Goal: Task Accomplishment & Management: Complete application form

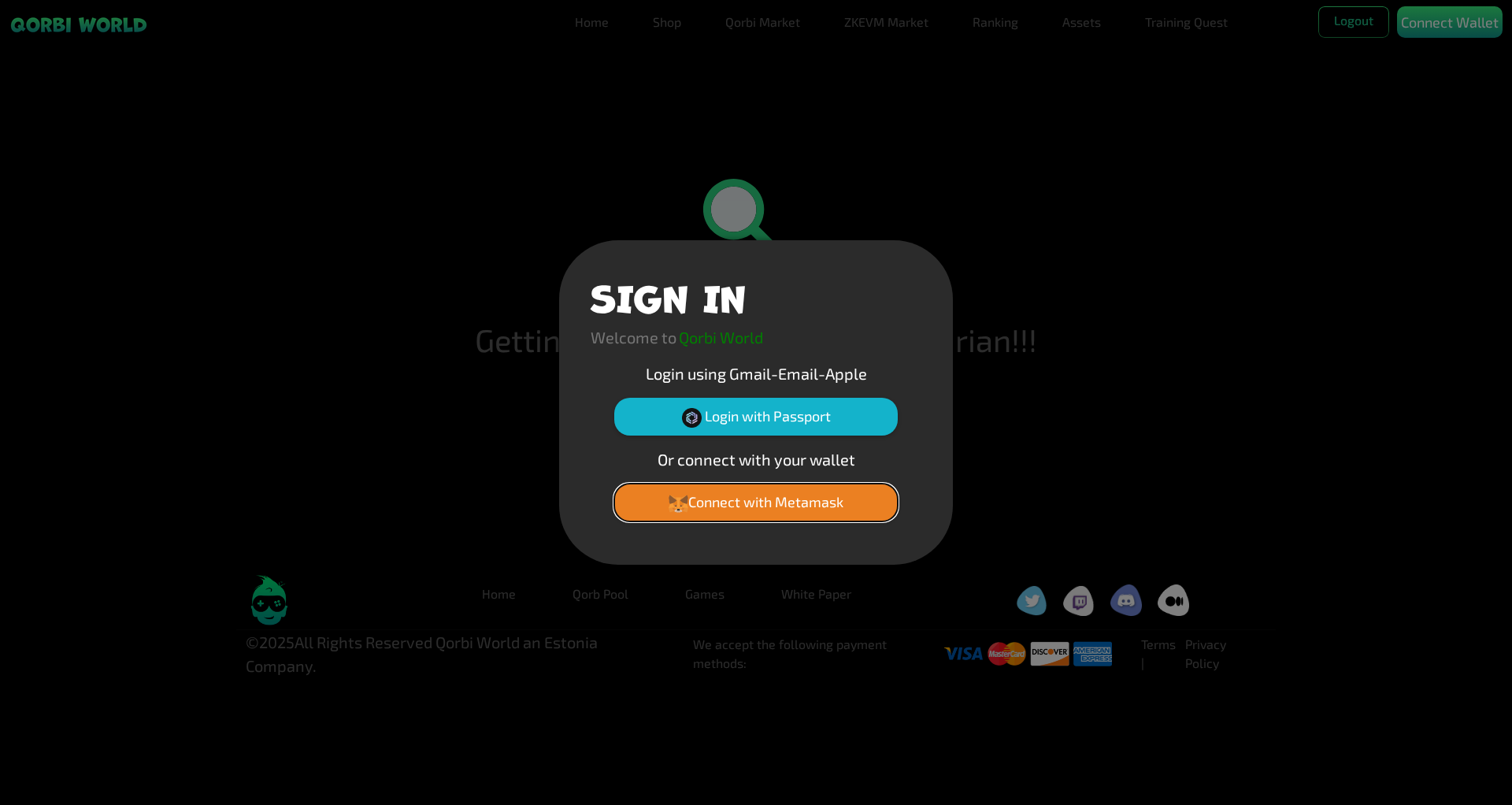
click at [793, 503] on button "Connect with Metamask" at bounding box center [756, 502] width 284 height 38
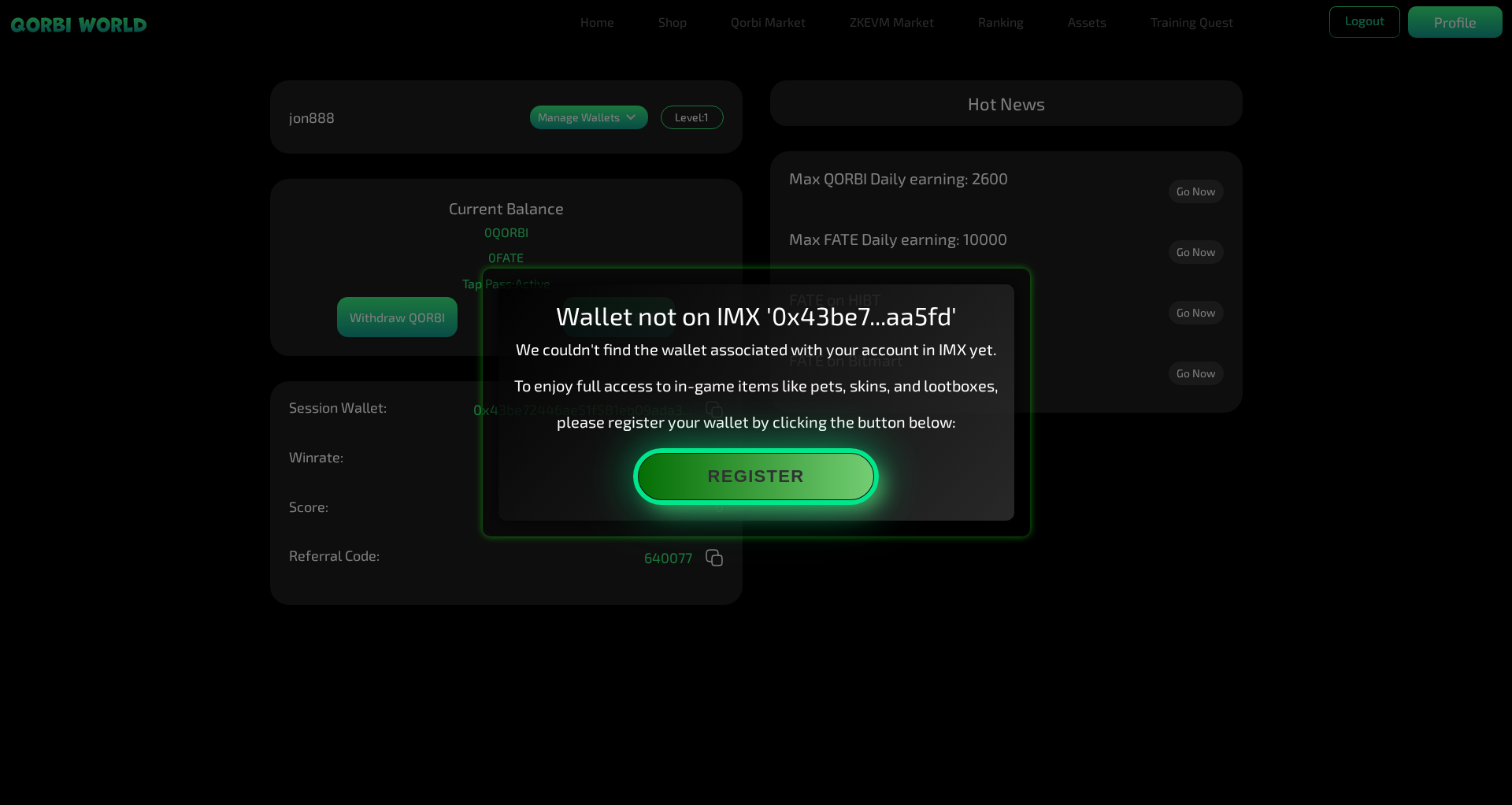
click at [738, 478] on button "Register" at bounding box center [756, 476] width 237 height 47
click at [712, 484] on button "Register" at bounding box center [756, 476] width 237 height 47
click at [768, 454] on button "Register" at bounding box center [756, 476] width 237 height 47
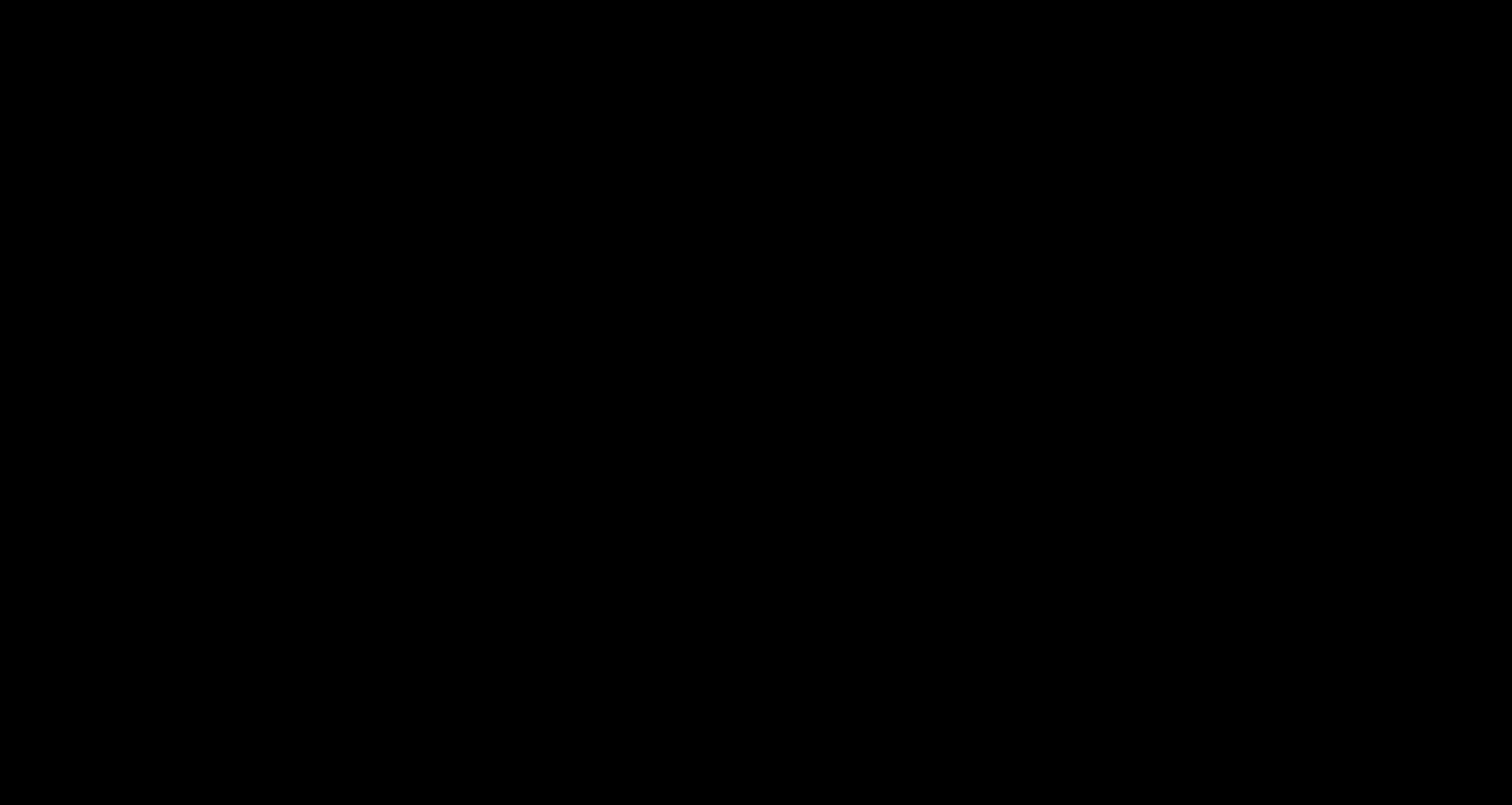
click at [825, 0] on html at bounding box center [756, 0] width 1512 height 0
drag, startPoint x: 822, startPoint y: 373, endPoint x: 714, endPoint y: 538, distance: 197.2
click at [714, 0] on html at bounding box center [756, 0] width 1512 height 0
click at [656, 0] on html at bounding box center [756, 0] width 1512 height 0
click at [814, 0] on html at bounding box center [756, 0] width 1512 height 0
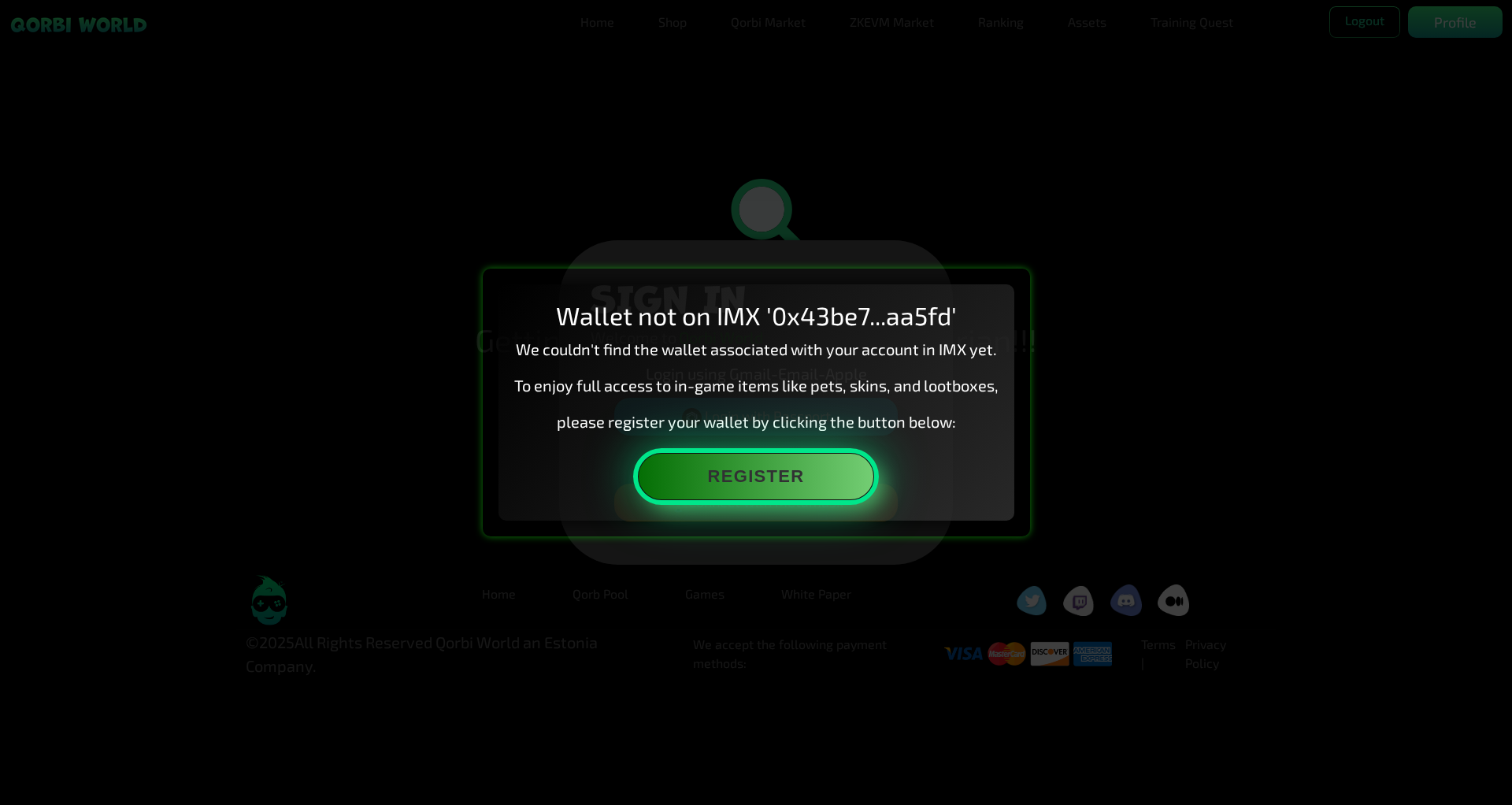
click at [727, 486] on button "Register" at bounding box center [756, 476] width 237 height 47
click at [786, 478] on button "Register" at bounding box center [756, 476] width 237 height 47
click at [819, 471] on button "Register" at bounding box center [756, 476] width 237 height 47
click at [793, 482] on button "Register" at bounding box center [756, 476] width 237 height 47
click at [749, 478] on button "Register" at bounding box center [756, 476] width 237 height 47
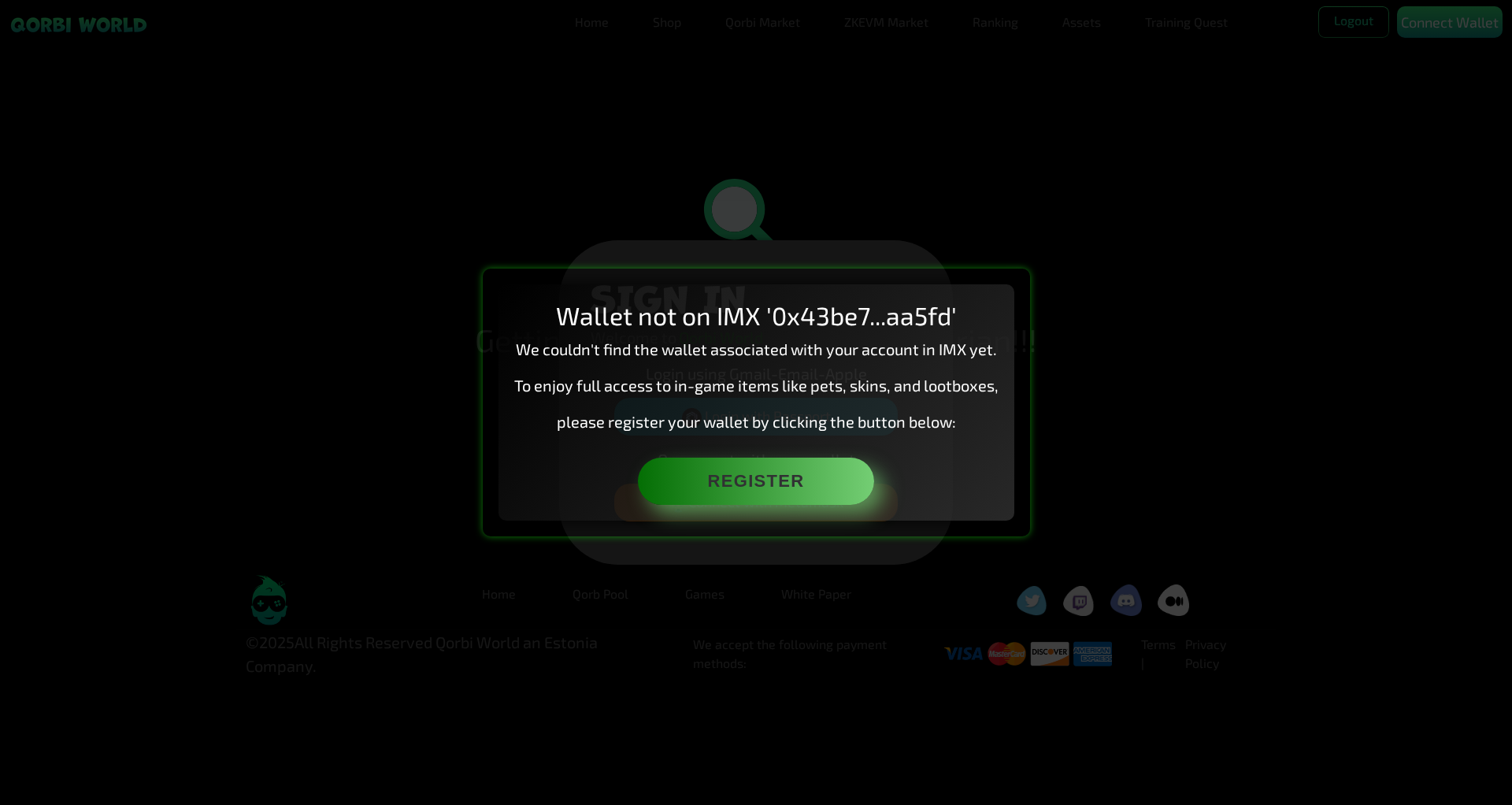
click at [369, 255] on div "Wallet not on IMX '0x43be7...aa5fd' We couldn't find the wallet associated with…" at bounding box center [756, 402] width 1512 height 805
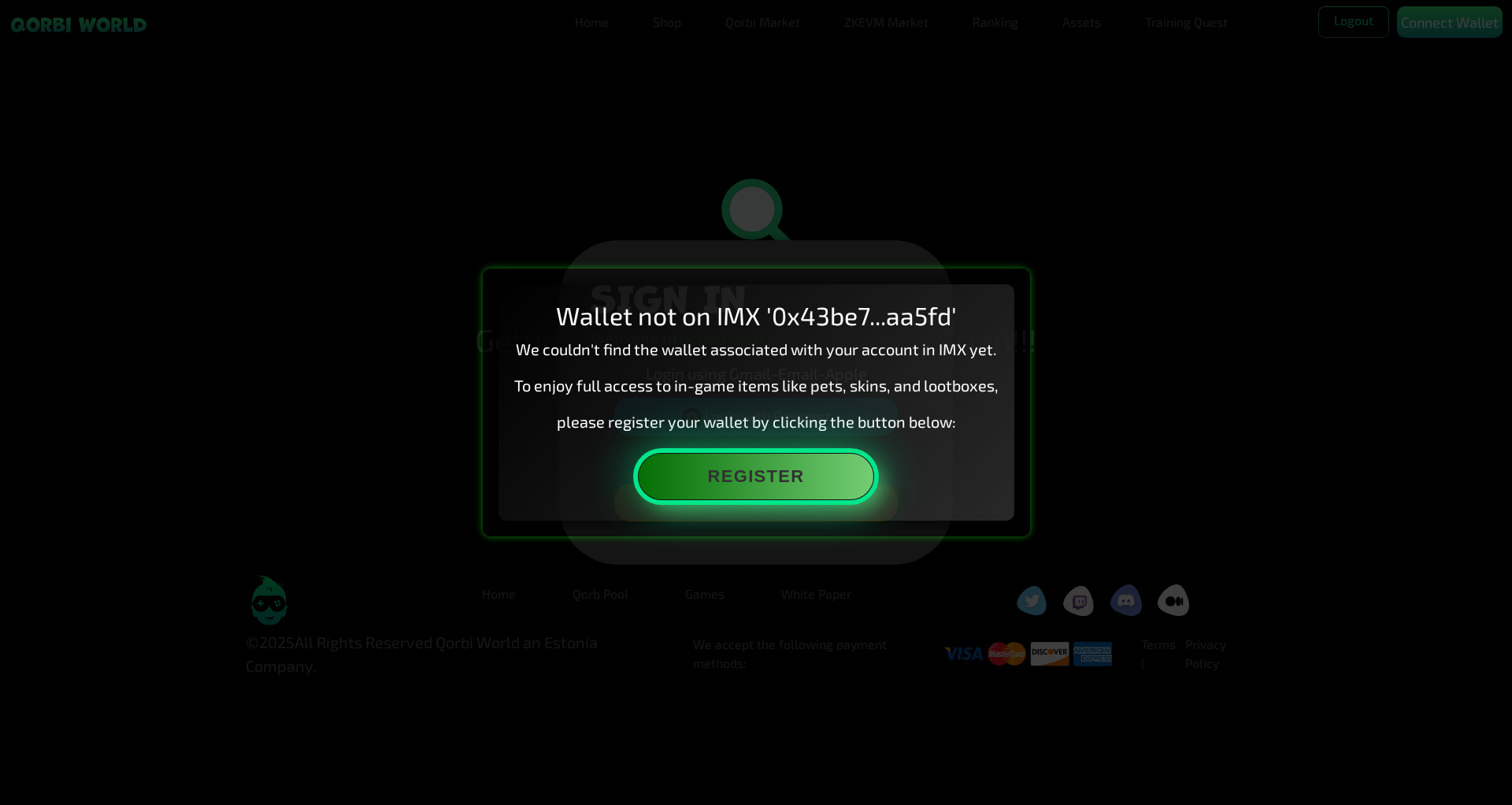
click at [774, 478] on button "Register" at bounding box center [756, 476] width 237 height 47
click at [822, 481] on button "Register" at bounding box center [756, 476] width 237 height 47
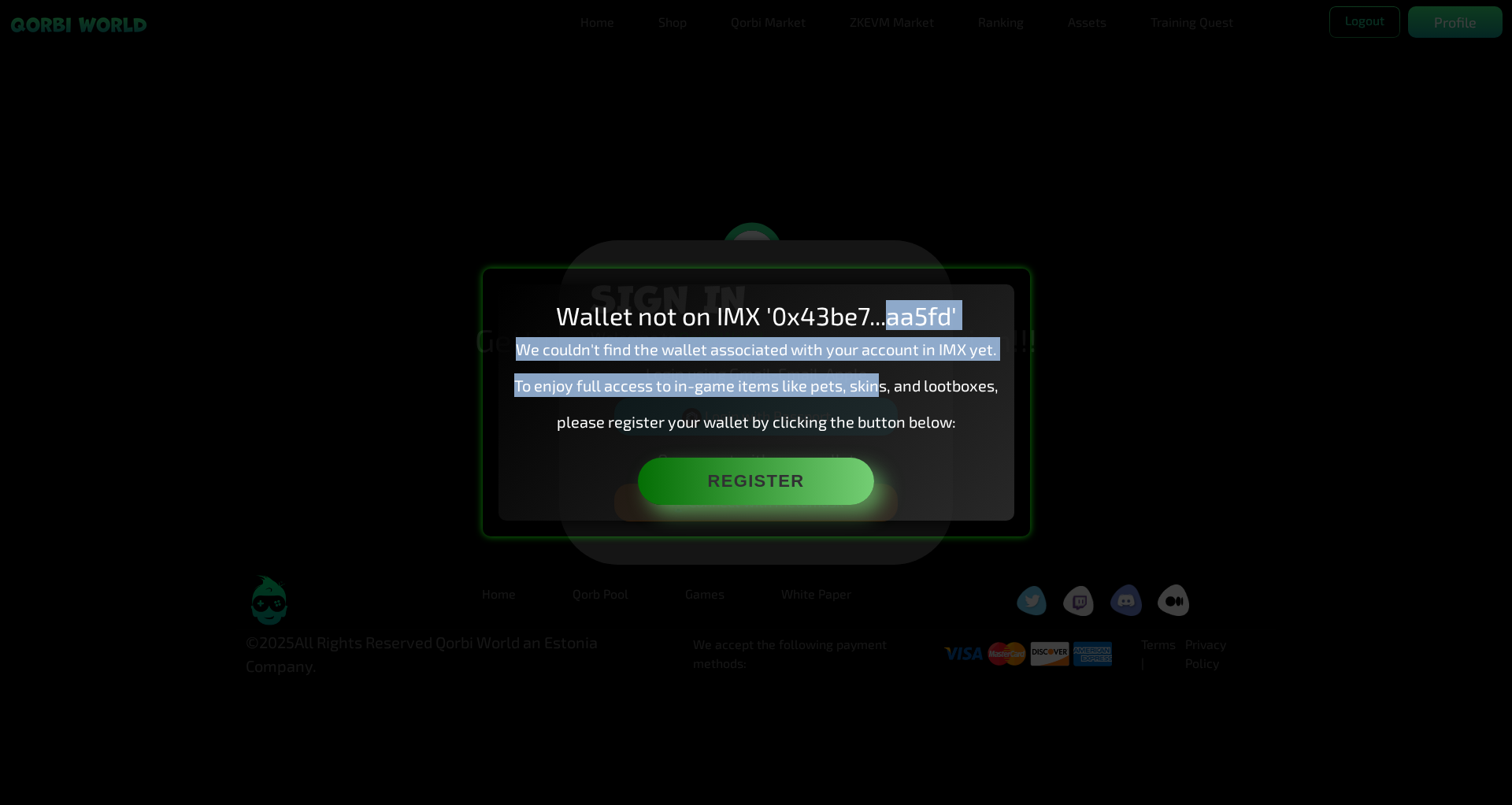
drag, startPoint x: 892, startPoint y: 284, endPoint x: 873, endPoint y: 373, distance: 91.0
click at [873, 373] on div "Wallet not on IMX '0x43be7...aa5fd' We couldn't find the wallet associated with…" at bounding box center [756, 401] width 516 height 236
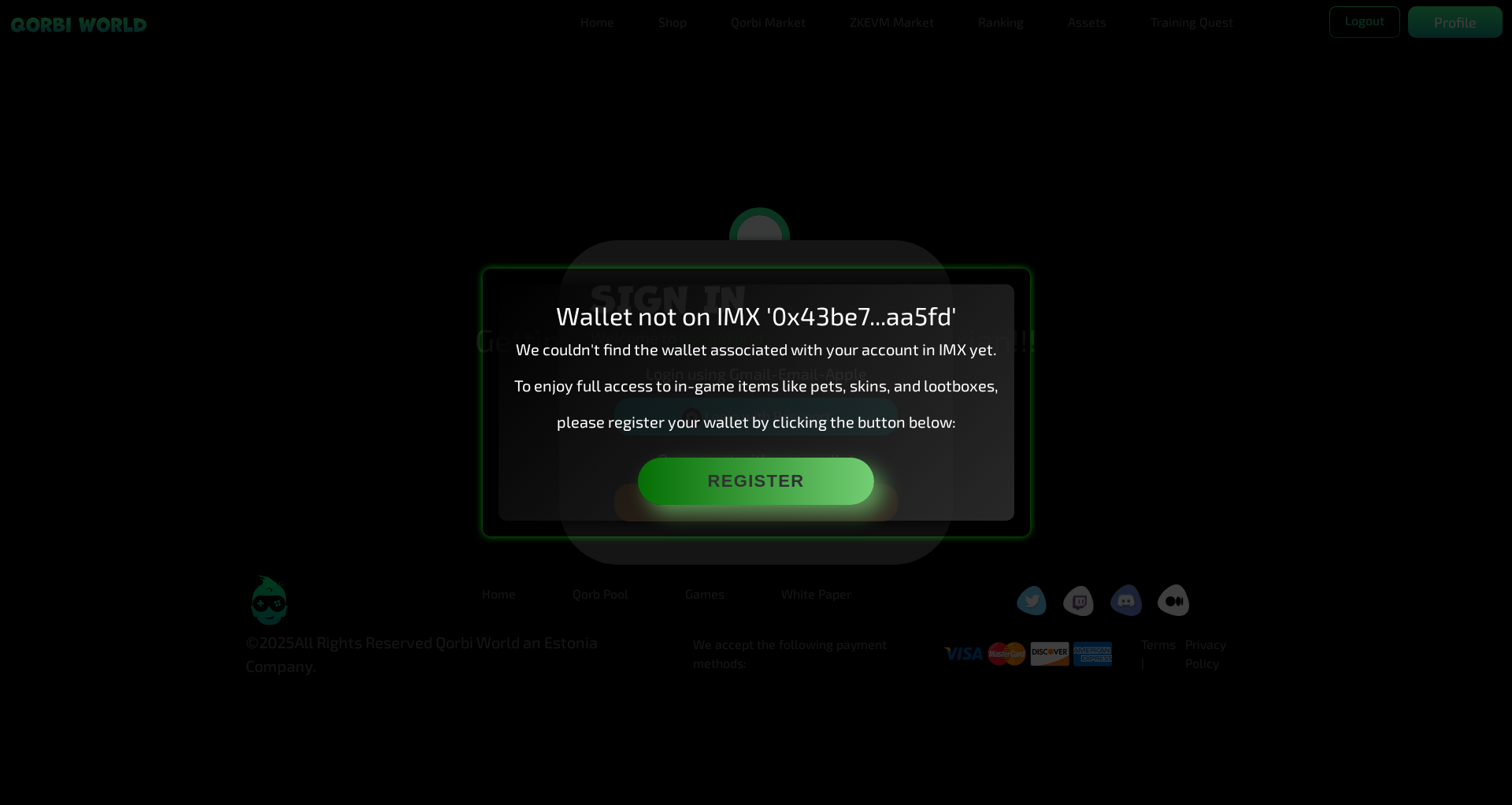
click at [949, 469] on div "Wallet not on IMX '0x43be7...aa5fd' We couldn't find the wallet associated with…" at bounding box center [756, 401] width 516 height 236
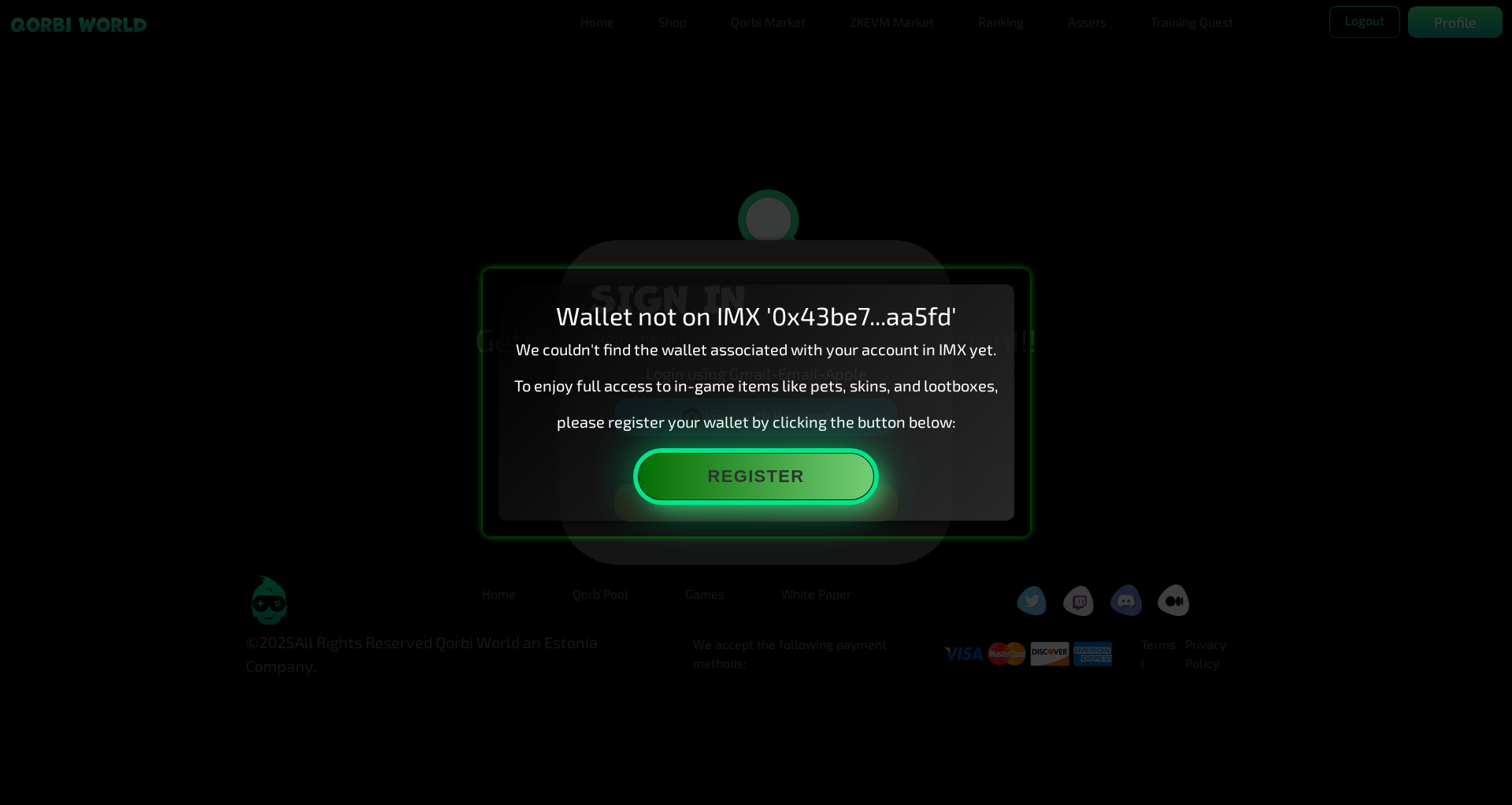
click at [817, 484] on button "Register" at bounding box center [756, 476] width 237 height 47
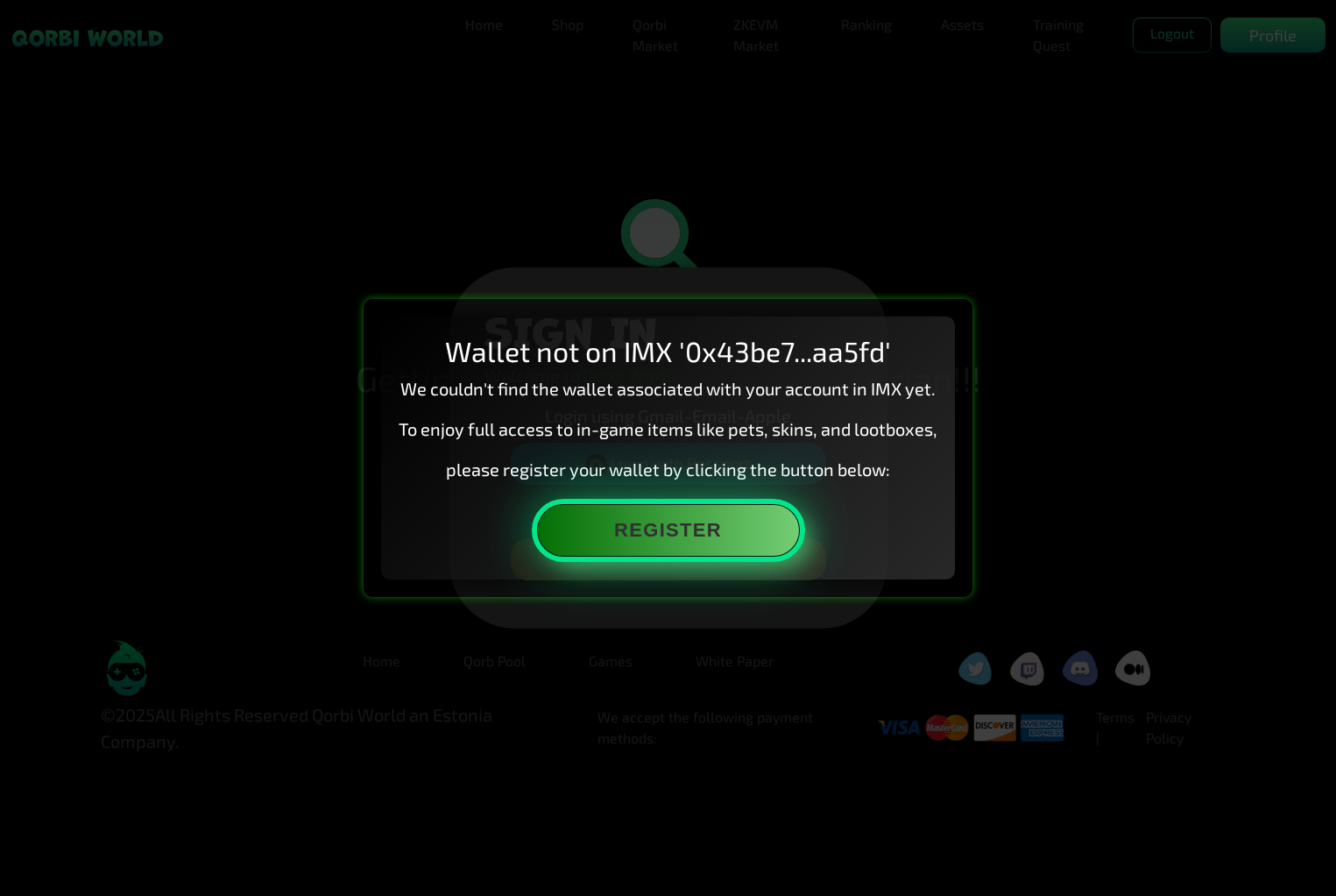
click at [715, 543] on button "Register" at bounding box center [668, 530] width 263 height 53
drag, startPoint x: 711, startPoint y: 531, endPoint x: 998, endPoint y: 586, distance: 292.2
click at [998, 586] on div "Wallet not on IMX '0x43be7...aa5fd' We couldn't find the wallet associated with…" at bounding box center [668, 448] width 1336 height 896
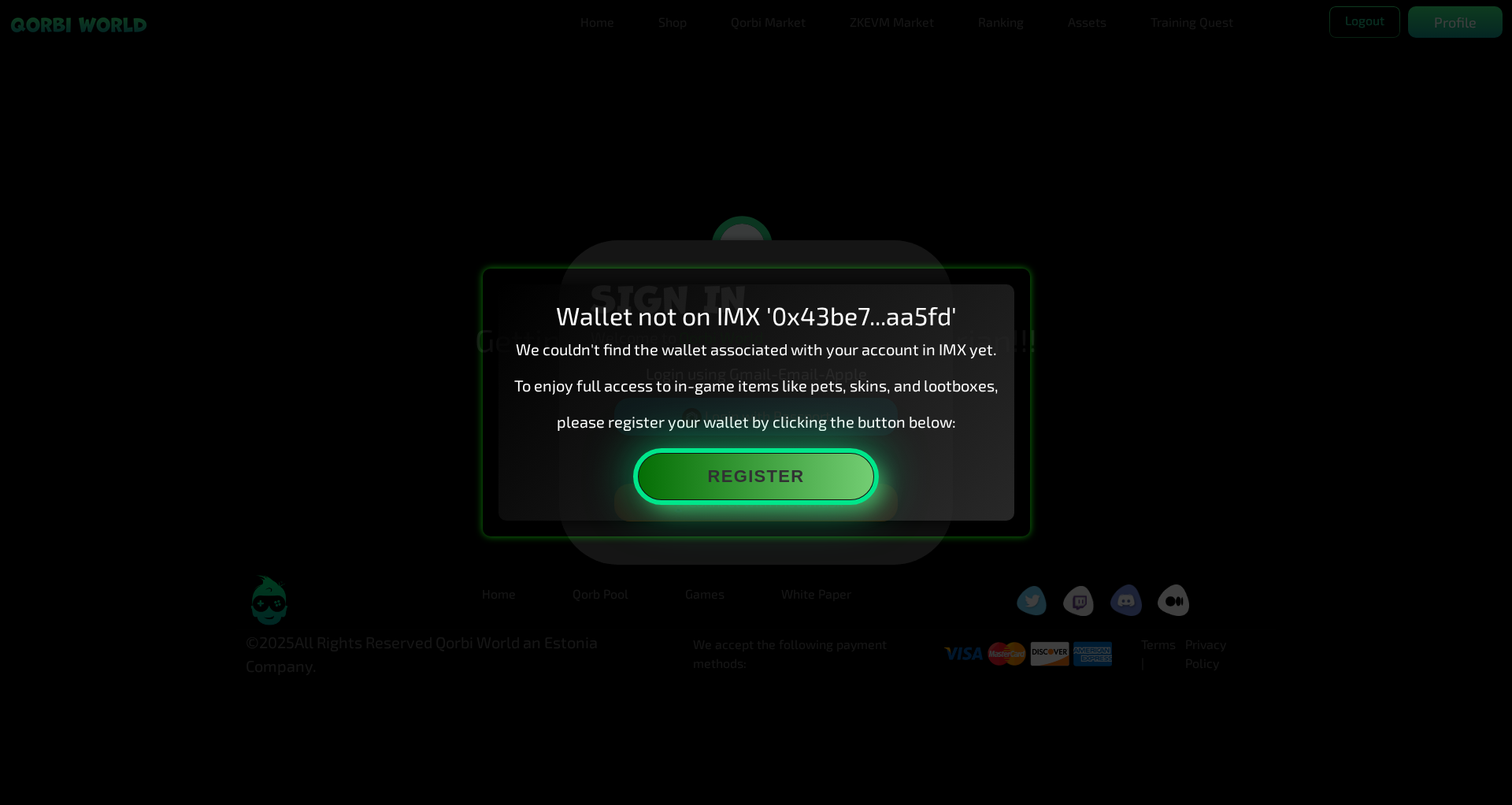
click at [748, 487] on button "Register" at bounding box center [756, 476] width 237 height 47
click at [843, 481] on button "Register" at bounding box center [756, 476] width 237 height 47
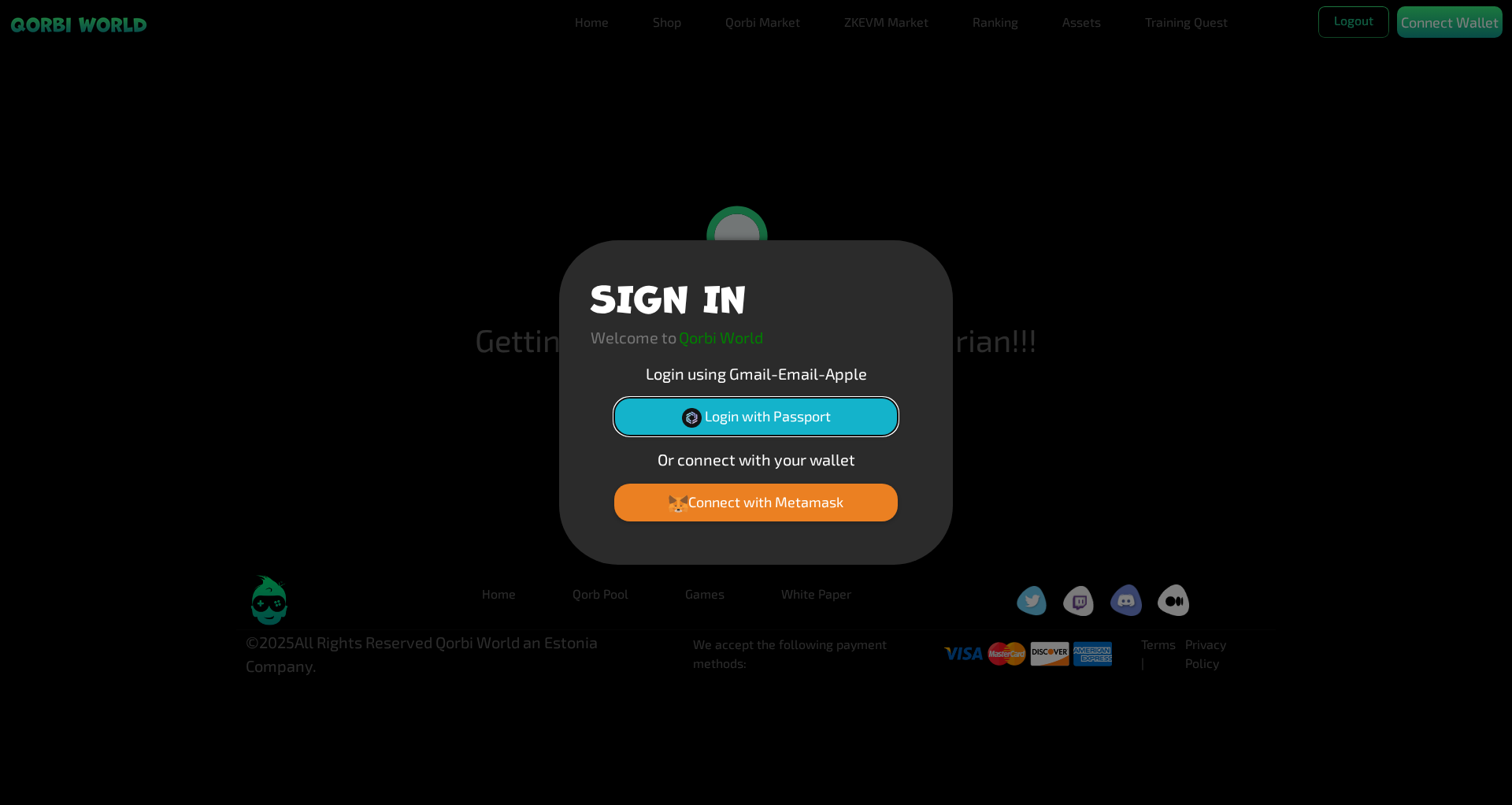
drag, startPoint x: 0, startPoint y: 0, endPoint x: 796, endPoint y: 415, distance: 897.7
click at [796, 415] on button "Login with Passport" at bounding box center [756, 416] width 284 height 38
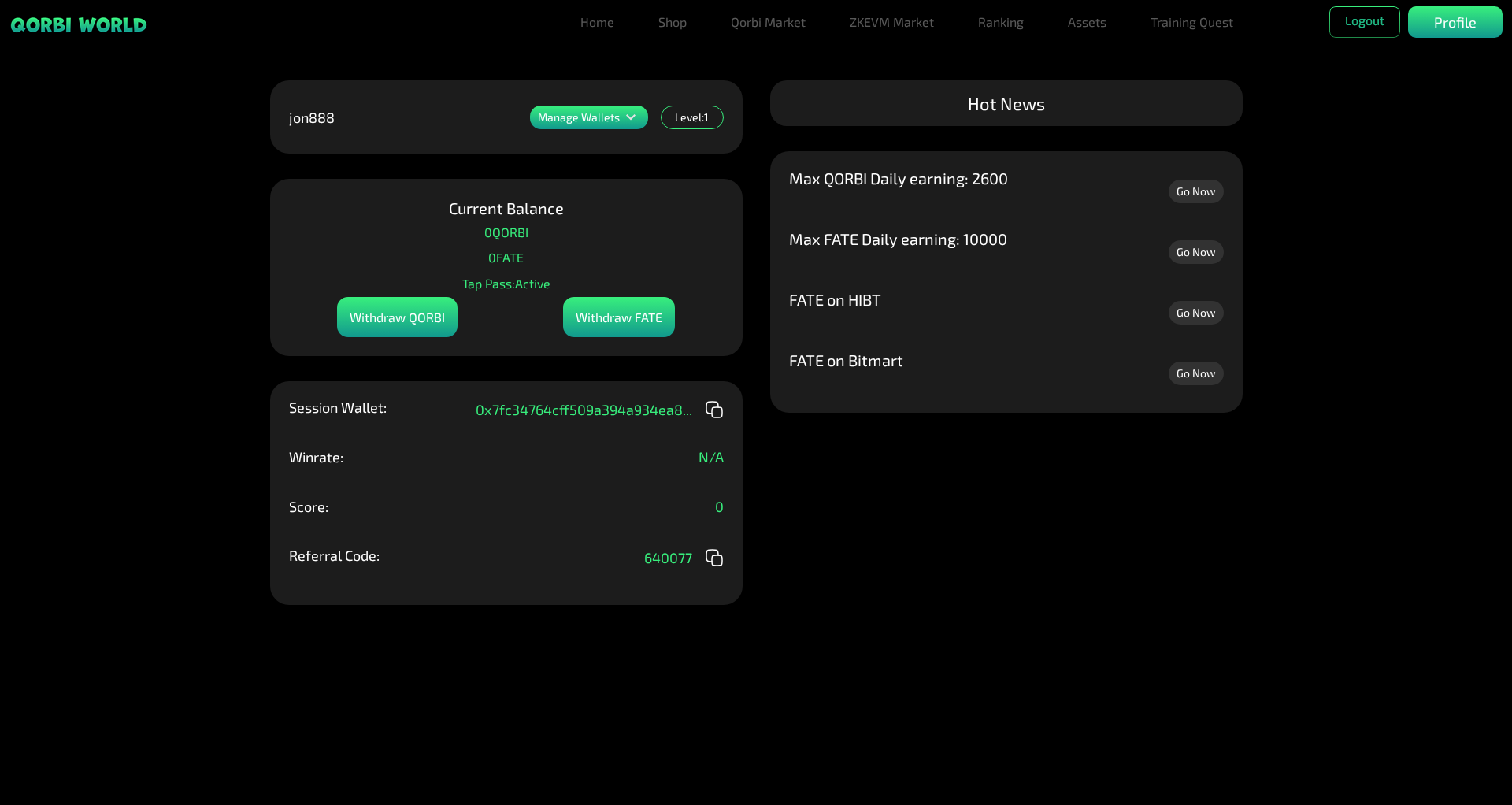
click at [1196, 188] on link "Go Now" at bounding box center [1196, 191] width 55 height 24
click at [1451, 24] on p "Profile" at bounding box center [1455, 22] width 42 height 21
click at [626, 113] on icon at bounding box center [630, 117] width 19 height 19
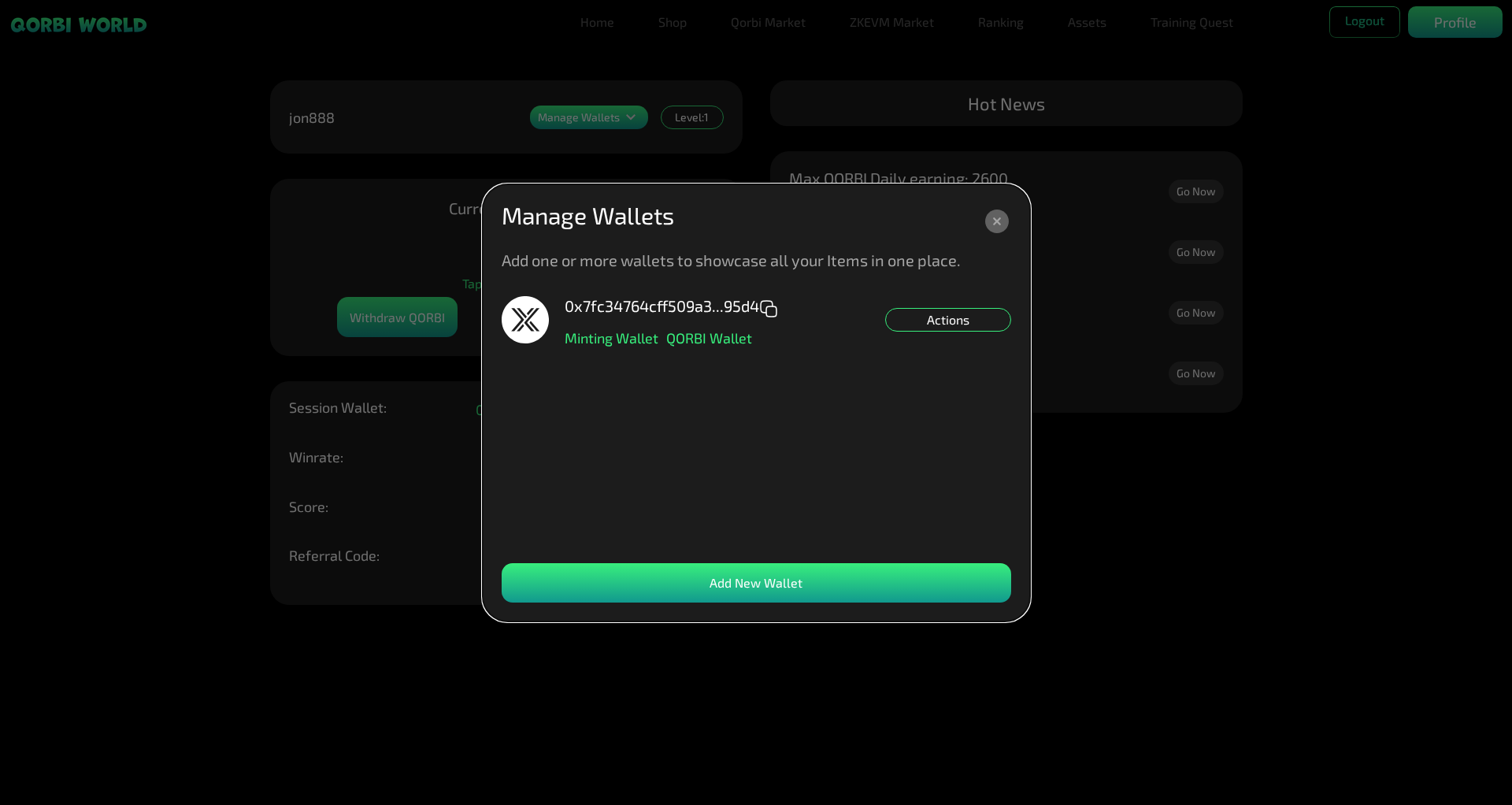
click at [957, 318] on div "Actions" at bounding box center [948, 319] width 126 height 24
click at [844, 414] on div "0x7fc34764cff509a3...95d4 Minting Wallet QORBI Wallet Actions Set NFT Minting D…" at bounding box center [756, 421] width 510 height 251
click at [836, 575] on div "Add New Wallet" at bounding box center [756, 582] width 510 height 40
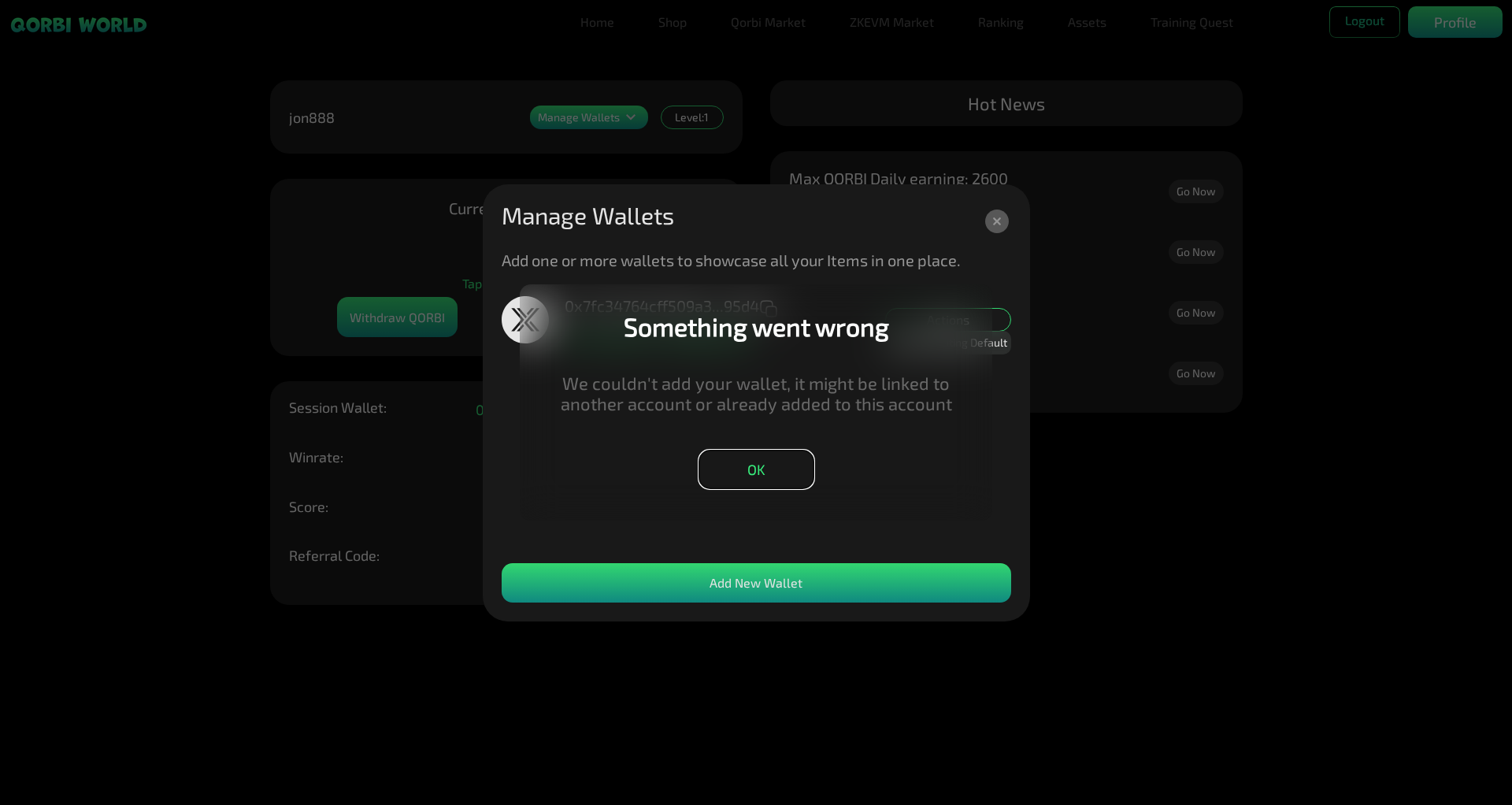
click at [729, 462] on button "OK" at bounding box center [756, 469] width 116 height 40
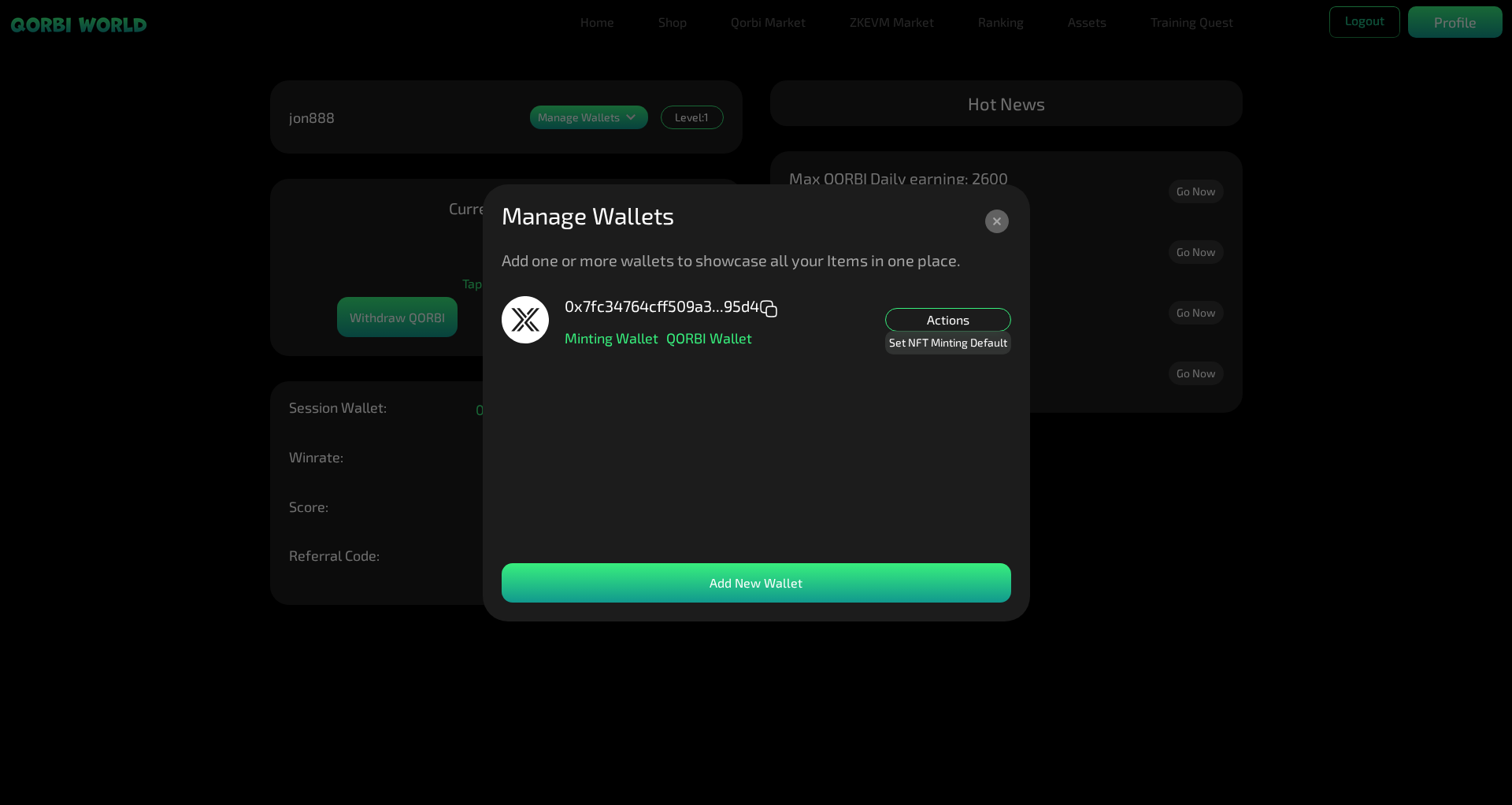
click at [901, 574] on div "Add New Wallet" at bounding box center [756, 582] width 510 height 40
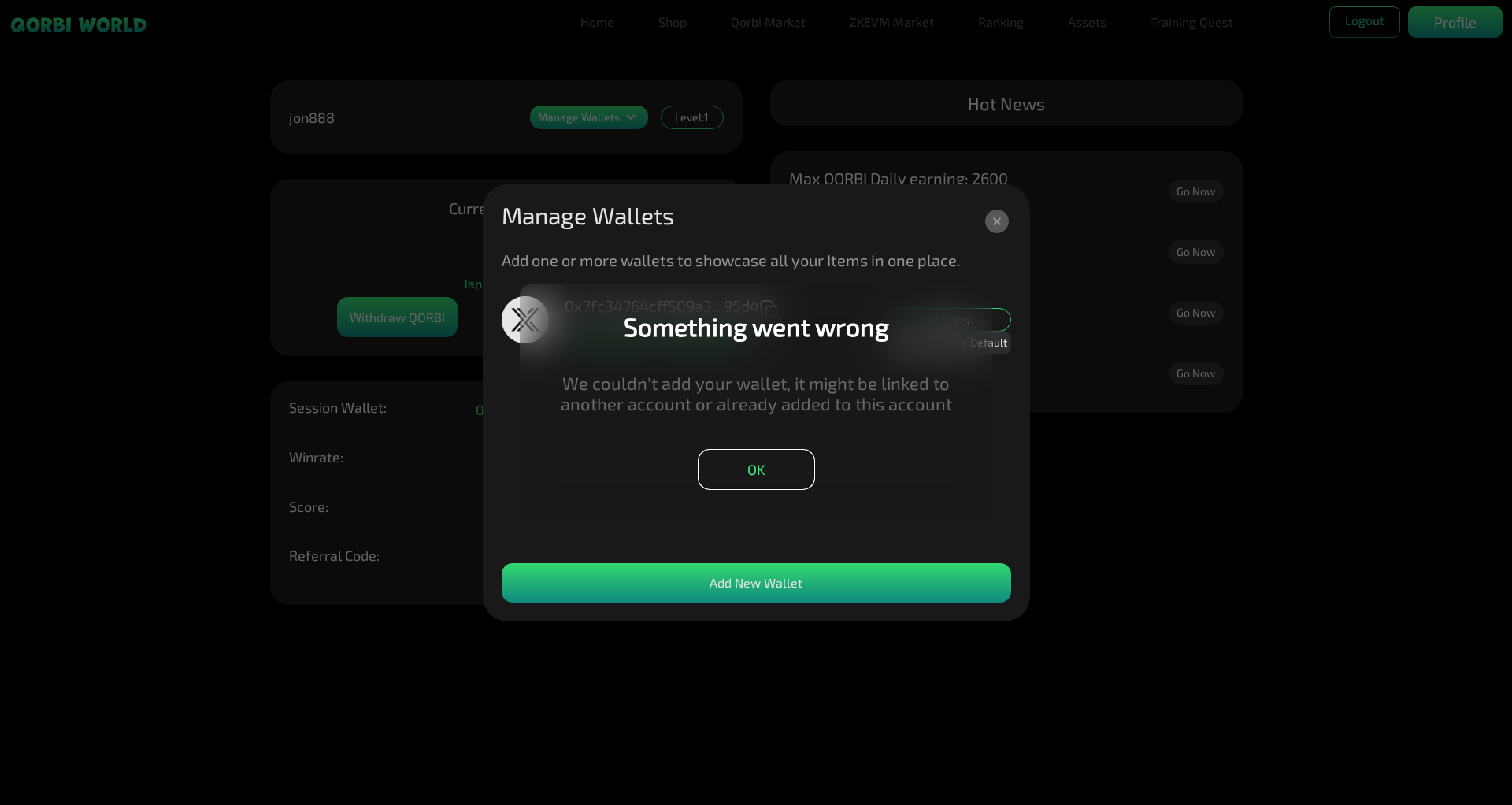
click at [757, 454] on button "OK" at bounding box center [756, 469] width 116 height 40
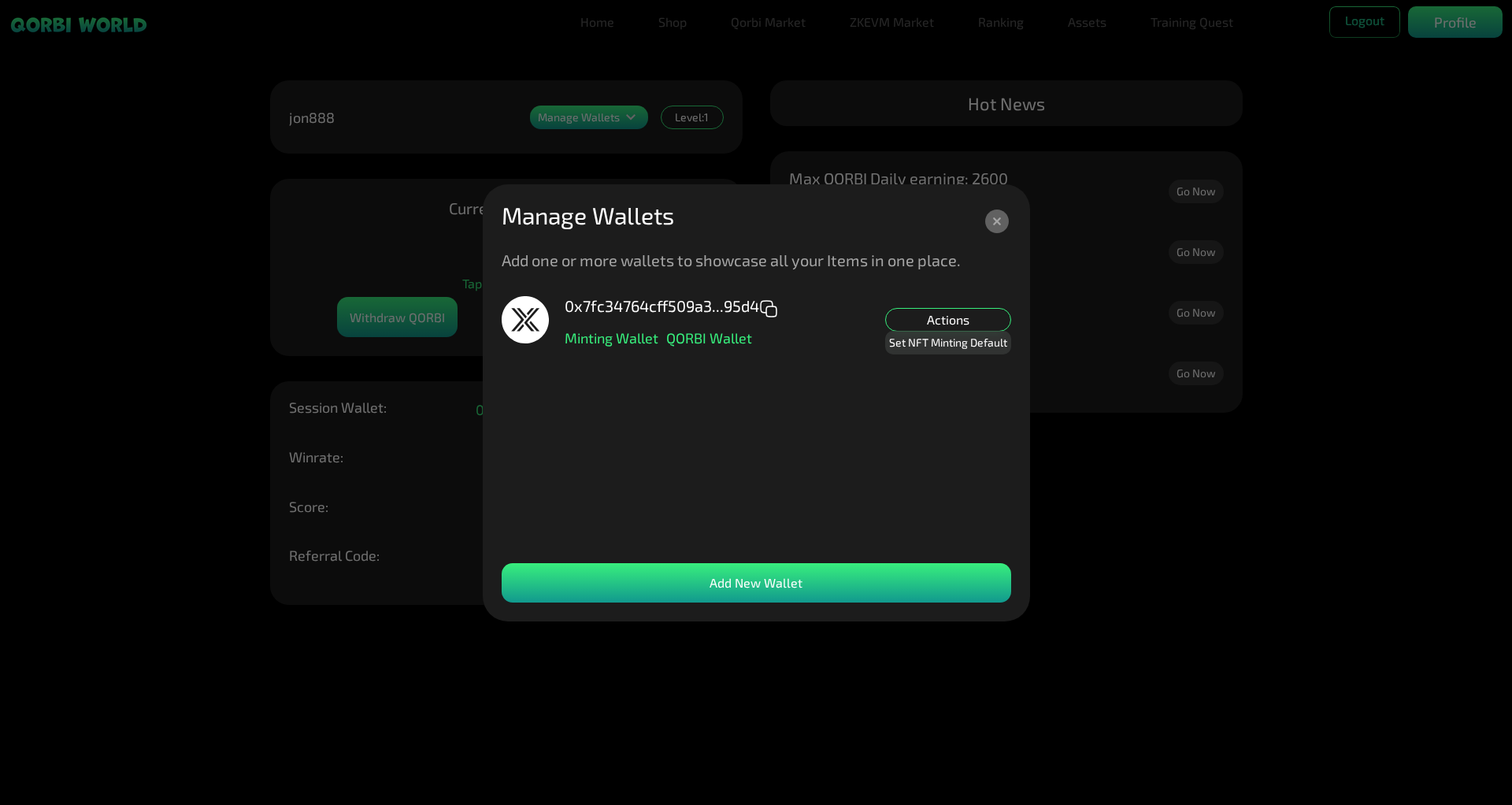
click at [852, 574] on div "Add New Wallet" at bounding box center [756, 582] width 510 height 40
click at [918, 587] on div "Add New Wallet" at bounding box center [756, 582] width 510 height 40
click at [991, 216] on icon at bounding box center [997, 221] width 24 height 24
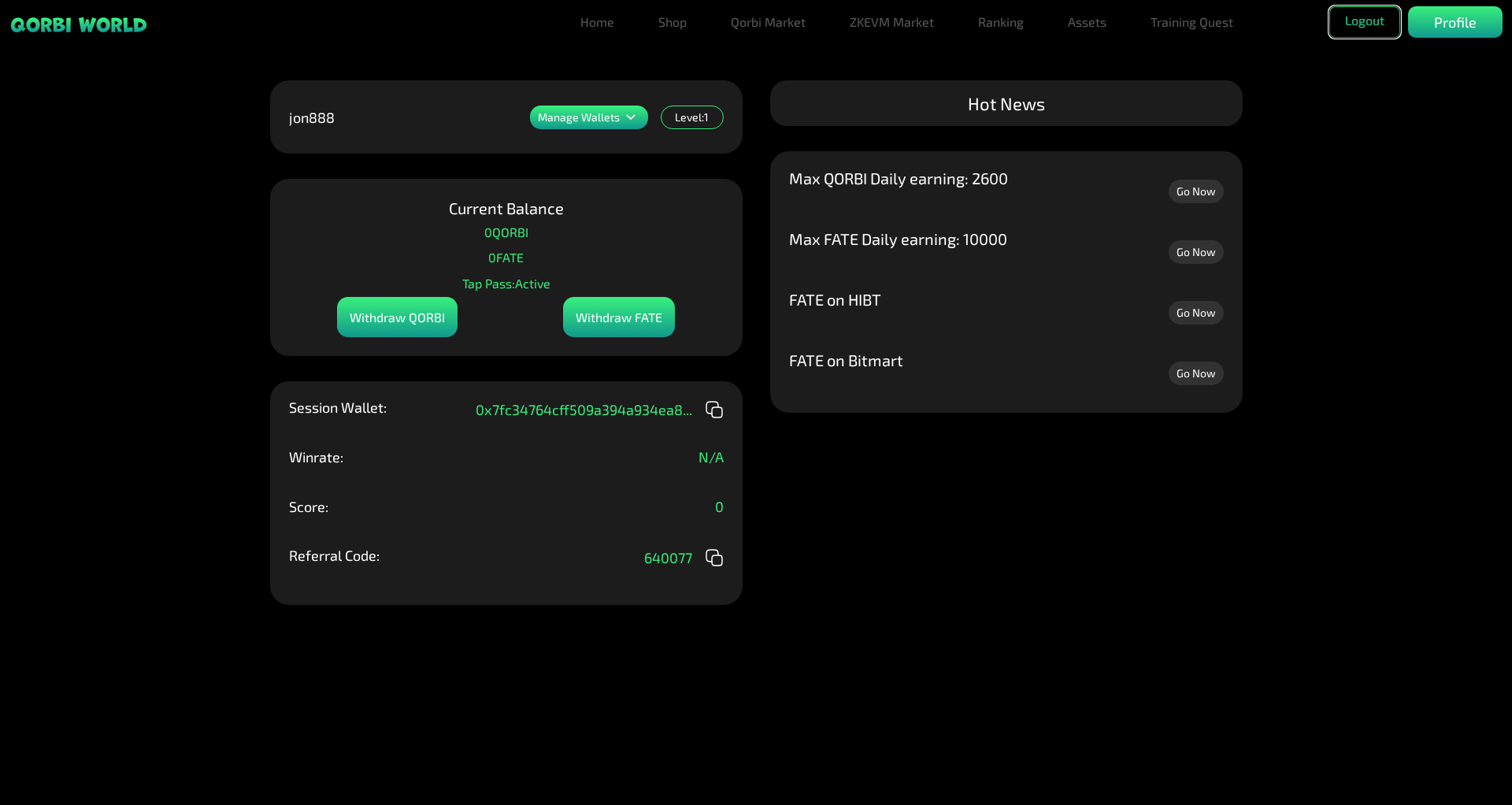
click at [1354, 23] on button "Logout" at bounding box center [1365, 21] width 71 height 31
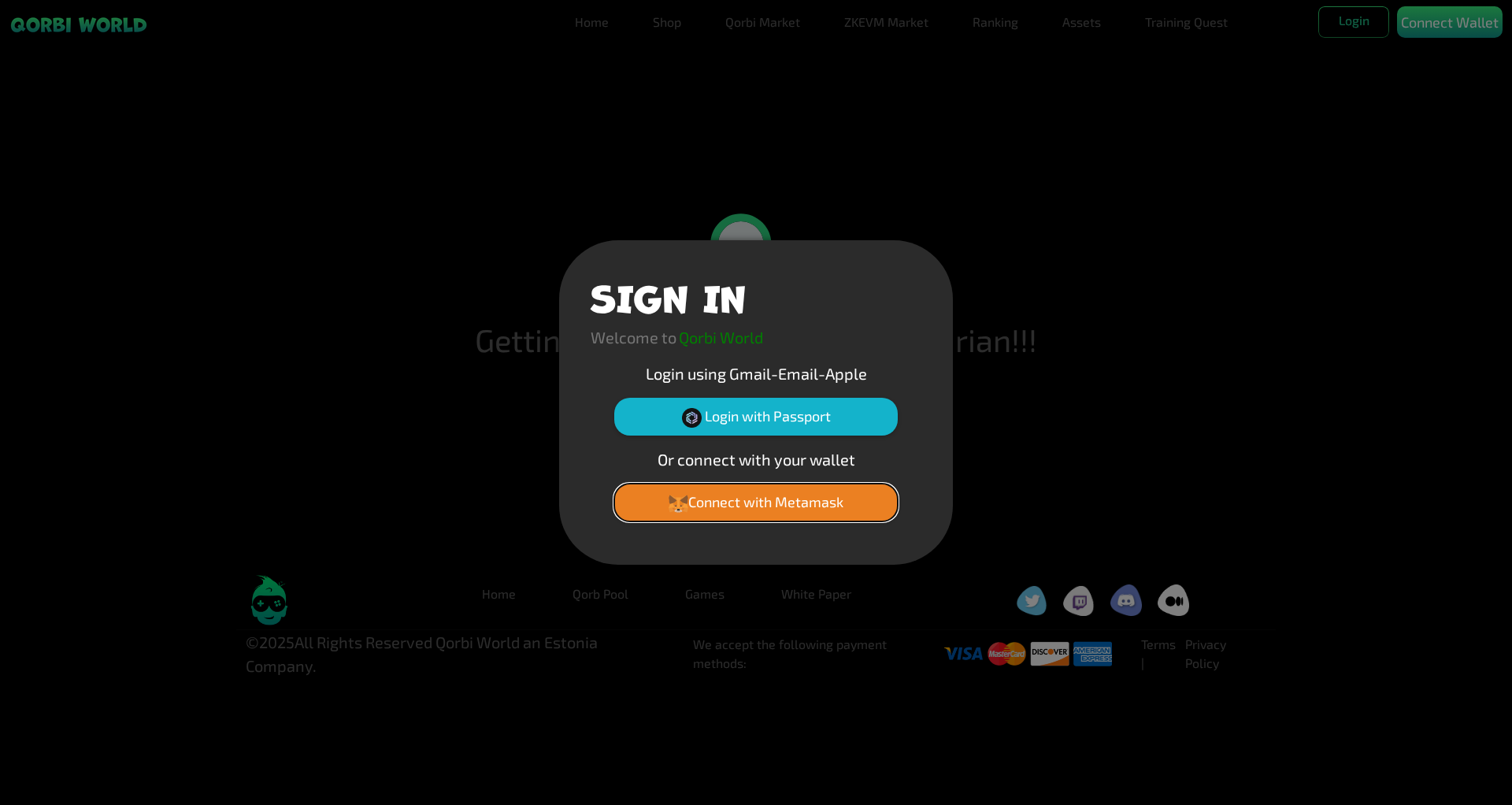
click at [729, 504] on button "Connect with Metamask" at bounding box center [756, 502] width 284 height 38
click at [778, 414] on button "Login with Passport" at bounding box center [756, 416] width 284 height 38
click at [816, 409] on button "Login with Passport" at bounding box center [756, 416] width 284 height 38
click at [810, 502] on button "Connect with Metamask" at bounding box center [756, 502] width 284 height 38
click at [1297, 334] on div "SIGN IN Welcome to Qorbi World Login using Gmail-Email-Apple Login with Passpor…" at bounding box center [756, 402] width 1512 height 805
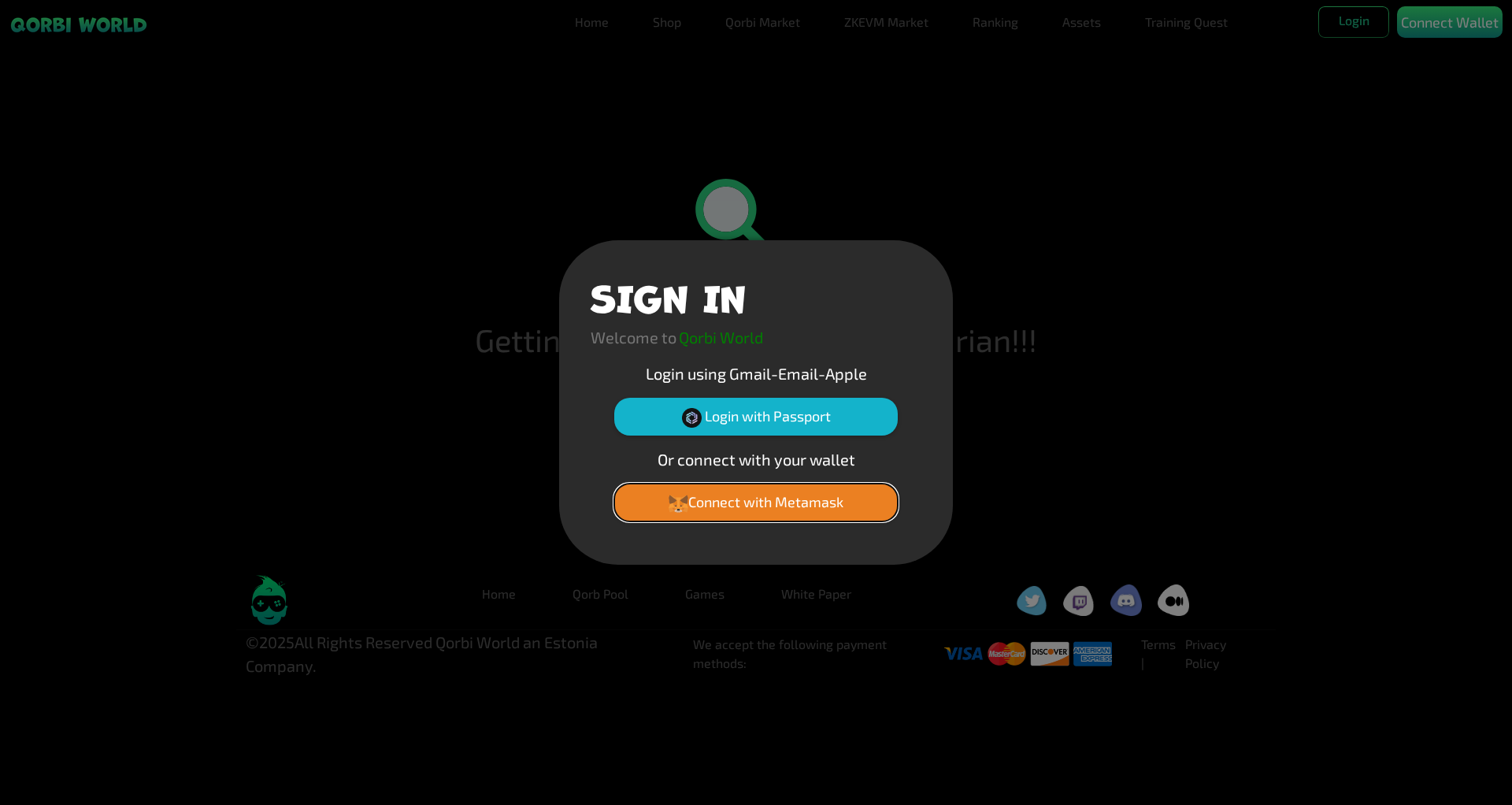
click at [723, 498] on button "Connect with Metamask" at bounding box center [756, 502] width 284 height 38
click at [728, 495] on button "Connect with Metamask" at bounding box center [756, 502] width 284 height 38
click at [740, 499] on button "Connect with Metamask" at bounding box center [756, 502] width 284 height 38
click at [827, 504] on button "Connect with Metamask" at bounding box center [756, 502] width 284 height 38
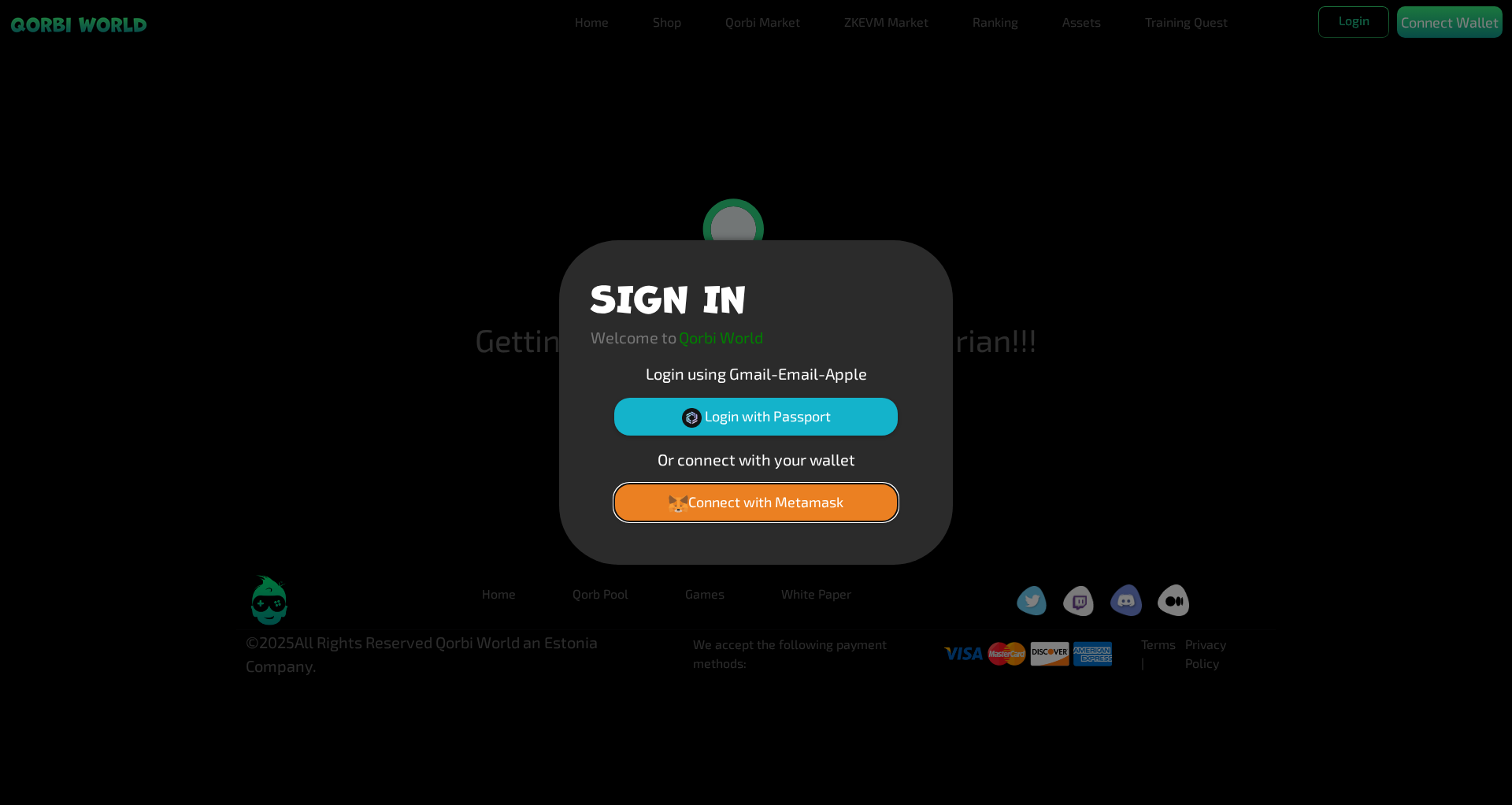
click at [771, 503] on button "Connect with Metamask" at bounding box center [756, 502] width 284 height 38
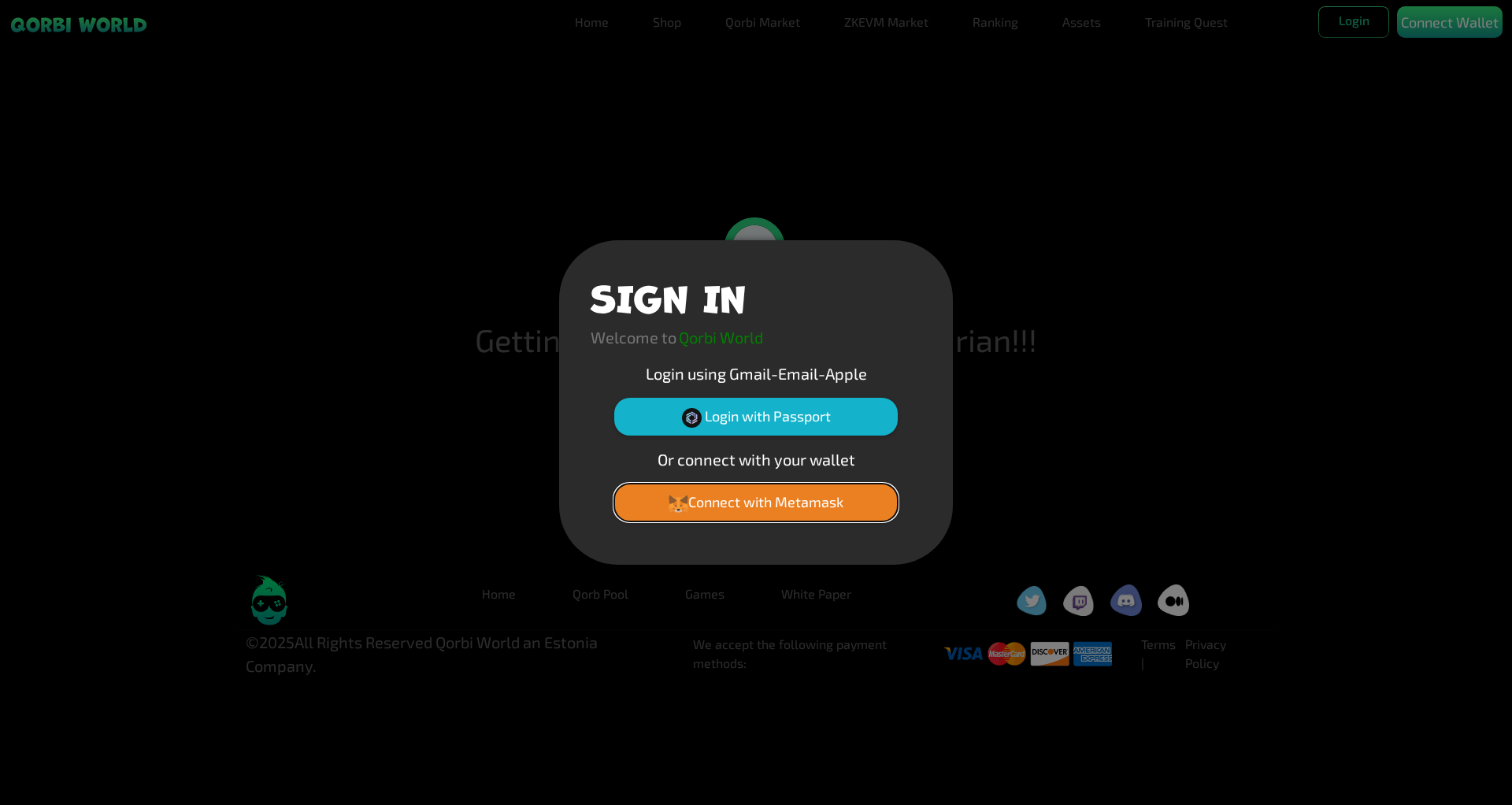
click at [771, 503] on button "Connect with Metamask" at bounding box center [756, 502] width 284 height 38
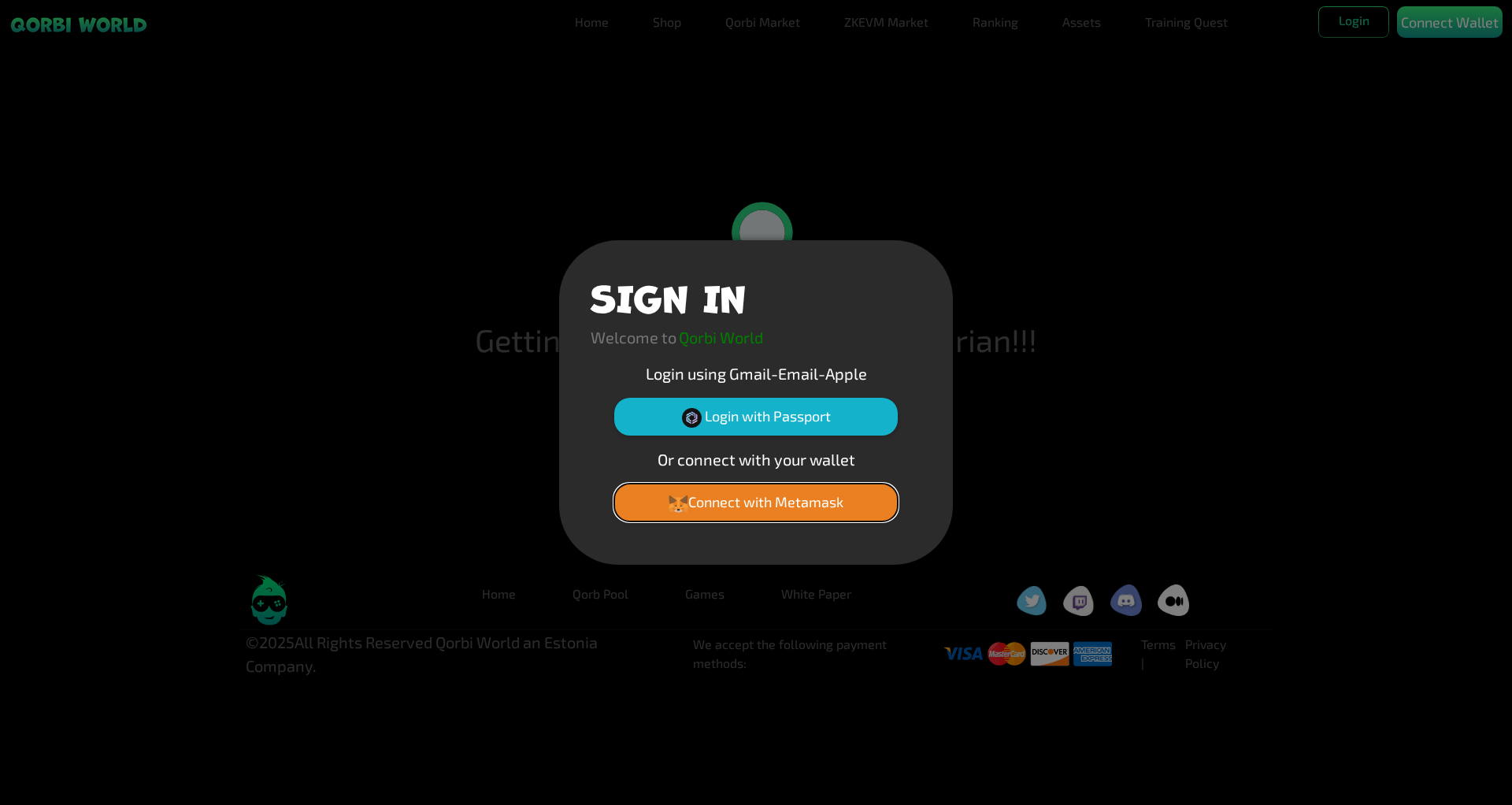
click at [771, 503] on button "Connect with Metamask" at bounding box center [756, 502] width 284 height 38
click at [764, 494] on button "Connect with Metamask" at bounding box center [756, 502] width 284 height 38
click at [1110, 367] on div "SIGN IN Welcome to Qorbi World Login using Gmail-Email-Apple Login with Passpor…" at bounding box center [756, 402] width 1512 height 805
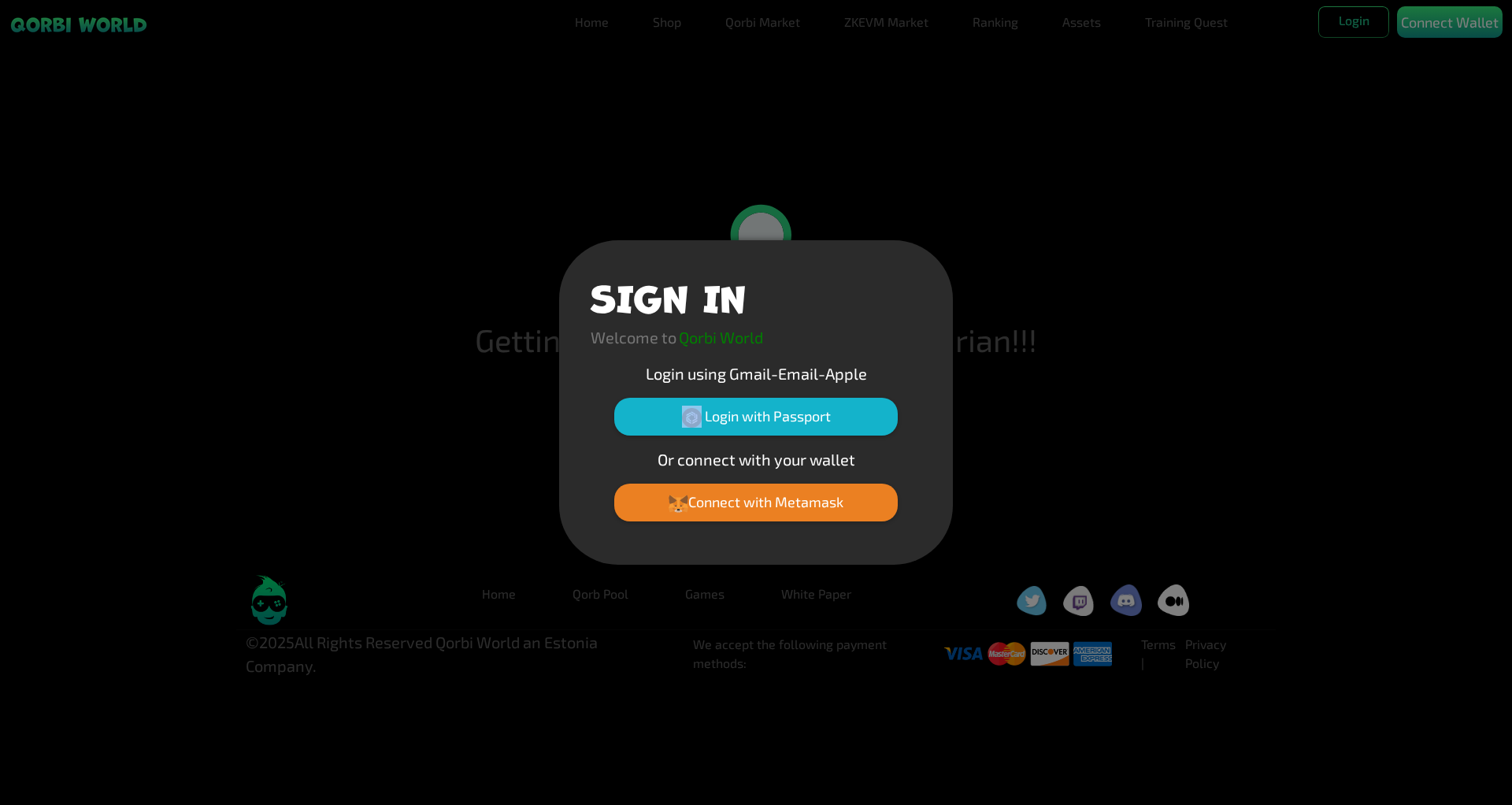
click at [1110, 367] on div "SIGN IN Welcome to Qorbi World Login using Gmail-Email-Apple Login with Passpor…" at bounding box center [756, 402] width 1512 height 805
click at [805, 503] on button "Connect with Metamask" at bounding box center [756, 502] width 284 height 38
click at [1507, 176] on div "SIGN IN Welcome to Qorbi World Login using Gmail-Email-Apple Login with Passpor…" at bounding box center [756, 402] width 1512 height 805
click at [1176, 281] on div "SIGN IN Welcome to Qorbi World Login using Gmail-Email-Apple Login with Passpor…" at bounding box center [756, 402] width 1512 height 805
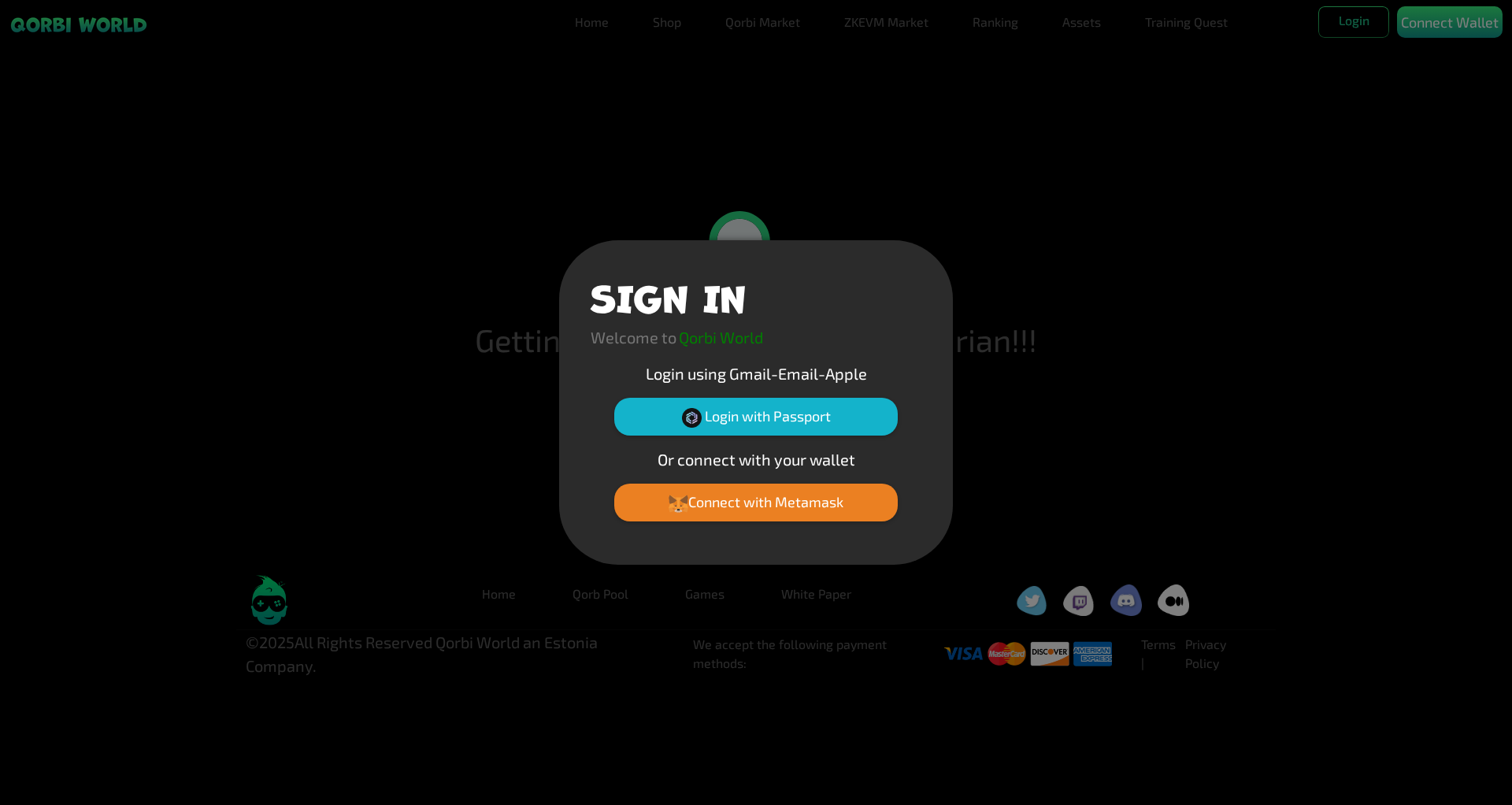
click at [1477, 30] on div "SIGN IN Welcome to Qorbi World Login using Gmail-Email-Apple Login with Passpor…" at bounding box center [756, 402] width 1512 height 805
click at [1477, 29] on div "SIGN IN Welcome to Qorbi World Login using Gmail-Email-Apple Login with Passpor…" at bounding box center [756, 402] width 1512 height 805
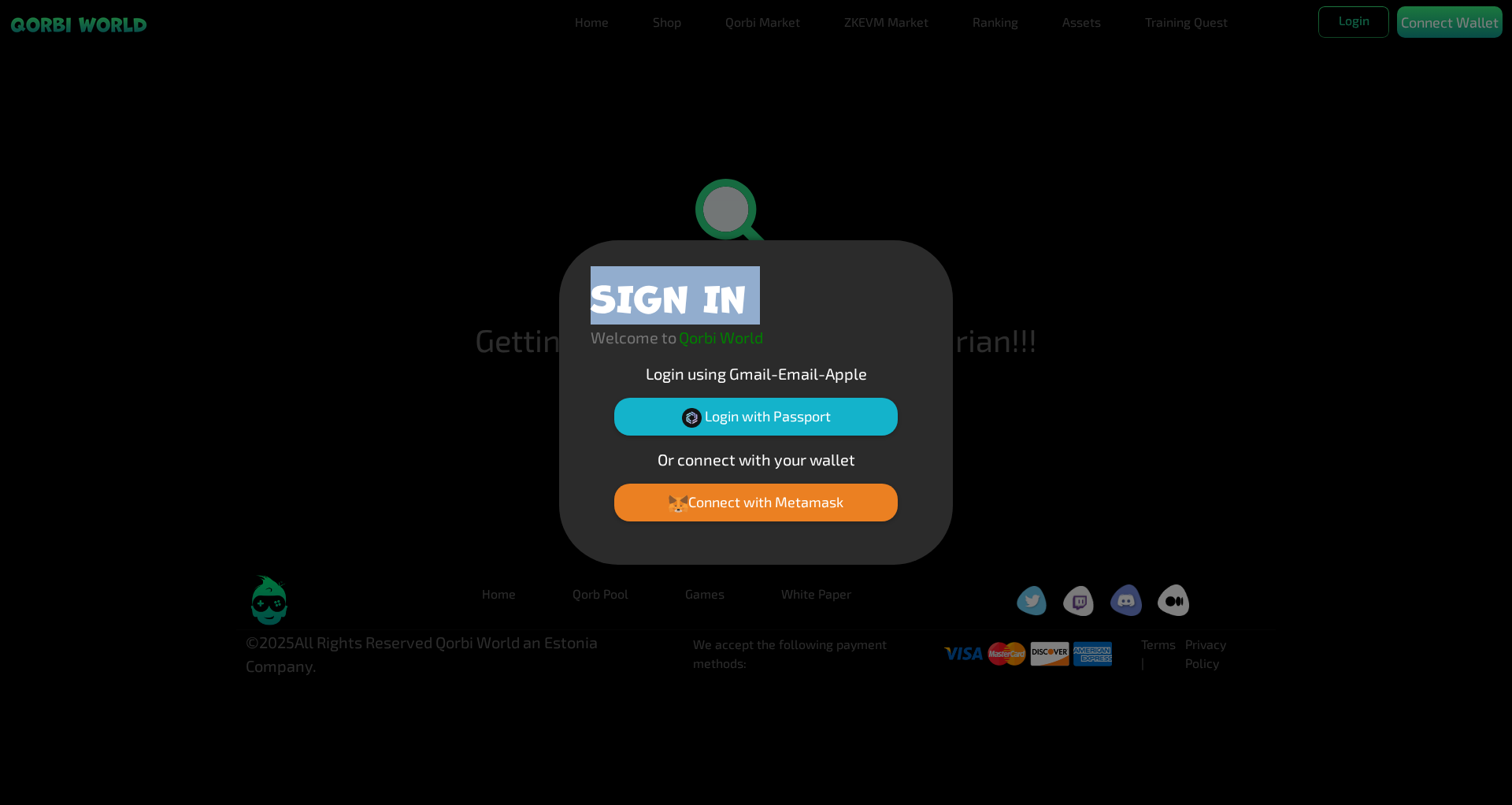
click at [1477, 29] on div "SIGN IN Welcome to Qorbi World Login using Gmail-Email-Apple Login with Passpor…" at bounding box center [756, 402] width 1512 height 805
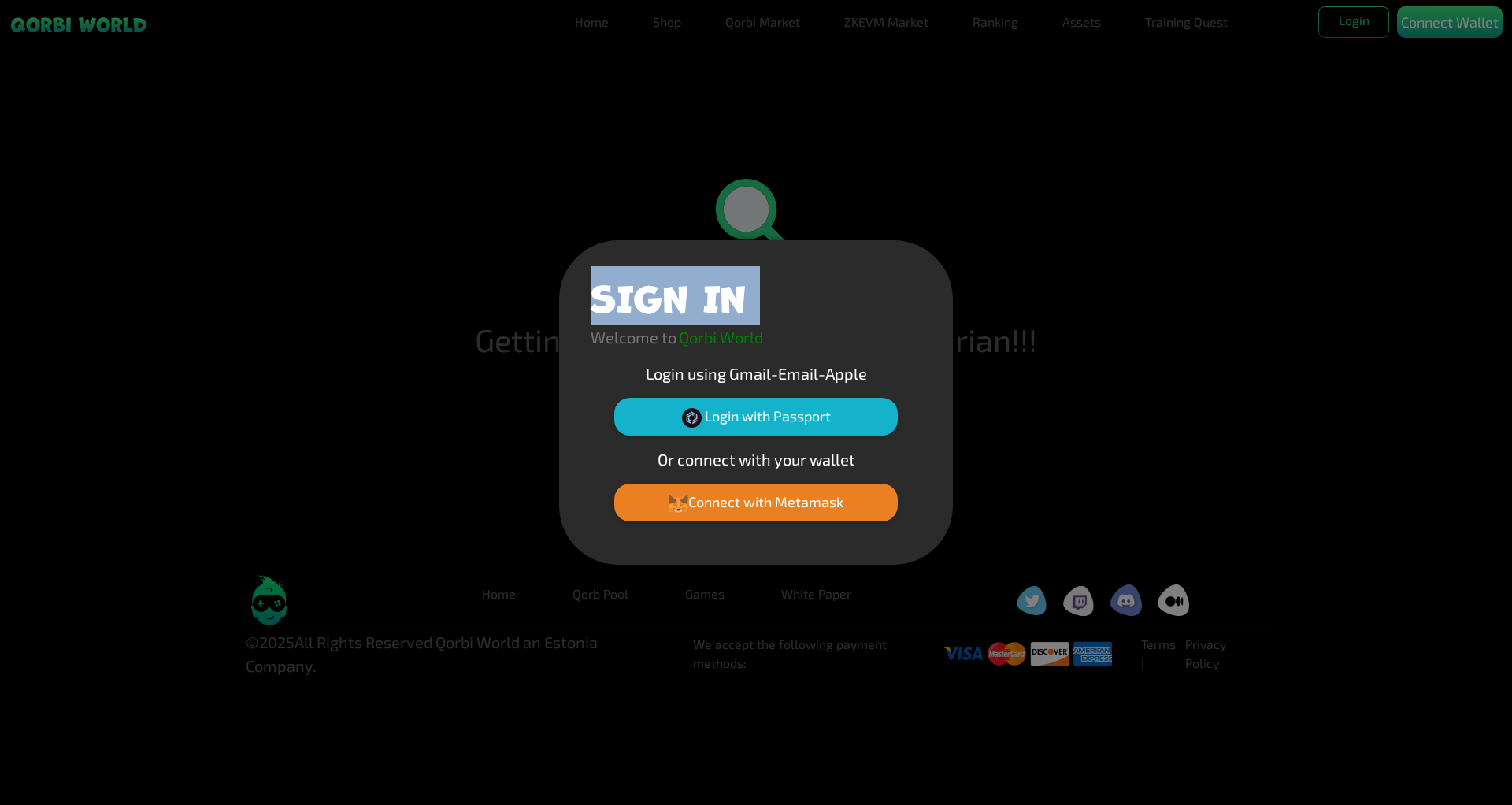
click at [1477, 29] on div "SIGN IN Welcome to Qorbi World Login using Gmail-Email-Apple Login with Passpor…" at bounding box center [756, 402] width 1512 height 805
click at [842, 308] on div "SIGN IN" at bounding box center [756, 298] width 330 height 53
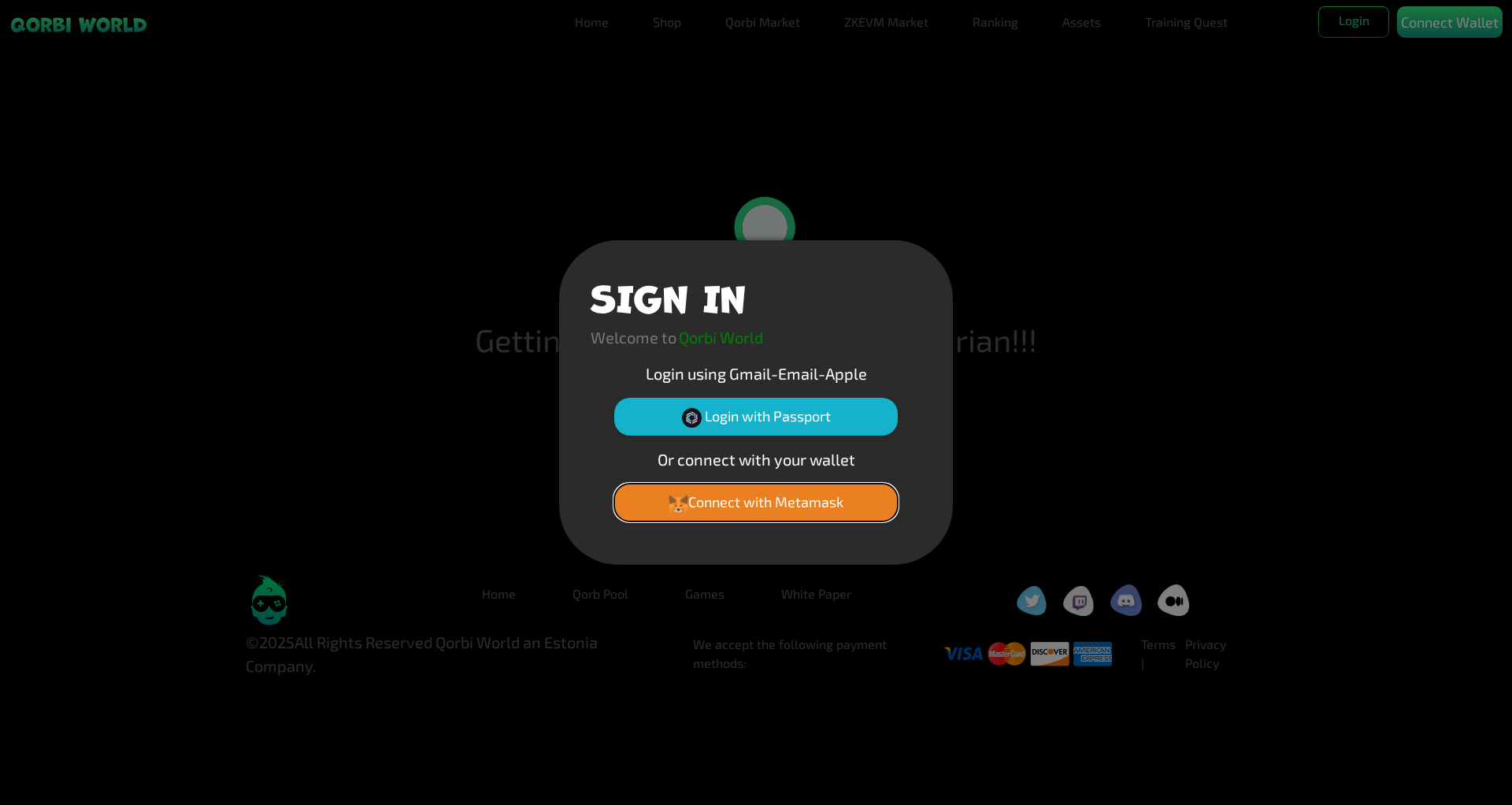
click at [794, 505] on button "Connect with Metamask" at bounding box center [756, 502] width 284 height 38
click at [791, 505] on button "Connect with Metamask" at bounding box center [756, 502] width 284 height 38
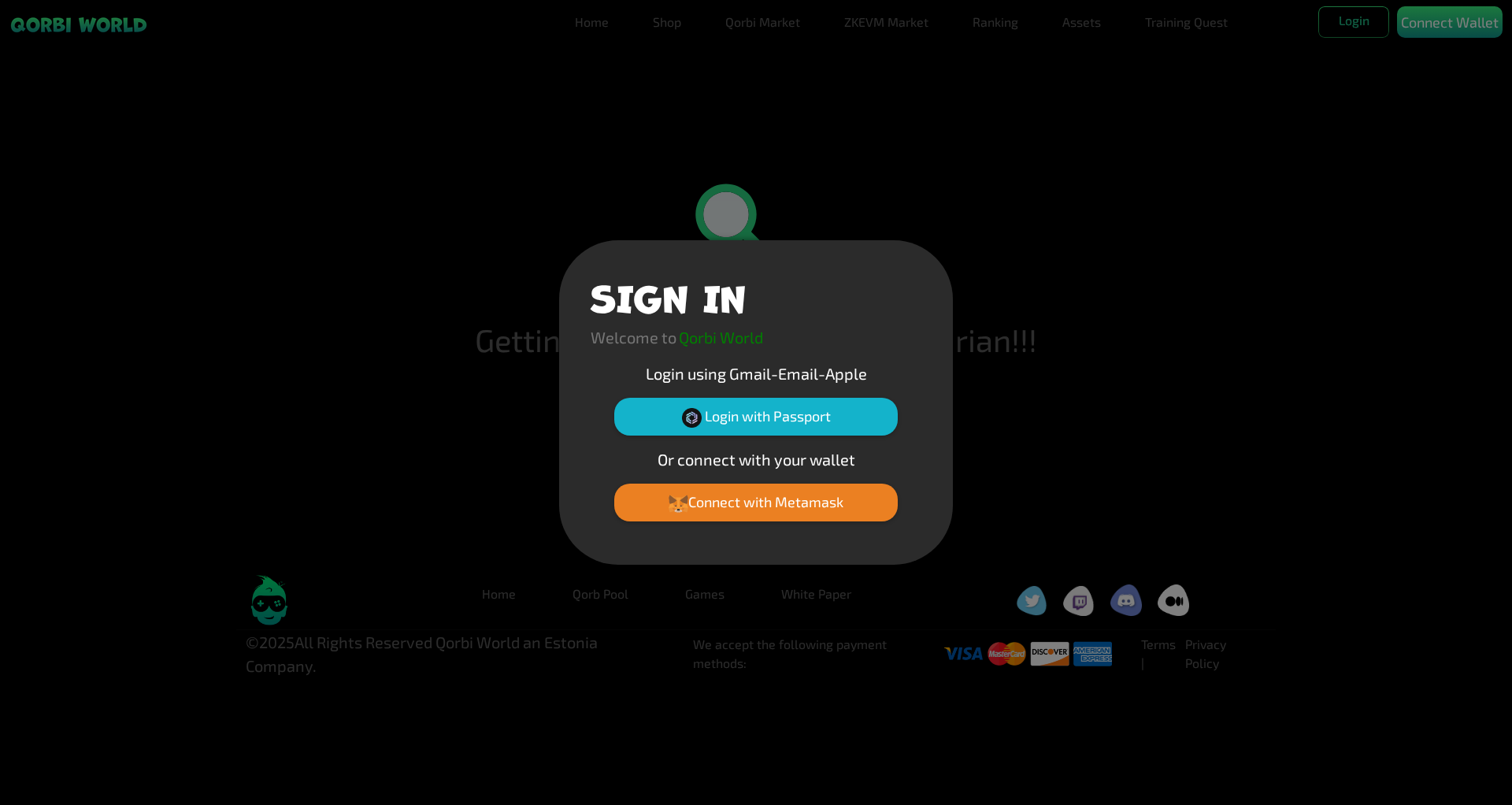
click at [1415, 127] on div "SIGN IN Welcome to Qorbi World Login using Gmail-Email-Apple Login with Passpor…" at bounding box center [756, 402] width 1512 height 805
click at [767, 507] on button "Connect with Metamask" at bounding box center [756, 502] width 284 height 38
click at [1344, 495] on div "SIGN IN Welcome to Qorbi World Login using Gmail-Email-Apple Login with Passpor…" at bounding box center [756, 402] width 1512 height 805
click at [844, 422] on button "Login with Passport" at bounding box center [756, 416] width 284 height 38
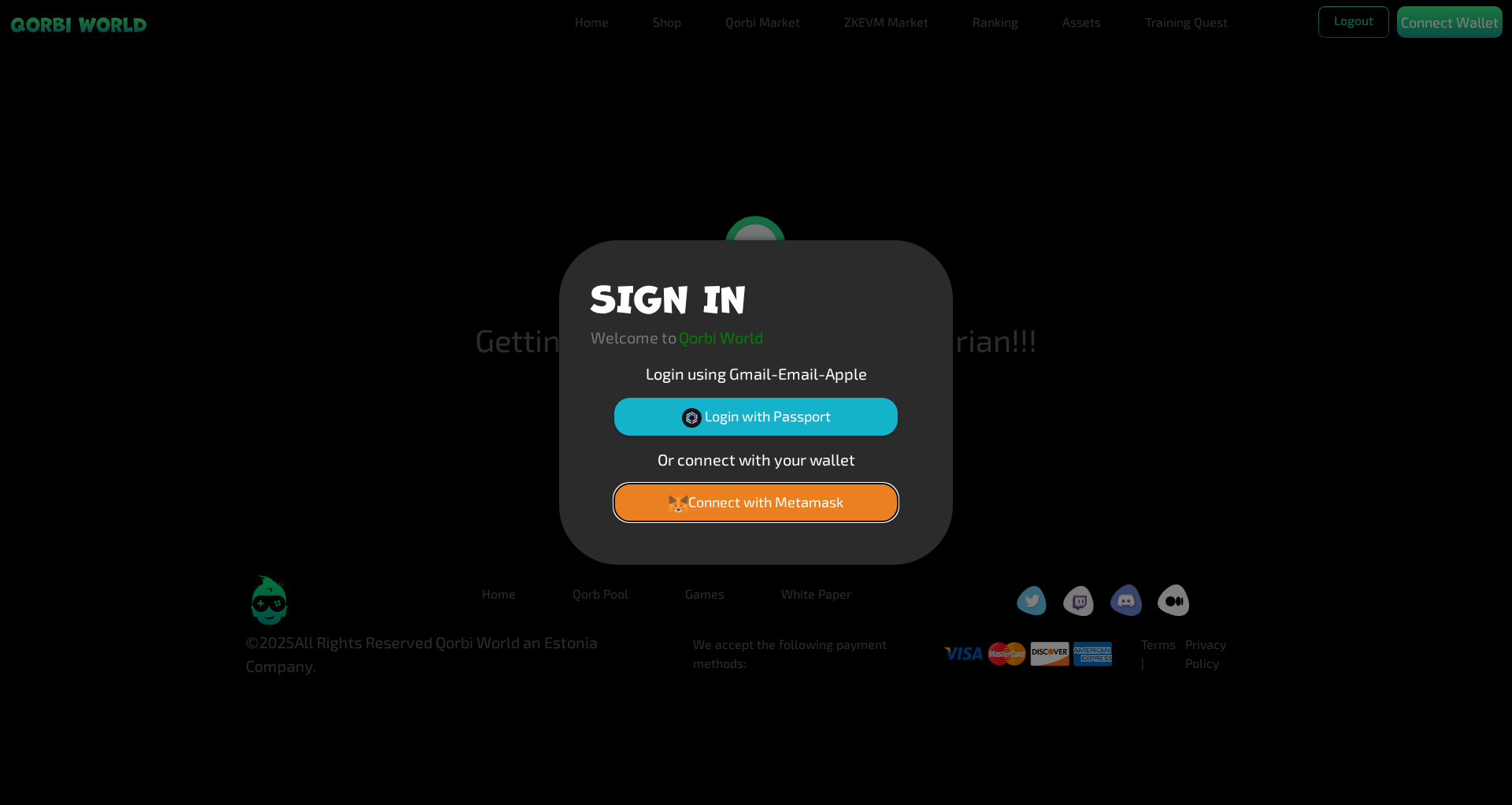
click at [746, 498] on button "Connect with Metamask" at bounding box center [756, 502] width 284 height 38
click at [842, 493] on button "Connect with Metamask" at bounding box center [756, 502] width 284 height 38
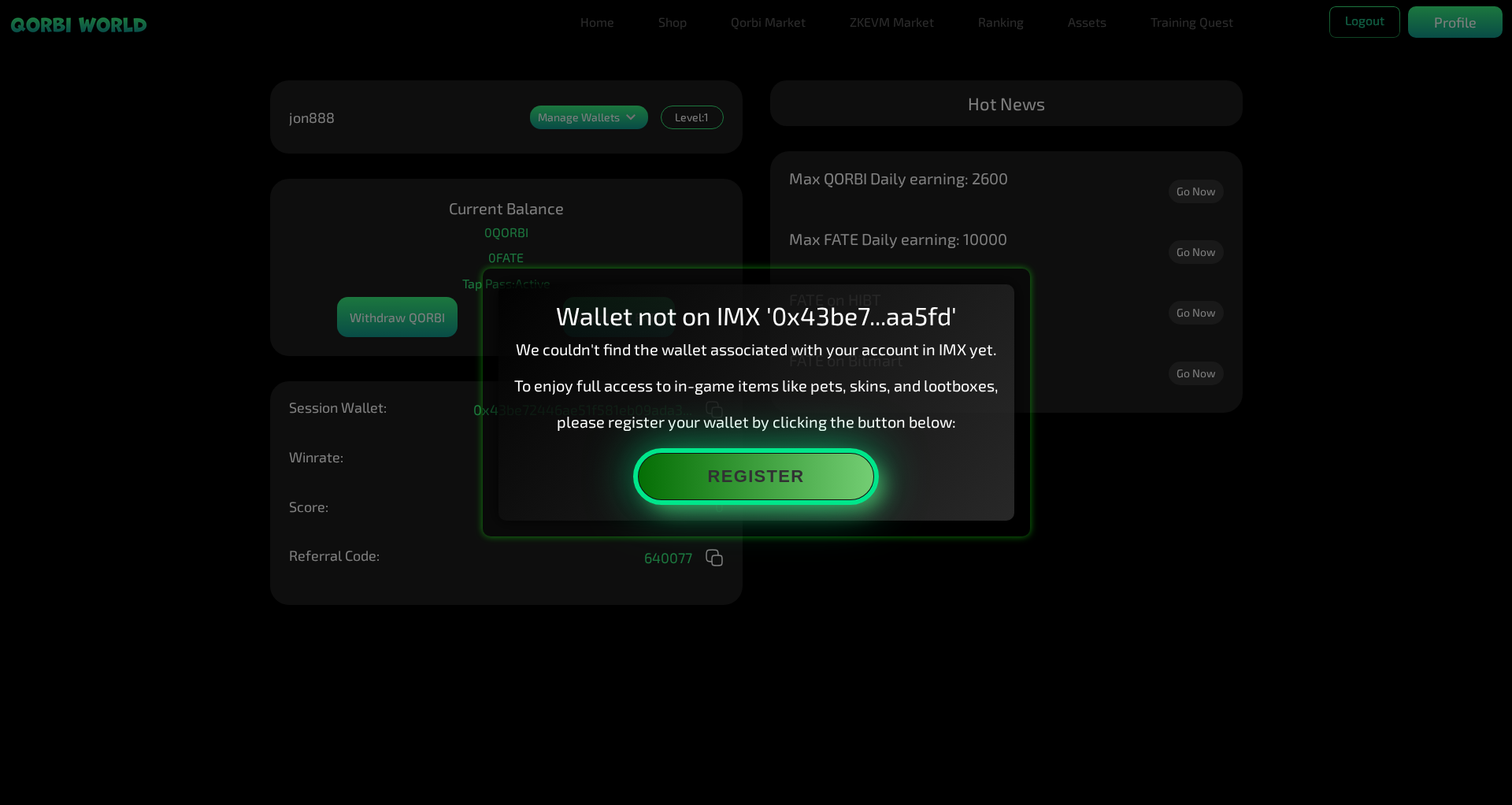
click at [758, 486] on button "Register" at bounding box center [756, 476] width 237 height 47
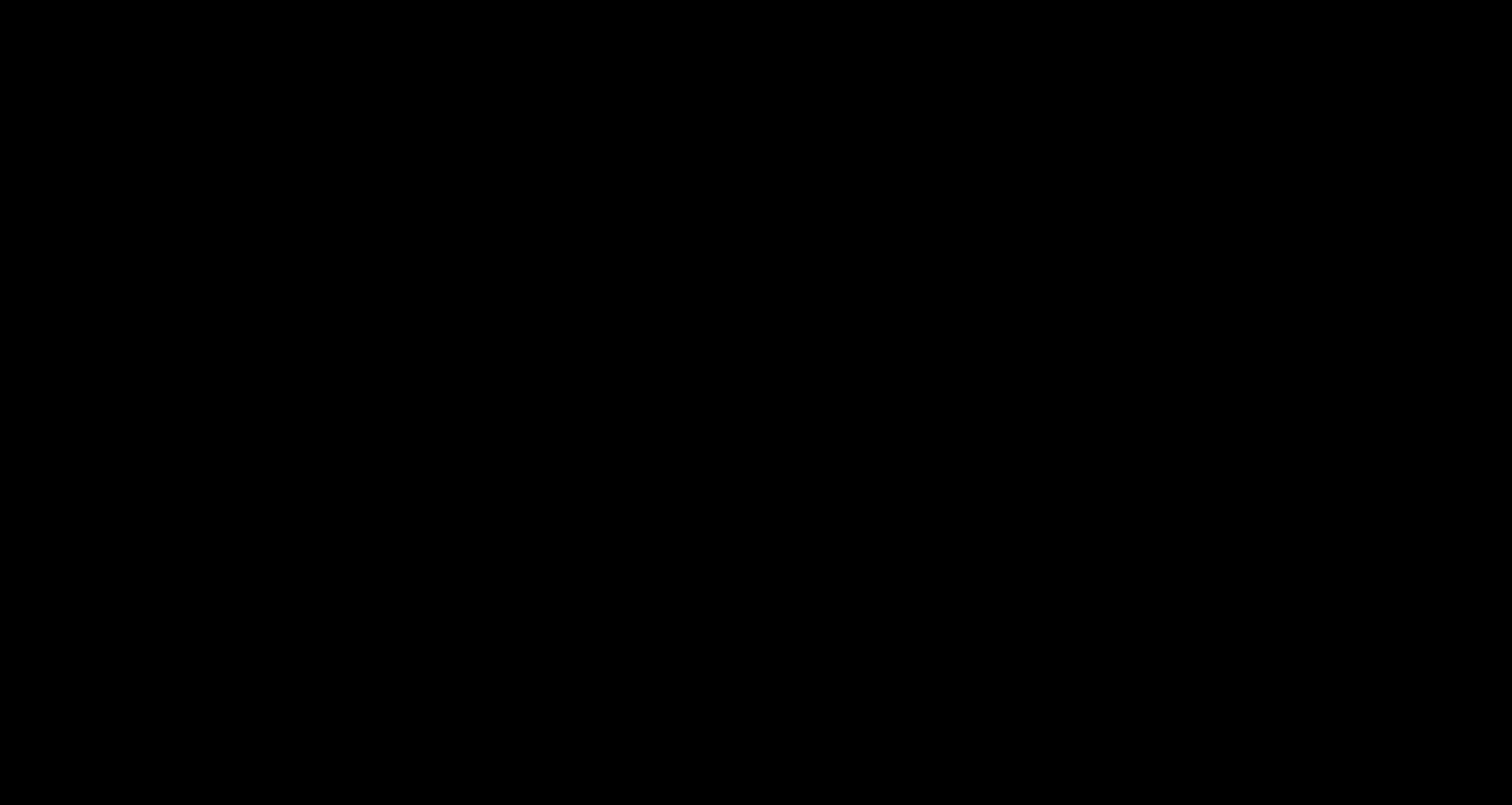
click at [586, 0] on html at bounding box center [756, 0] width 1512 height 0
drag, startPoint x: 590, startPoint y: 400, endPoint x: 786, endPoint y: 260, distance: 240.9
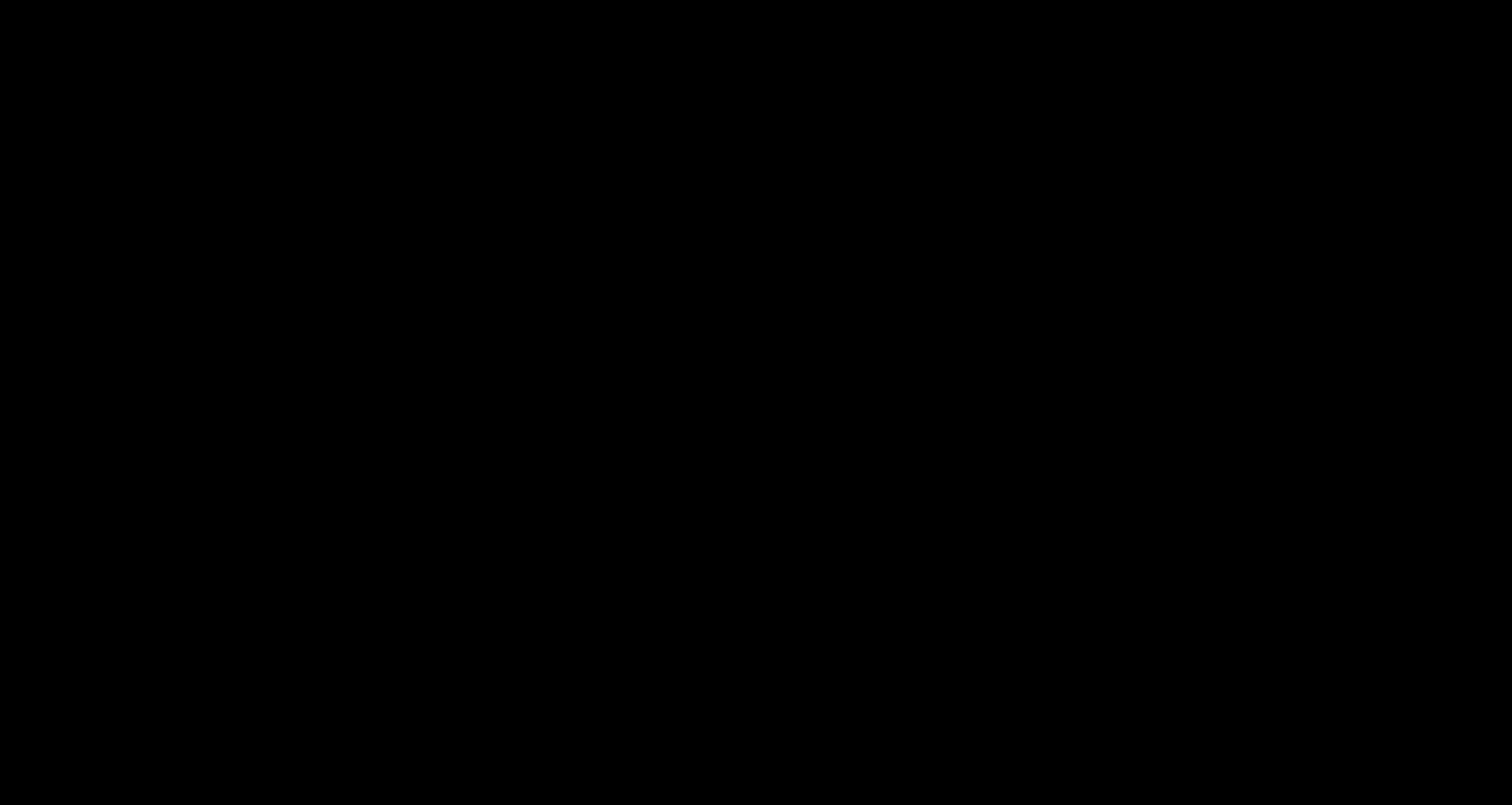
click at [786, 0] on html at bounding box center [756, 0] width 1512 height 0
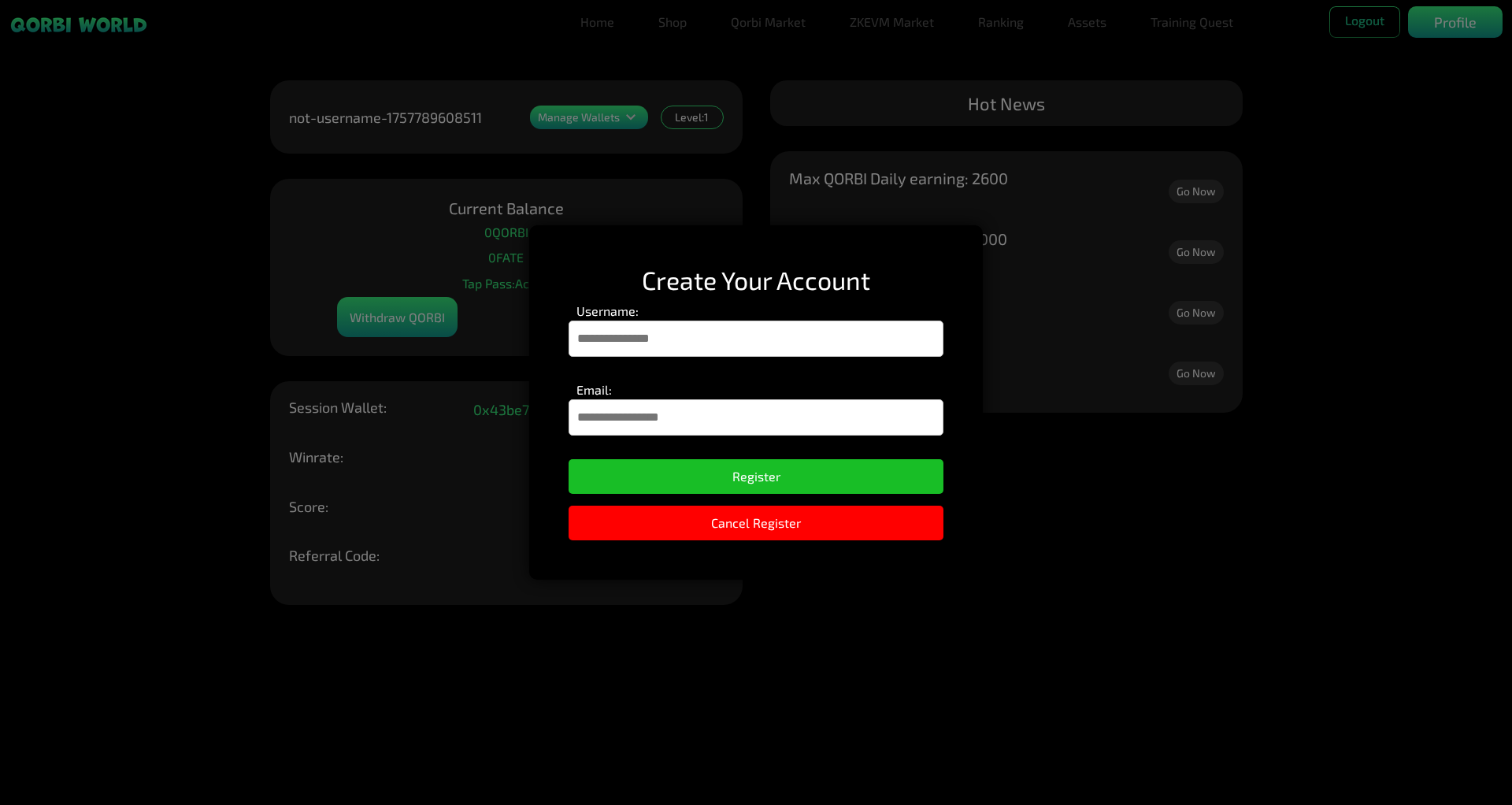
click at [719, 338] on input "Username:" at bounding box center [756, 338] width 375 height 36
type input "******"
click at [688, 412] on input "Email:" at bounding box center [756, 417] width 375 height 36
type input "**********"
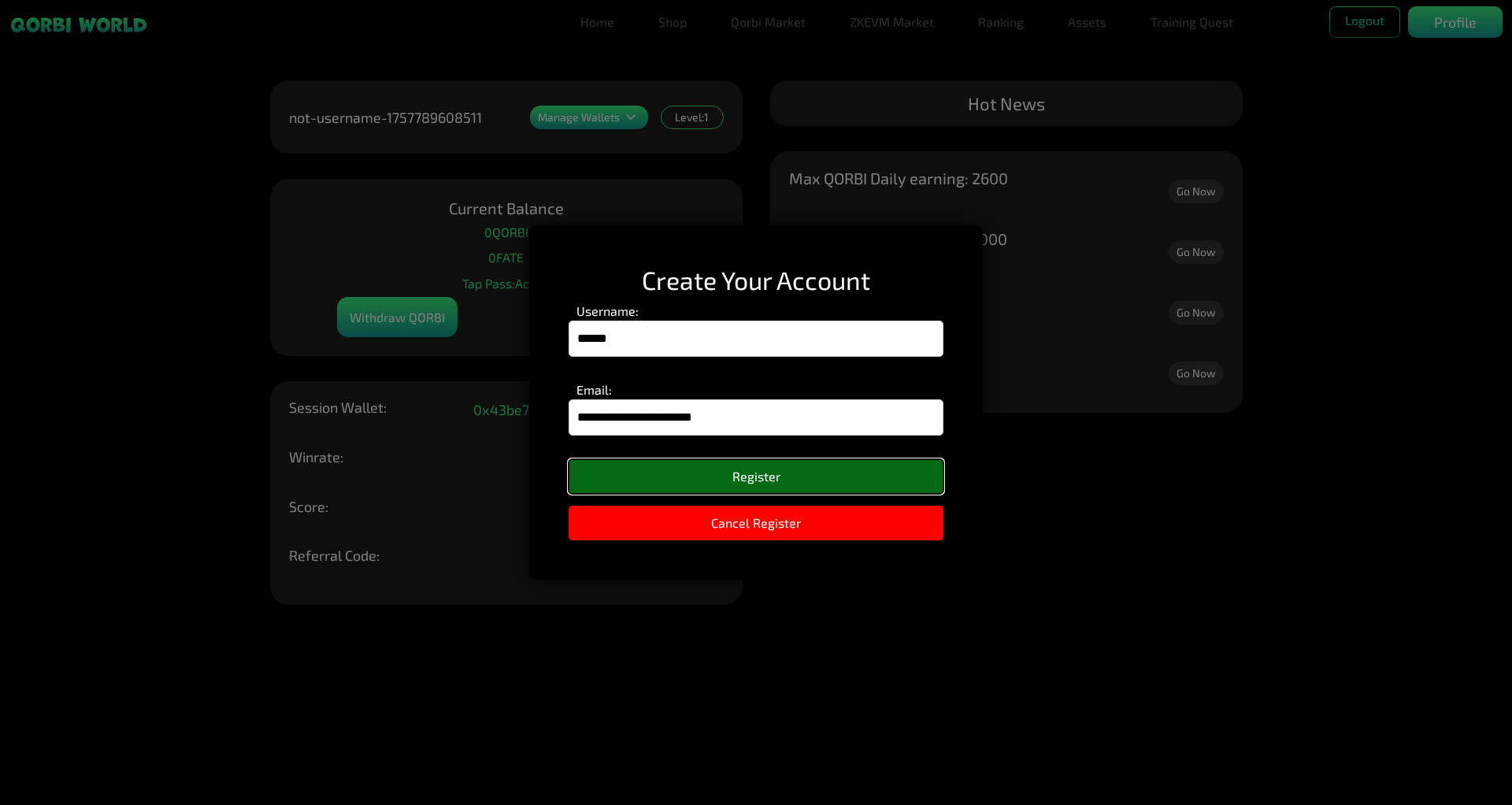
click at [701, 476] on button "Register" at bounding box center [756, 476] width 375 height 35
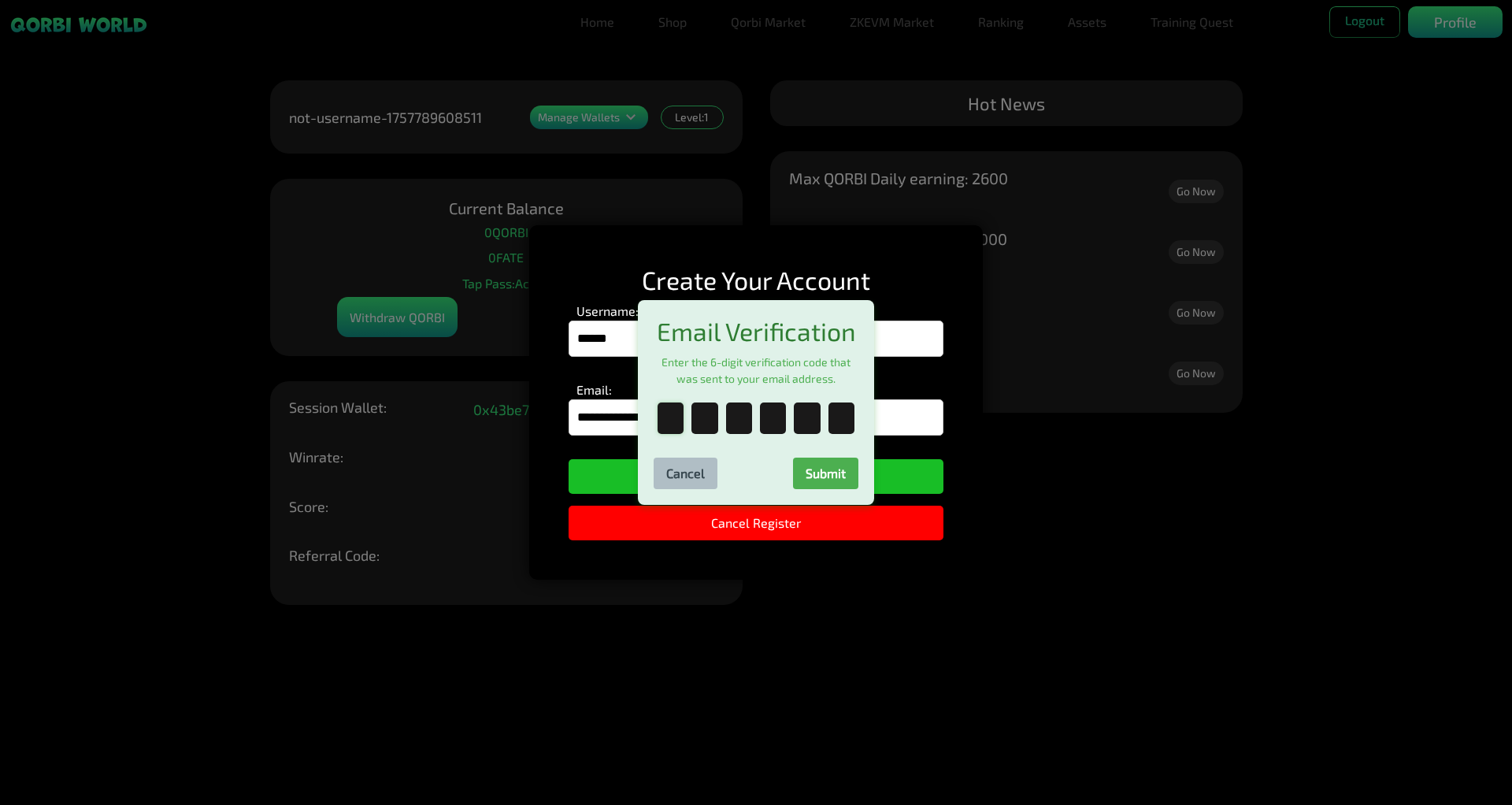
click at [673, 422] on input "text" at bounding box center [670, 417] width 26 height 31
type input "*"
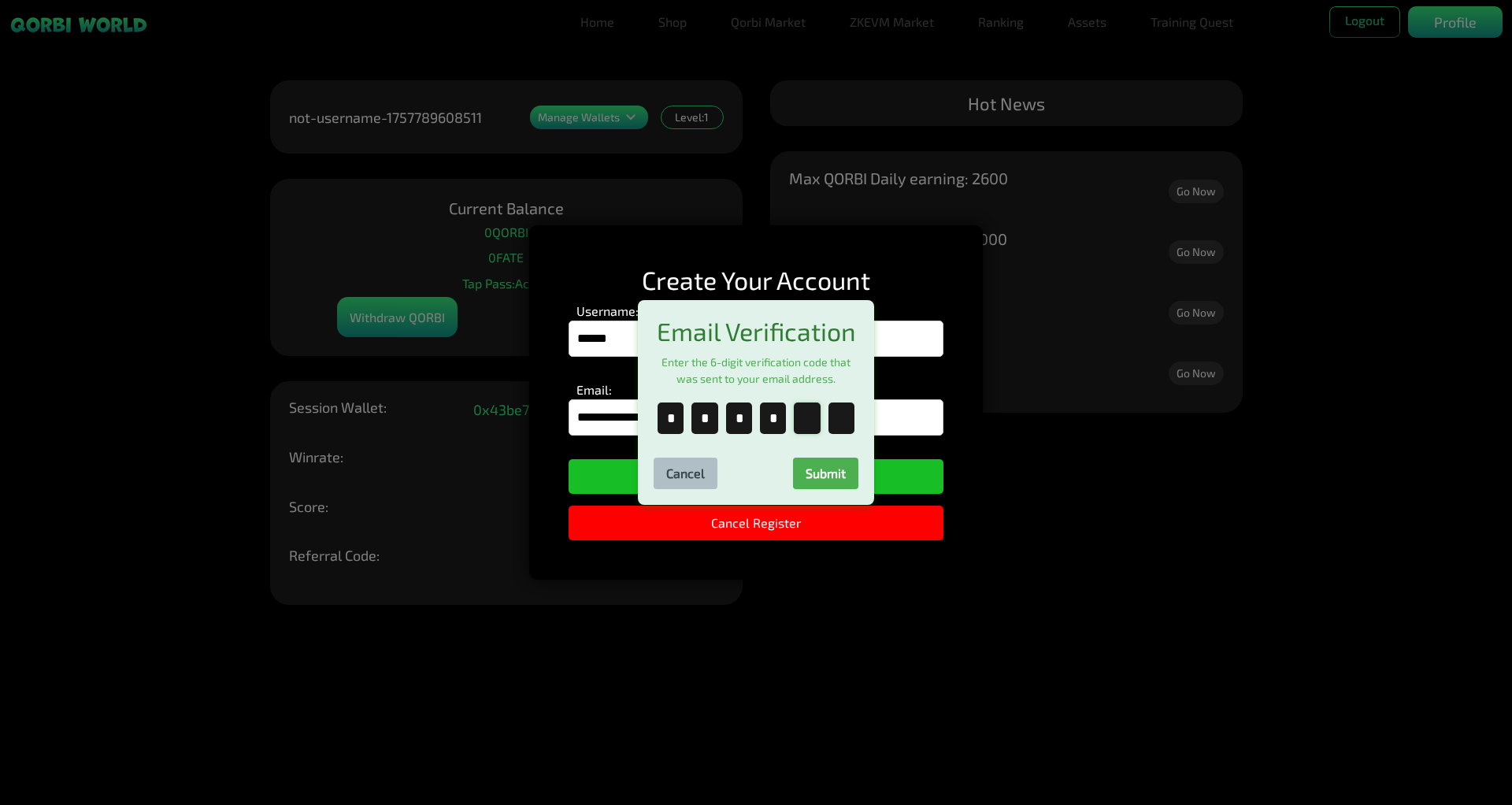
type input "*"
click at [838, 485] on button "Submit" at bounding box center [826, 473] width 65 height 31
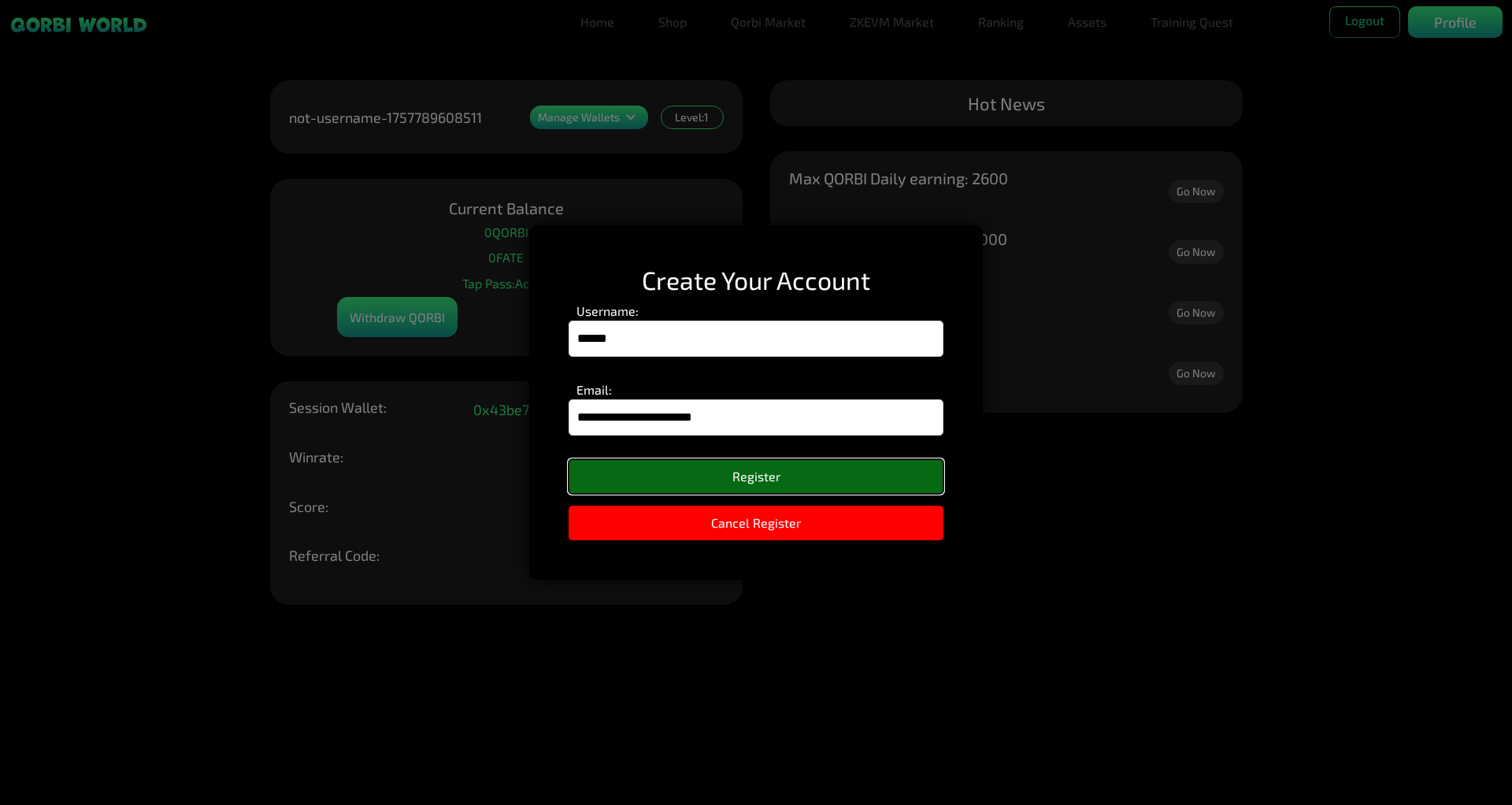
click at [785, 479] on button "Register" at bounding box center [756, 476] width 375 height 35
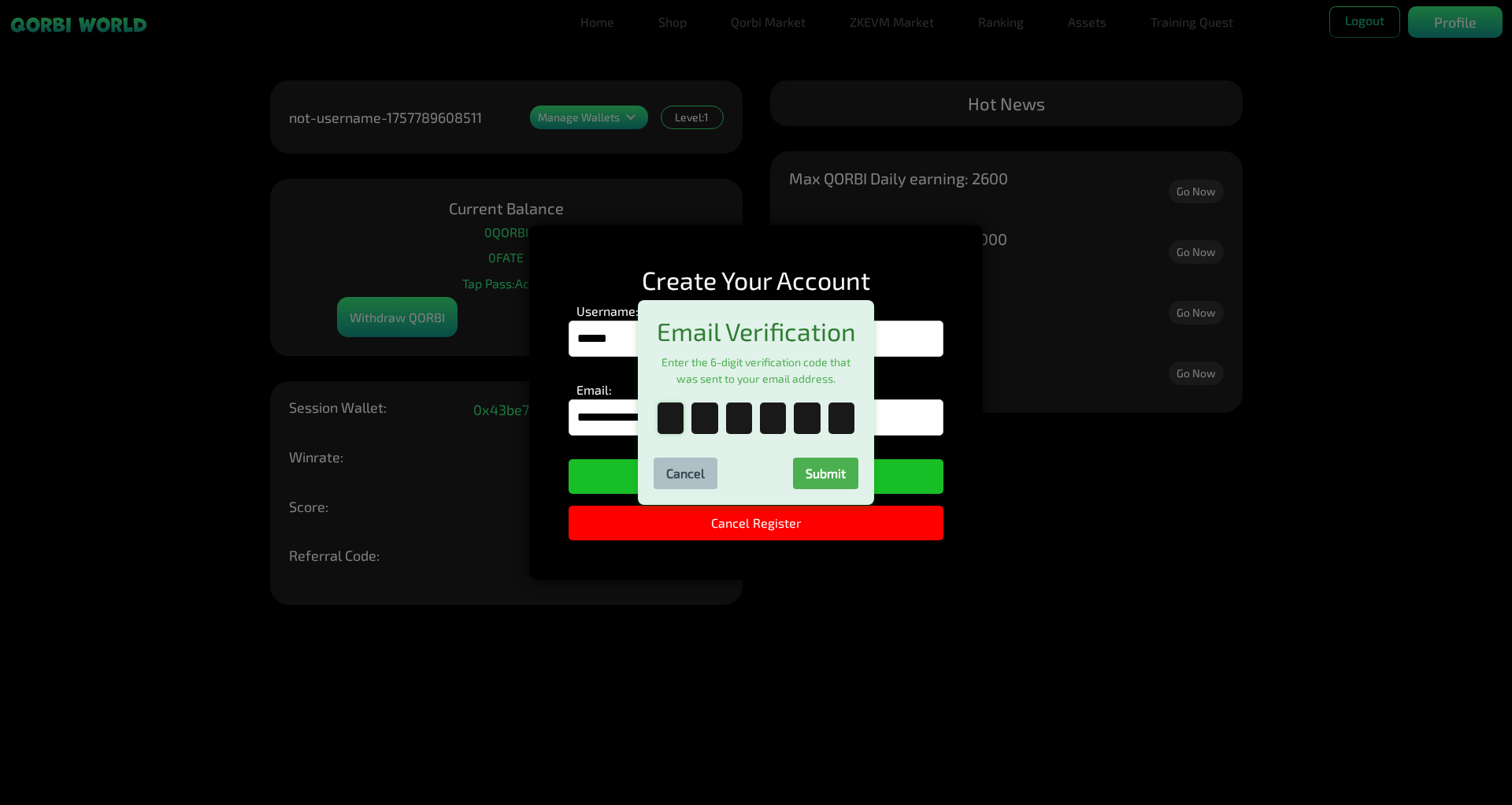
click at [667, 431] on input "text" at bounding box center [670, 417] width 26 height 31
click at [698, 431] on input "text" at bounding box center [704, 417] width 26 height 31
click at [729, 428] on input "text" at bounding box center [739, 417] width 26 height 31
click at [672, 432] on input "text" at bounding box center [670, 417] width 26 height 31
type input "*"
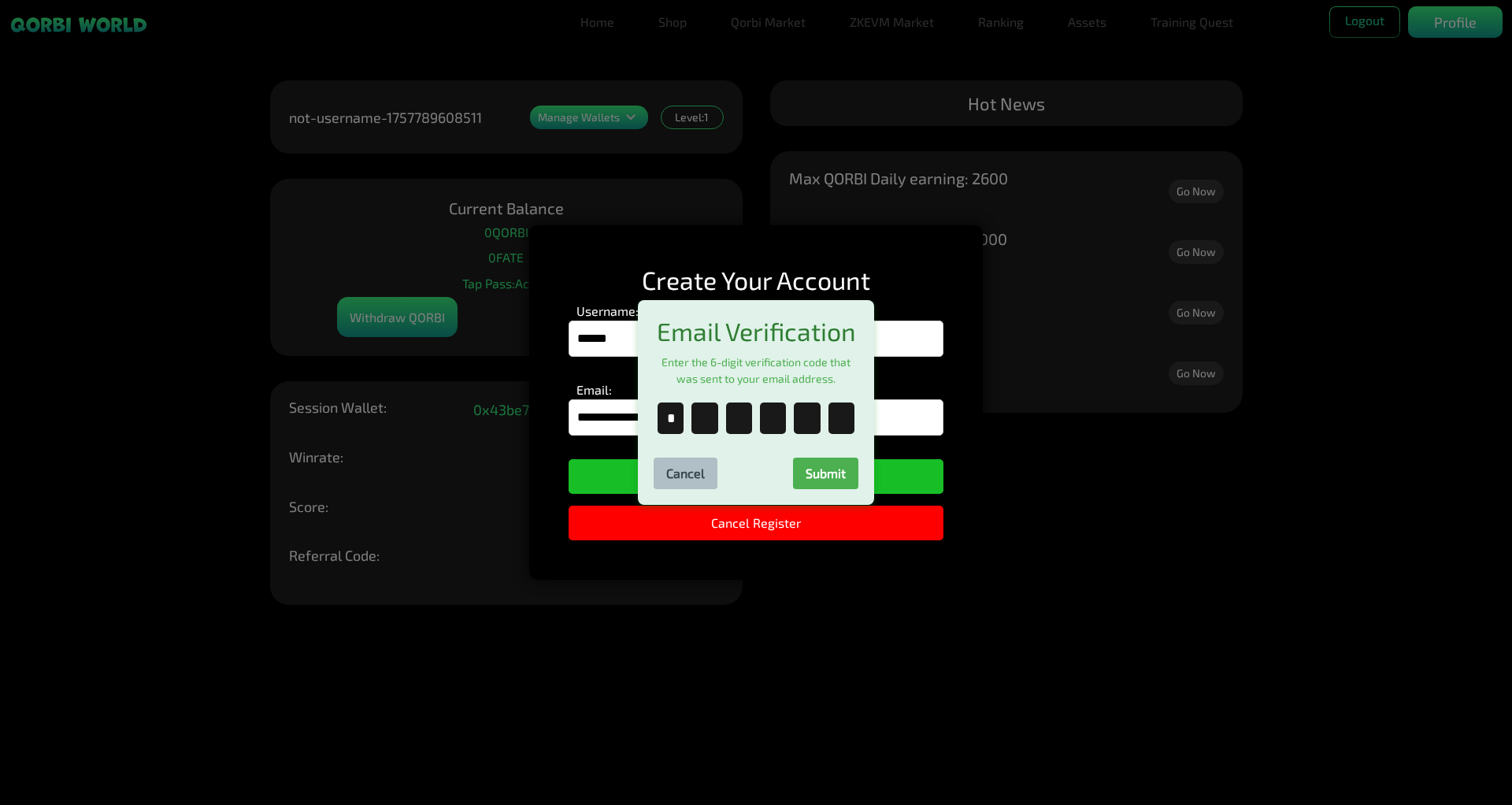
click at [703, 429] on input "text" at bounding box center [704, 417] width 26 height 31
type input "*"
click at [740, 430] on input "text" at bounding box center [739, 417] width 26 height 31
type input "*"
click at [782, 428] on input "text" at bounding box center [772, 417] width 26 height 31
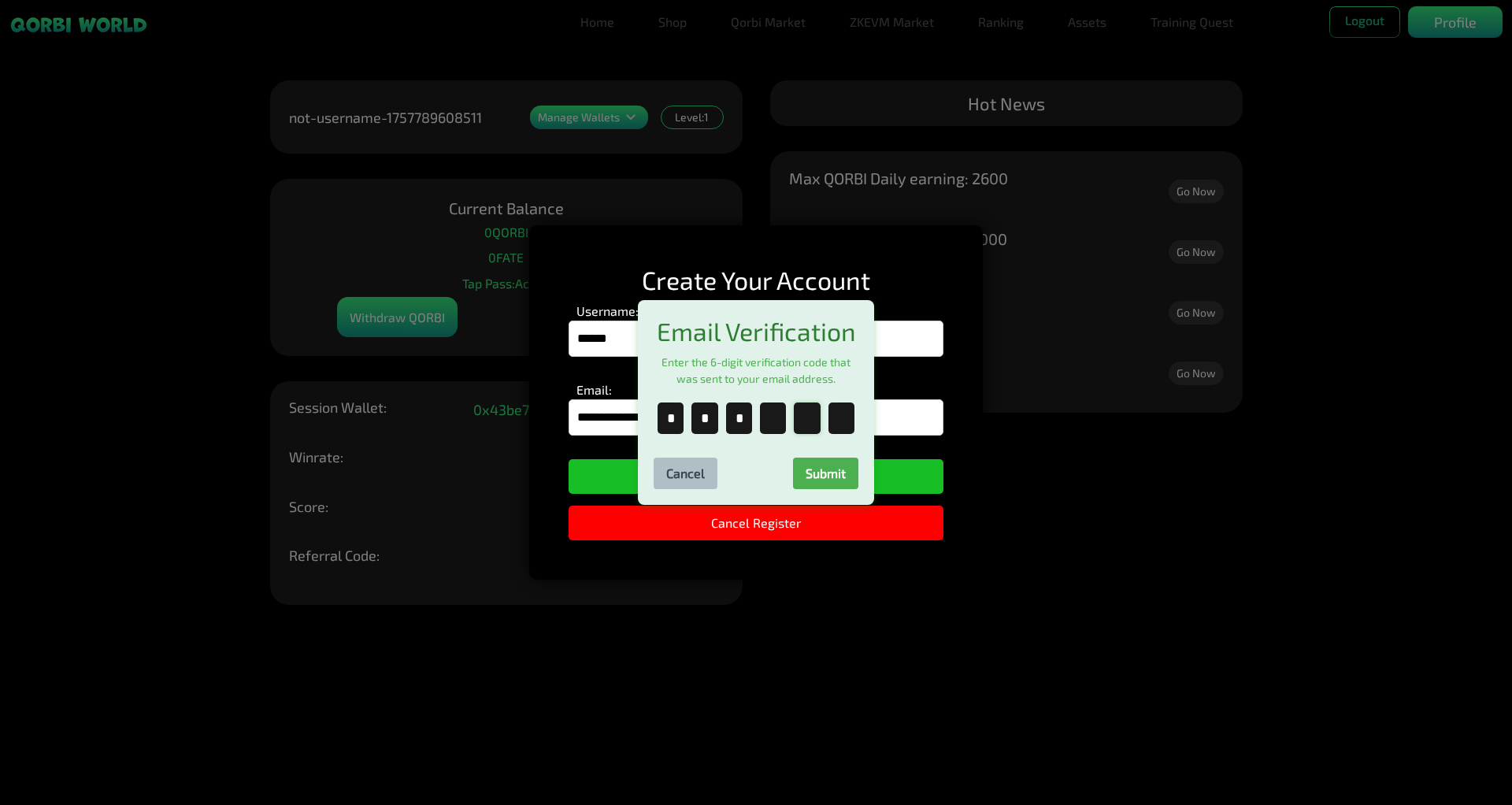
type input "*"
click at [797, 421] on input "text" at bounding box center [806, 417] width 26 height 31
type input "*"
click at [834, 424] on input "text" at bounding box center [841, 417] width 26 height 31
type input "*"
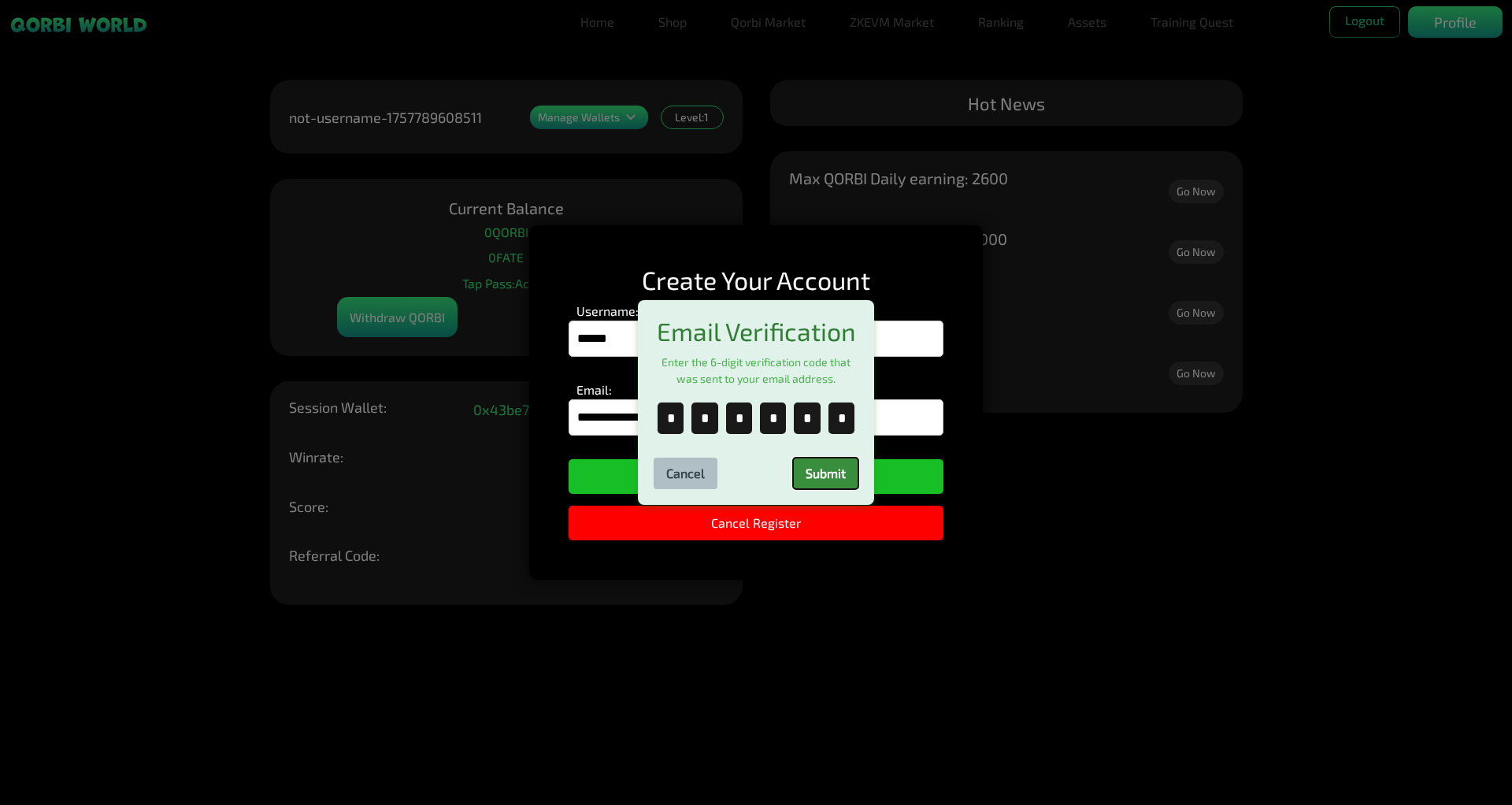
click at [829, 480] on button "Submit" at bounding box center [826, 473] width 65 height 31
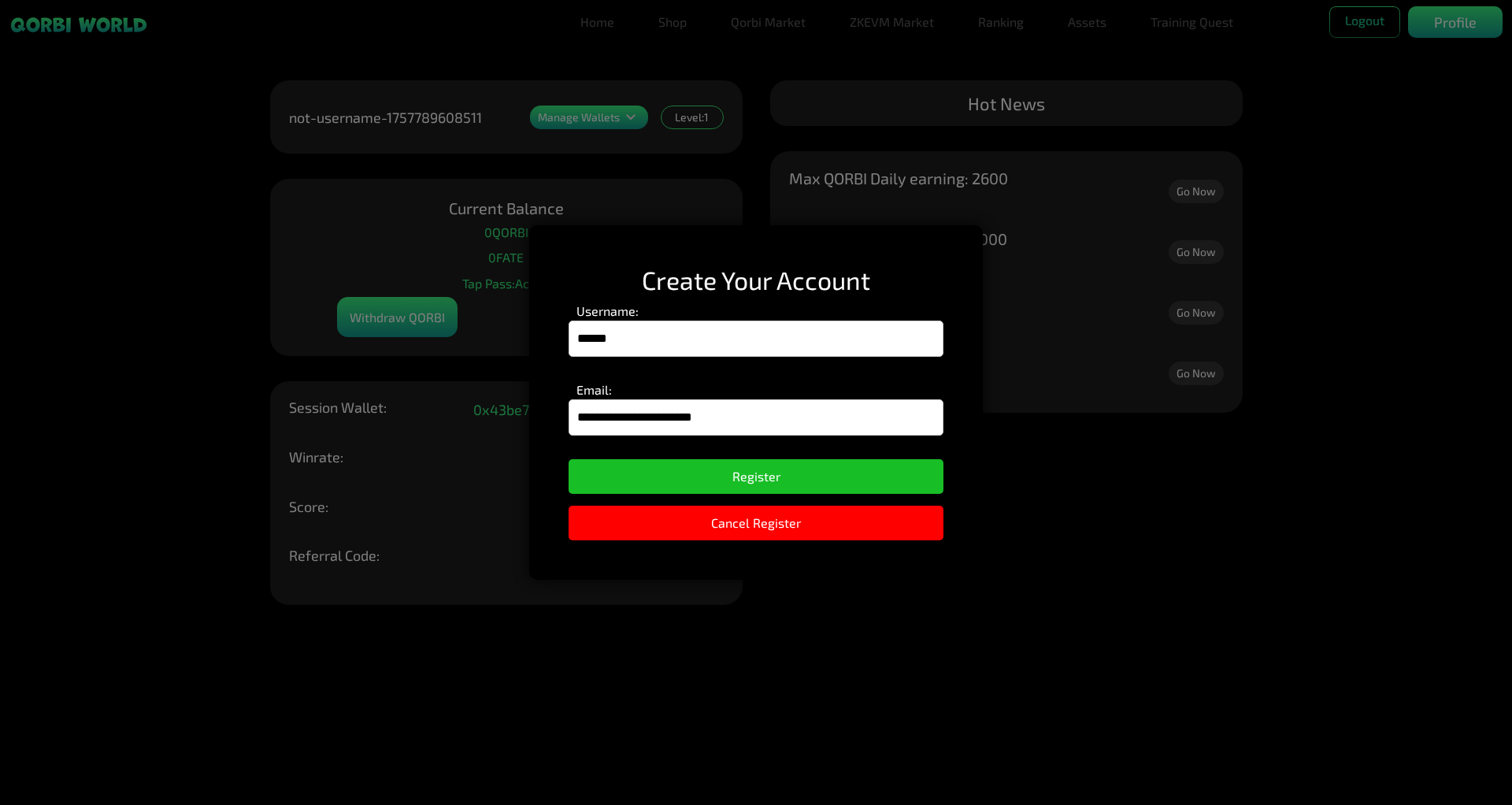
drag, startPoint x: 745, startPoint y: 411, endPoint x: 543, endPoint y: 425, distance: 202.5
click at [543, 425] on div "**********" at bounding box center [756, 402] width 454 height 353
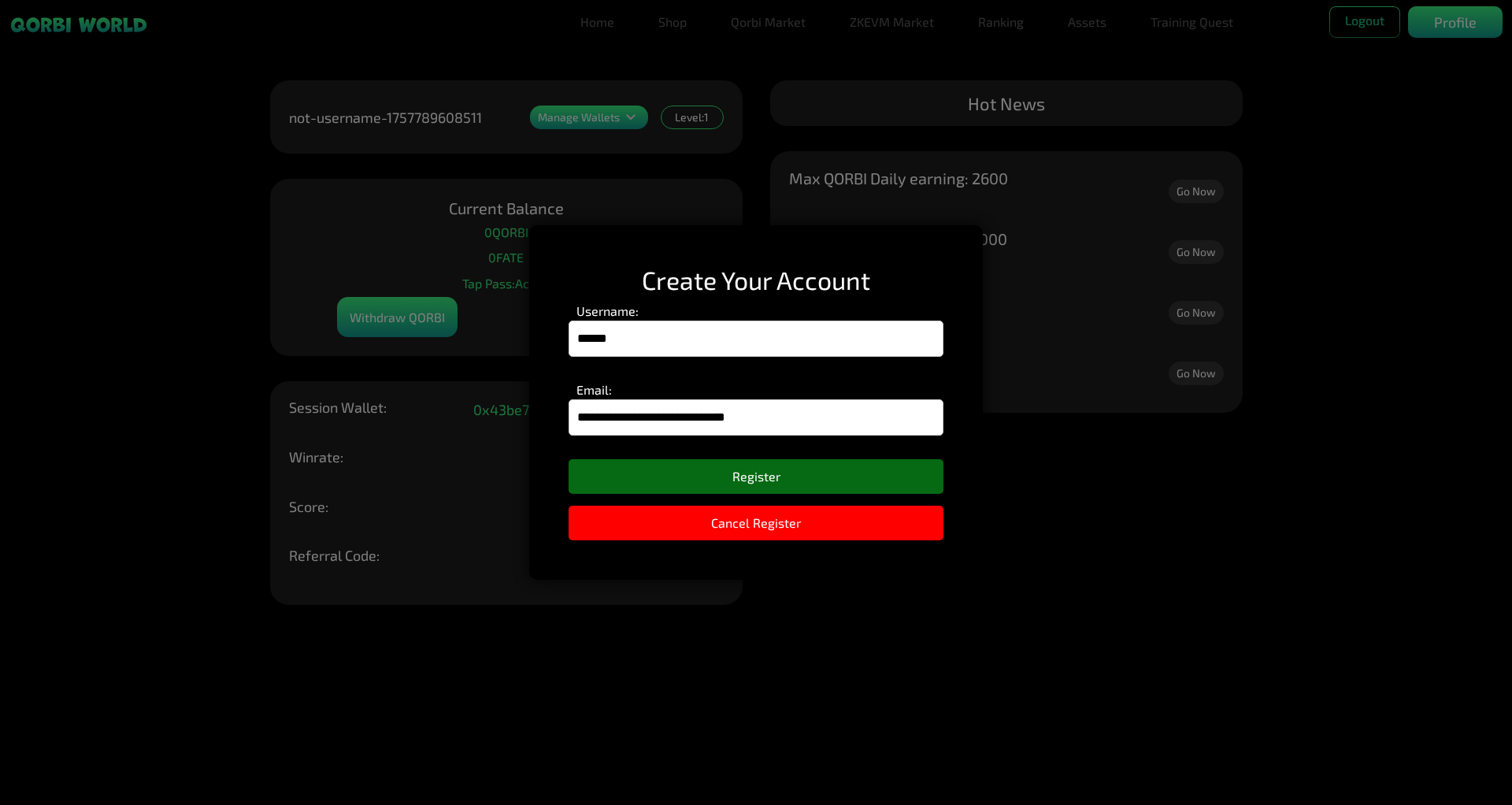
type input "**********"
click at [712, 473] on button "Register" at bounding box center [756, 476] width 375 height 35
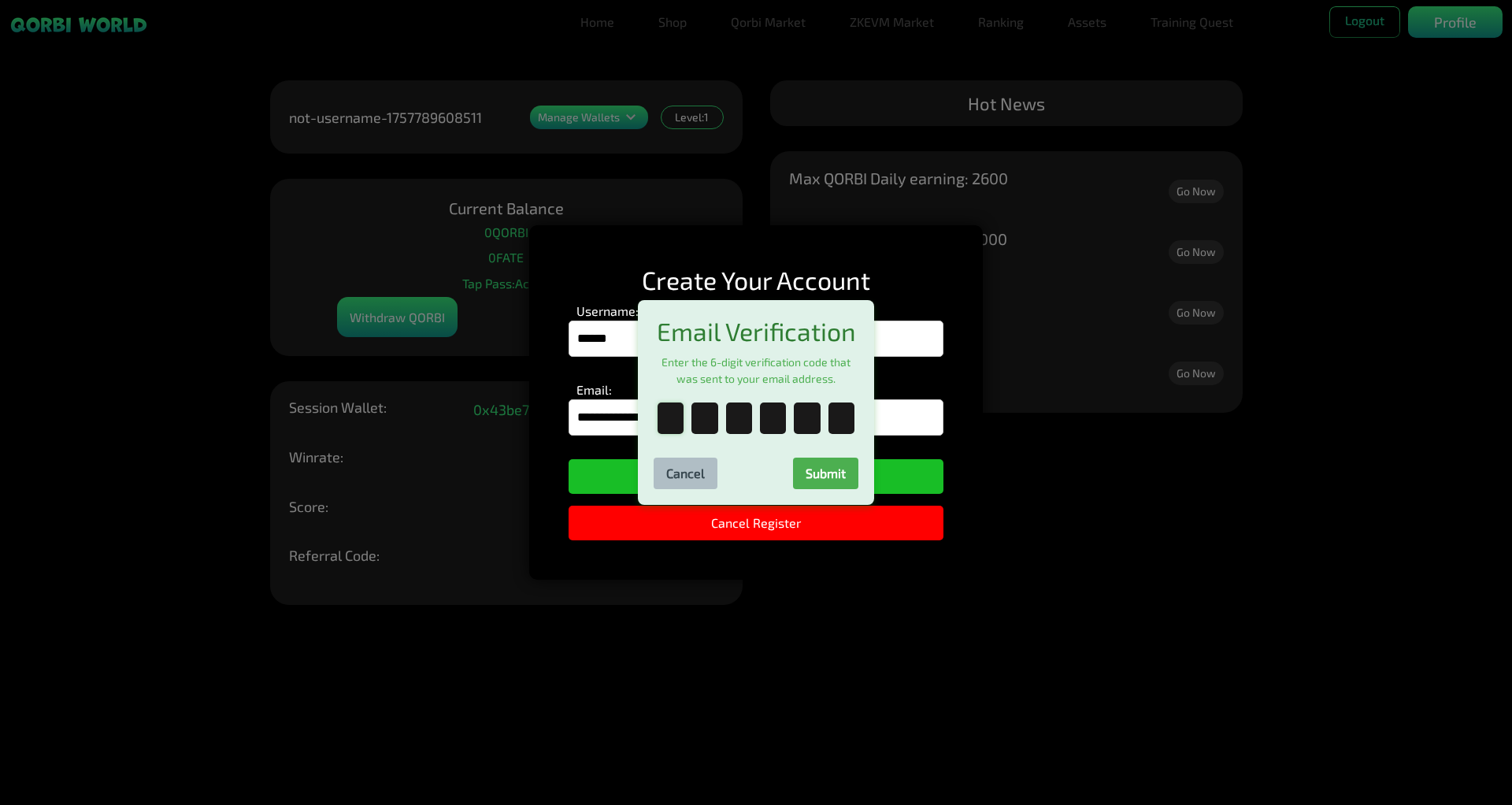
click at [674, 434] on input "text" at bounding box center [670, 417] width 26 height 31
type input "*"
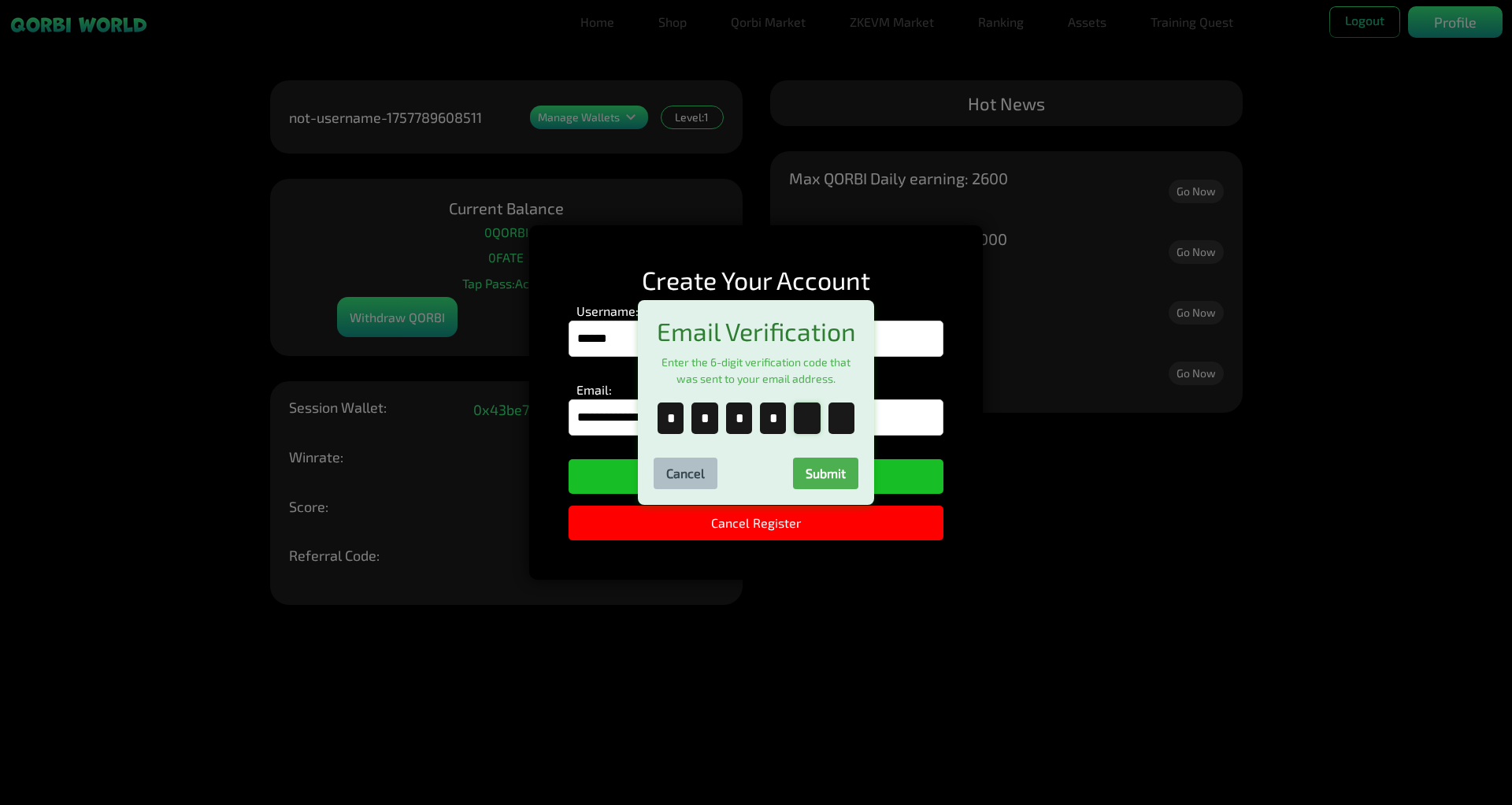
type input "*"
click at [829, 479] on button "Submit" at bounding box center [826, 473] width 65 height 31
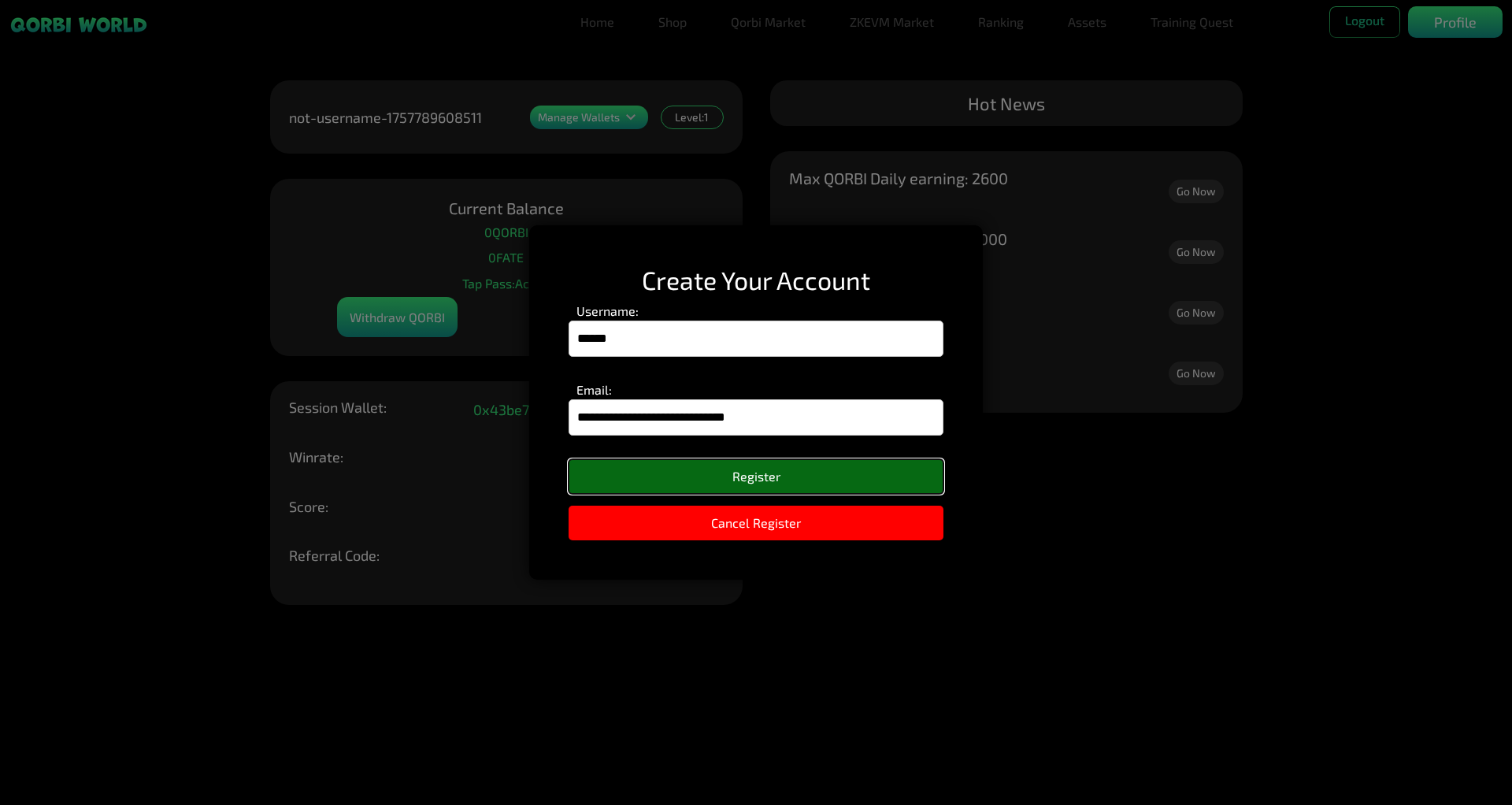
click at [741, 482] on button "Register" at bounding box center [756, 476] width 375 height 35
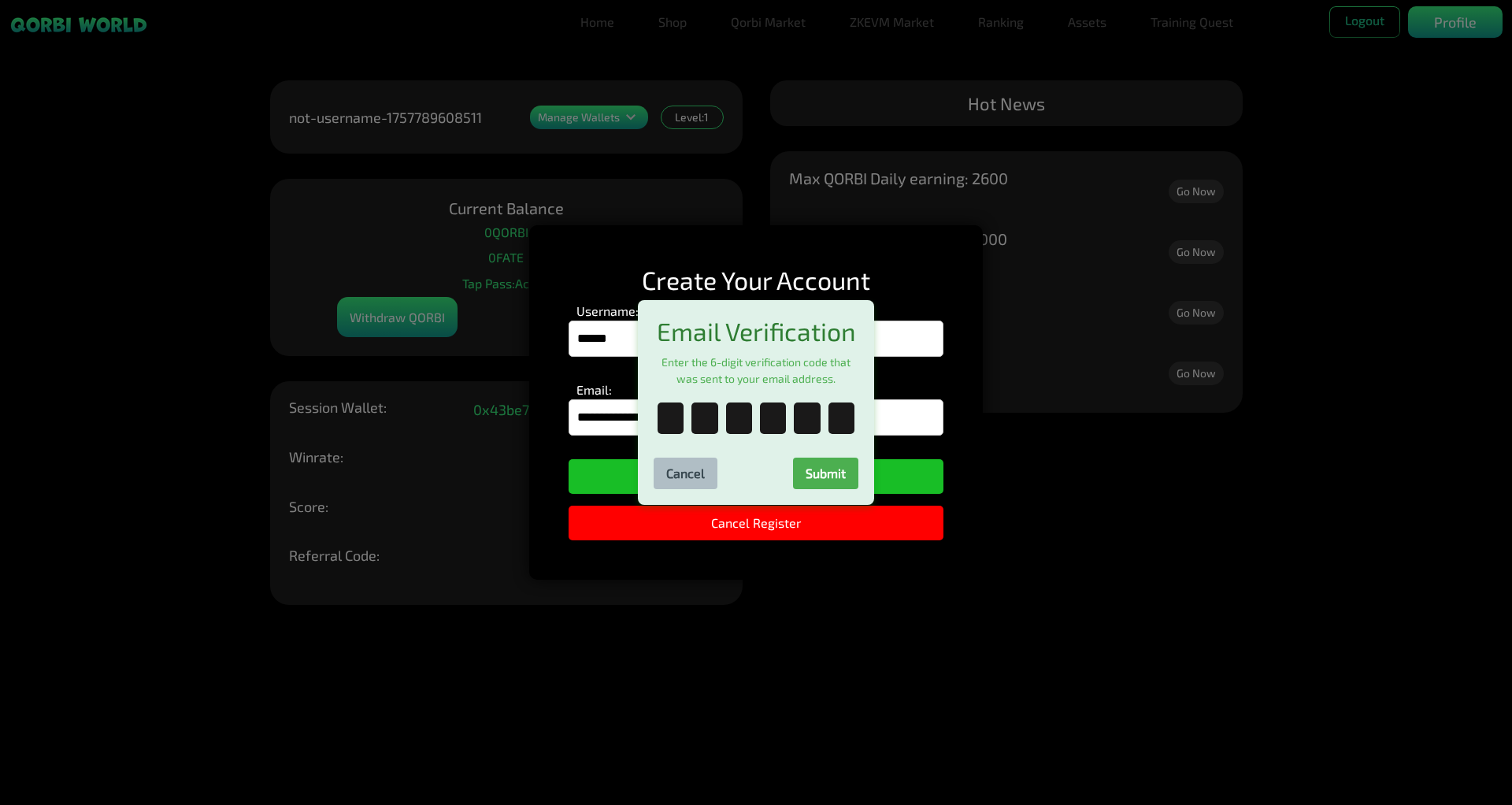
click at [656, 424] on div at bounding box center [756, 417] width 205 height 31
click at [676, 434] on input "text" at bounding box center [670, 417] width 26 height 31
type input "*"
click at [709, 422] on input "text" at bounding box center [704, 417] width 26 height 31
type input "*"
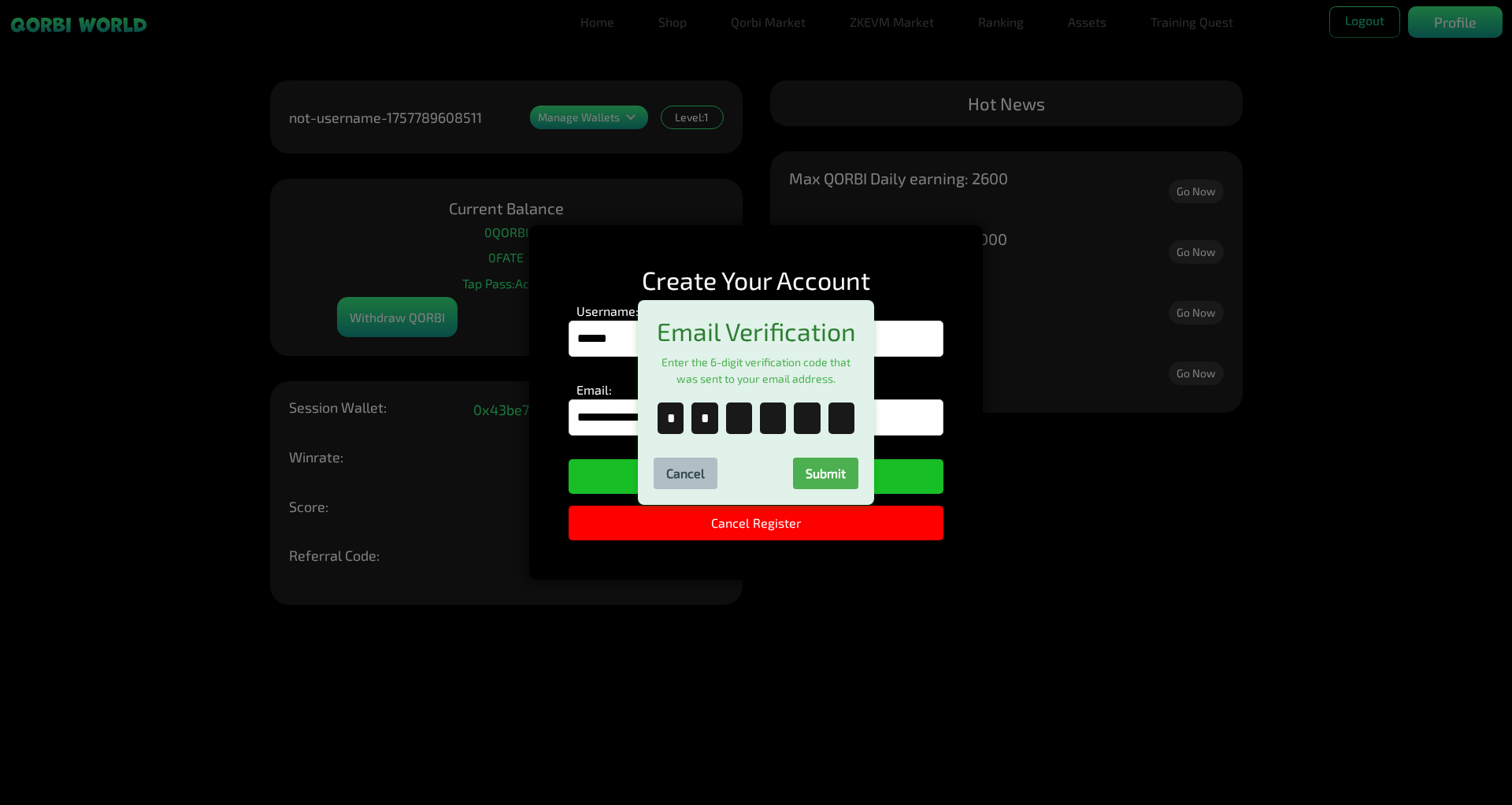
click at [742, 412] on input "text" at bounding box center [739, 417] width 26 height 31
type input "*"
click at [772, 432] on input "text" at bounding box center [772, 417] width 26 height 31
type input "*"
click at [803, 426] on input "text" at bounding box center [806, 417] width 26 height 31
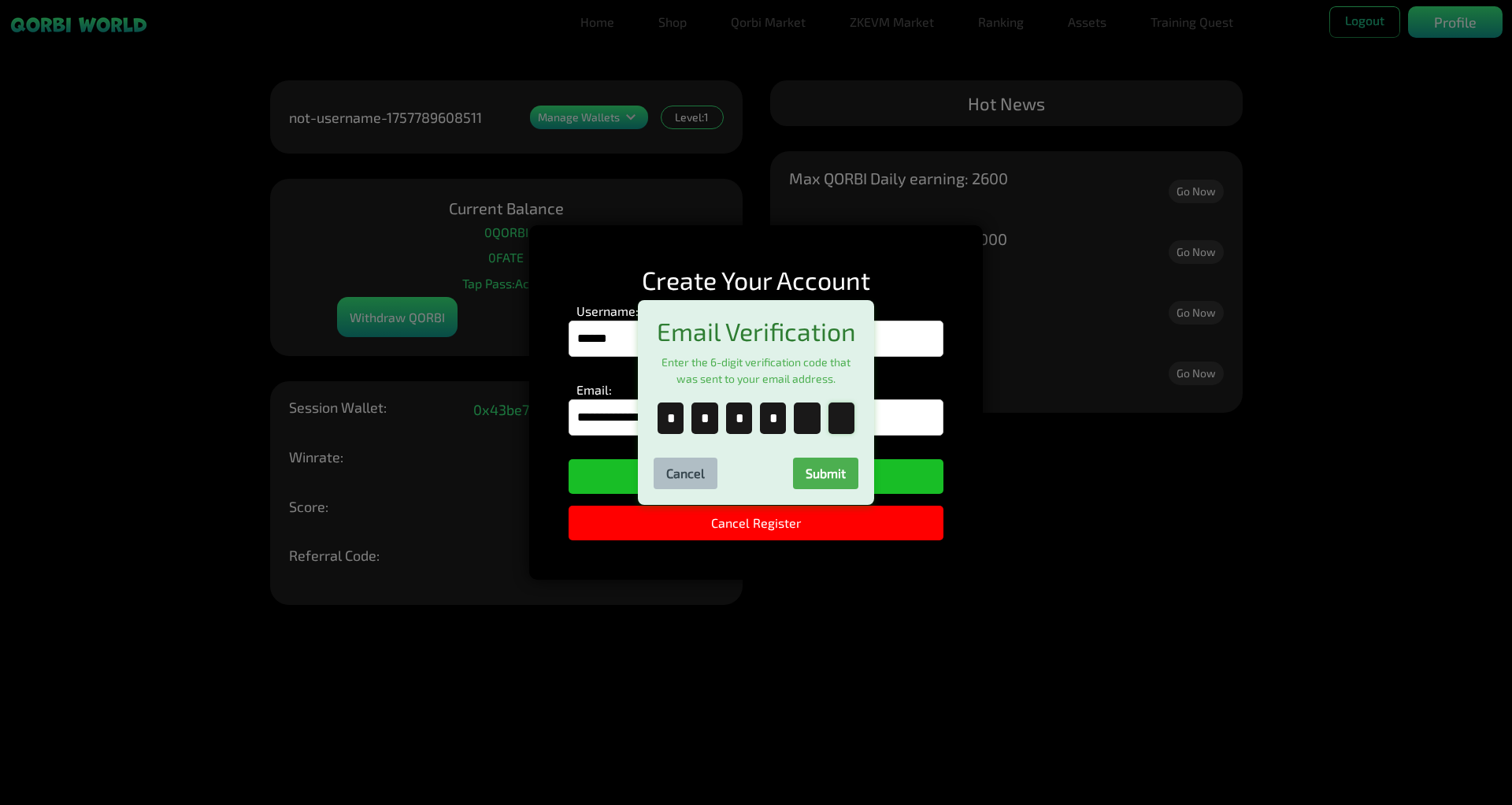
type input "*"
click at [843, 421] on input "text" at bounding box center [841, 417] width 26 height 31
type input "*"
drag, startPoint x: 823, startPoint y: 476, endPoint x: 822, endPoint y: 466, distance: 10.0
click at [822, 466] on button "Submit" at bounding box center [826, 473] width 65 height 31
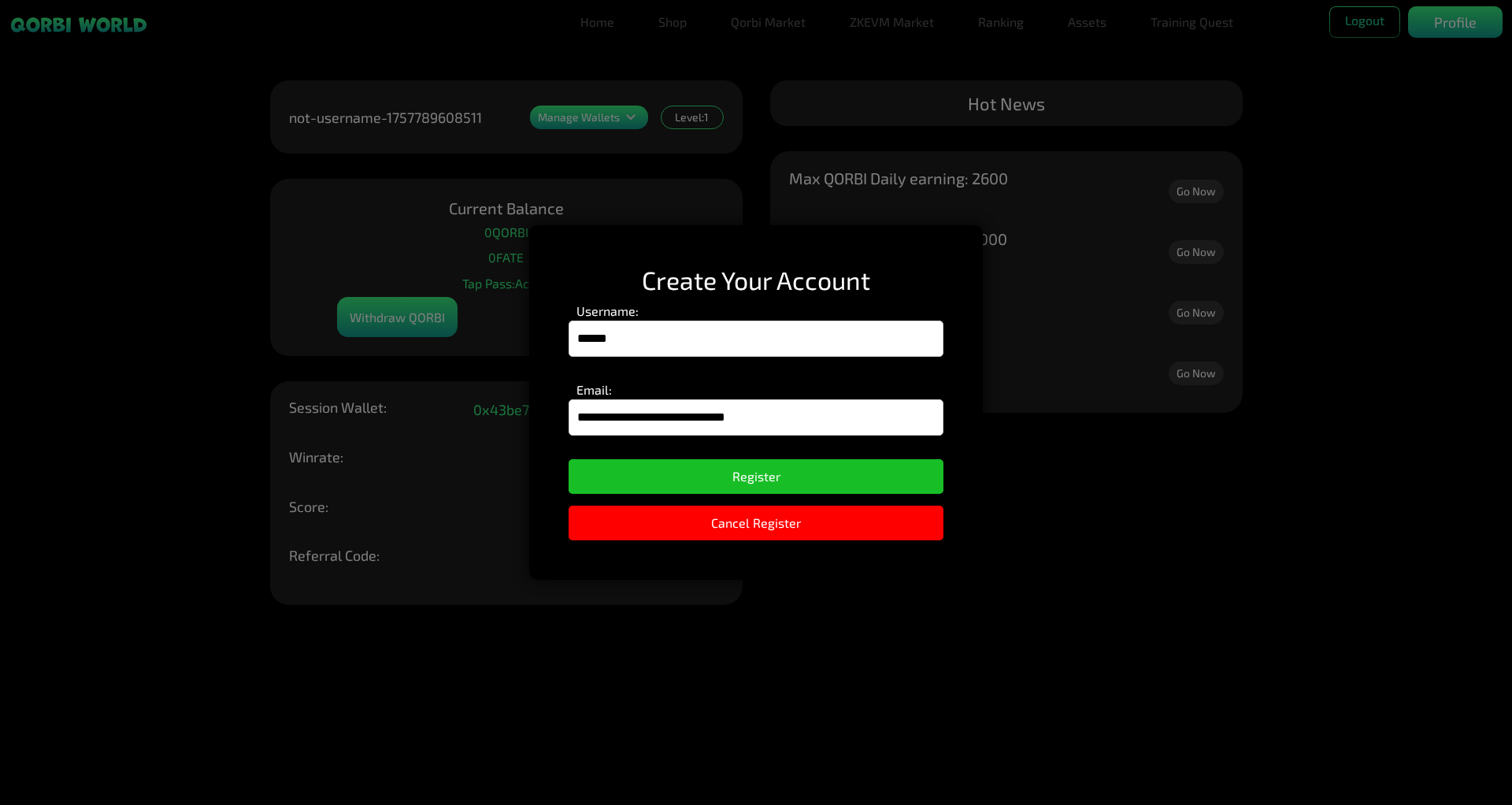
click at [1049, 389] on div "**********" at bounding box center [756, 402] width 1512 height 805
click at [817, 523] on button "Cancel Register" at bounding box center [756, 522] width 375 height 35
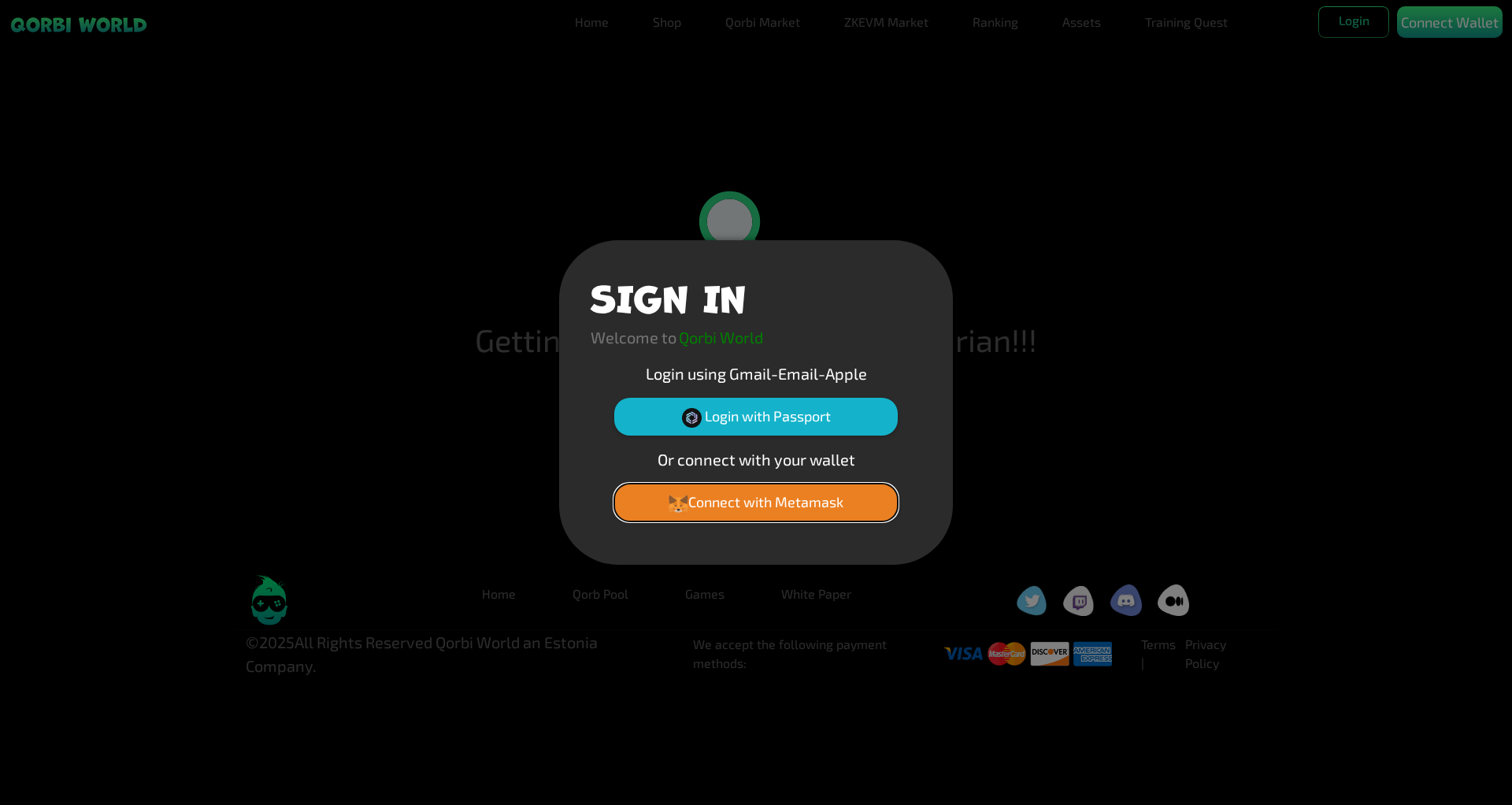
click at [812, 498] on button "Connect with Metamask" at bounding box center [756, 502] width 284 height 38
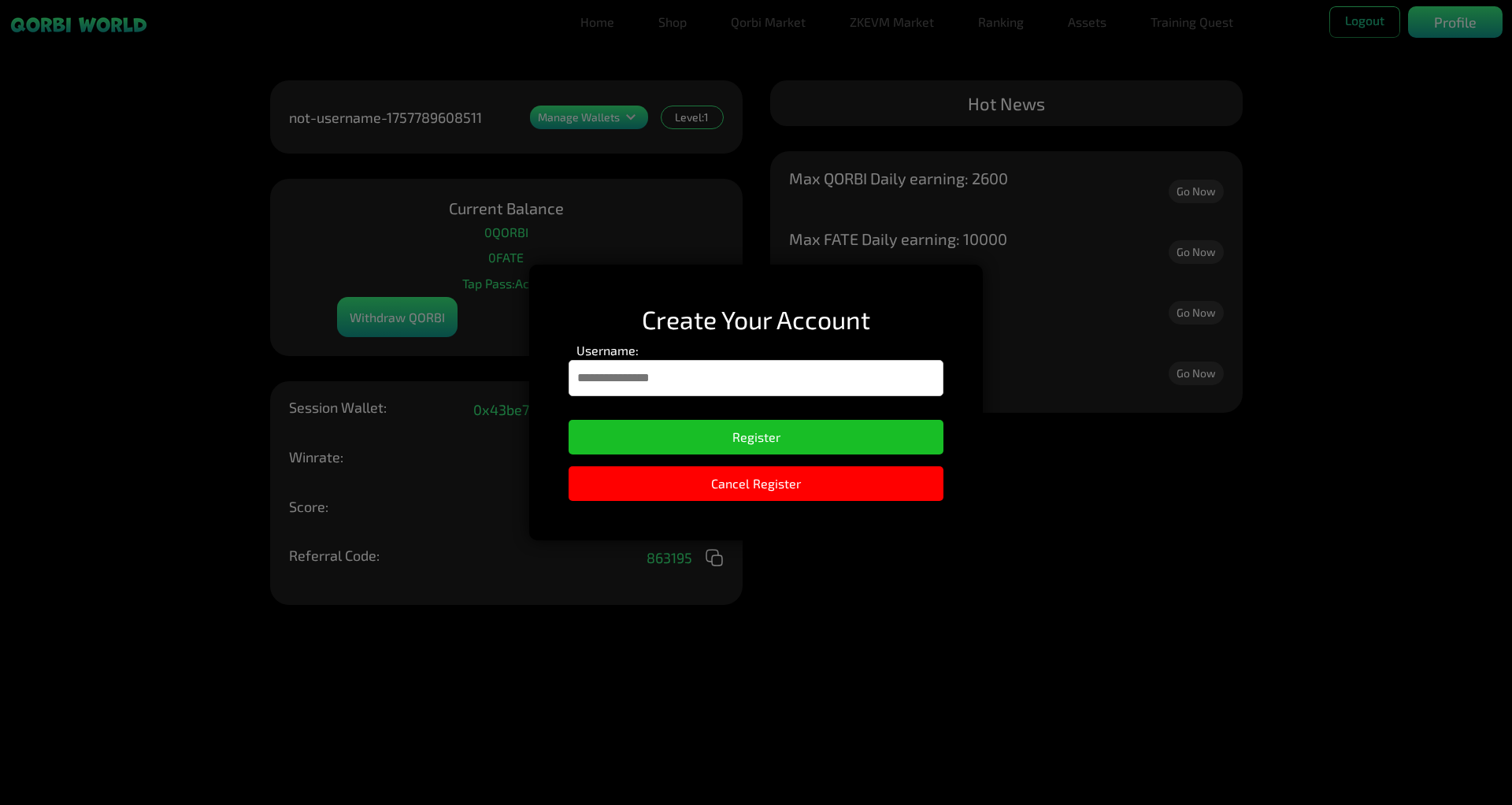
click at [811, 382] on input "Username:" at bounding box center [756, 378] width 375 height 36
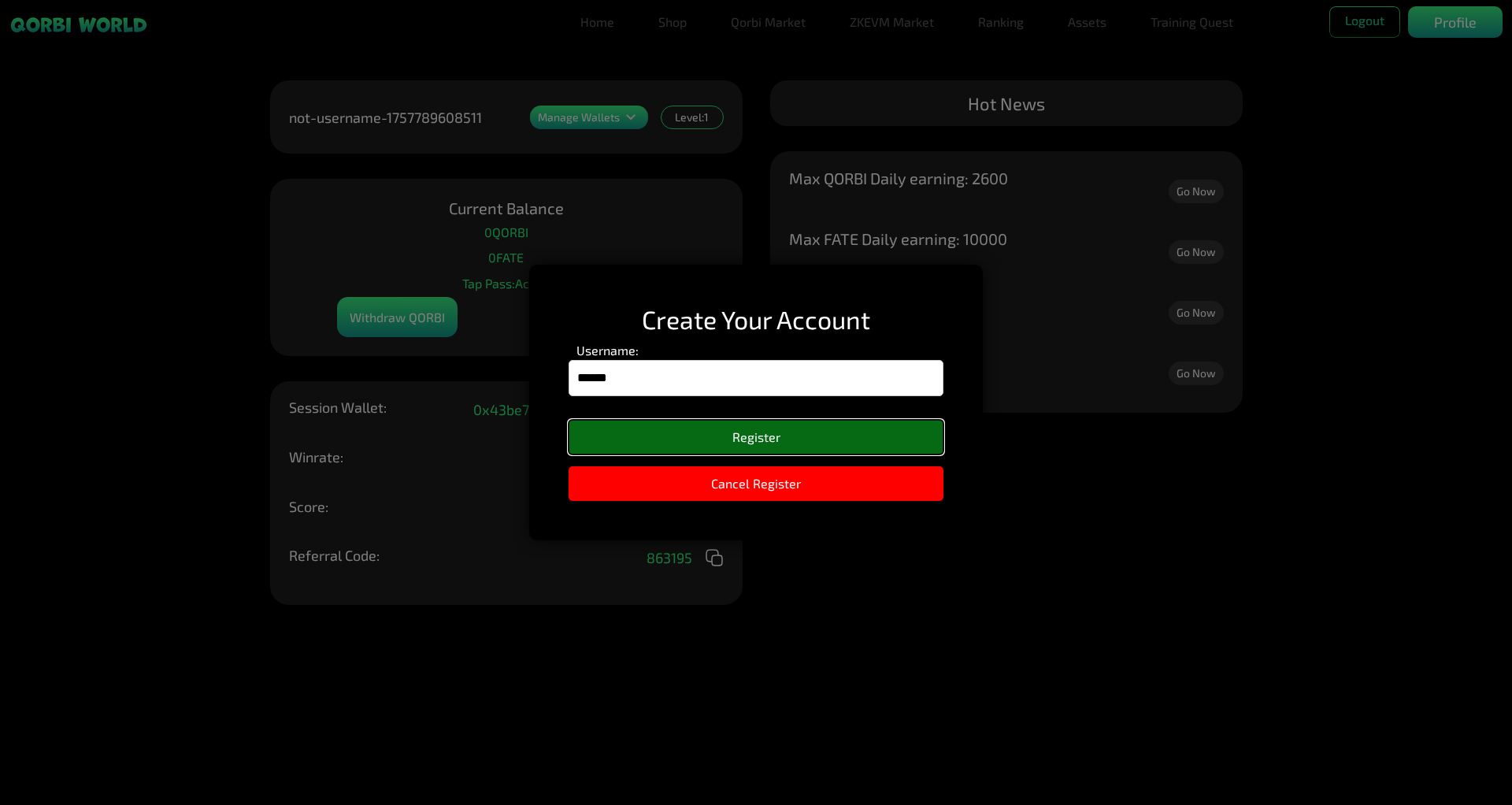
click at [761, 434] on button "Register" at bounding box center [756, 437] width 375 height 35
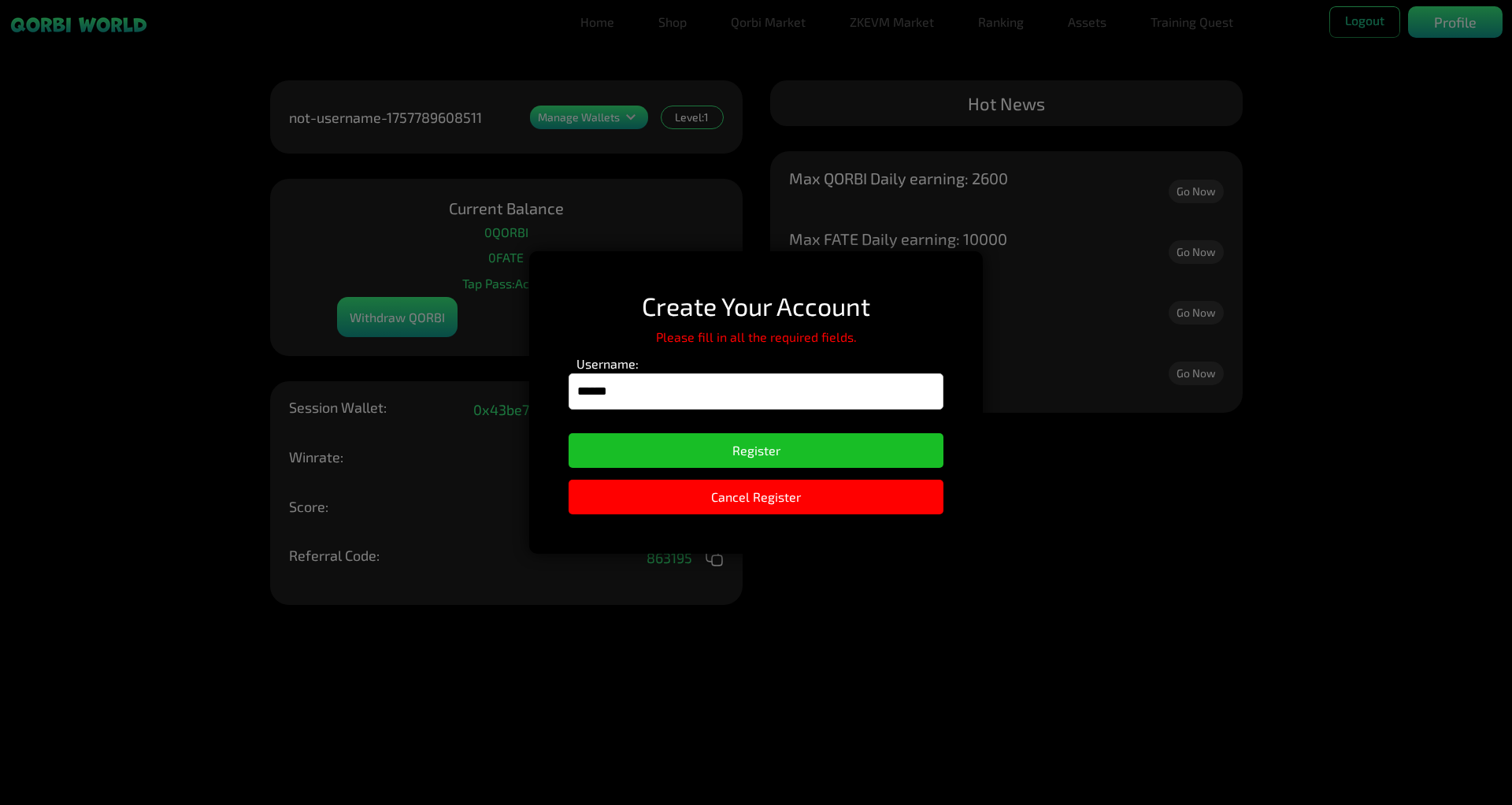
click at [727, 394] on input "******" at bounding box center [756, 391] width 375 height 36
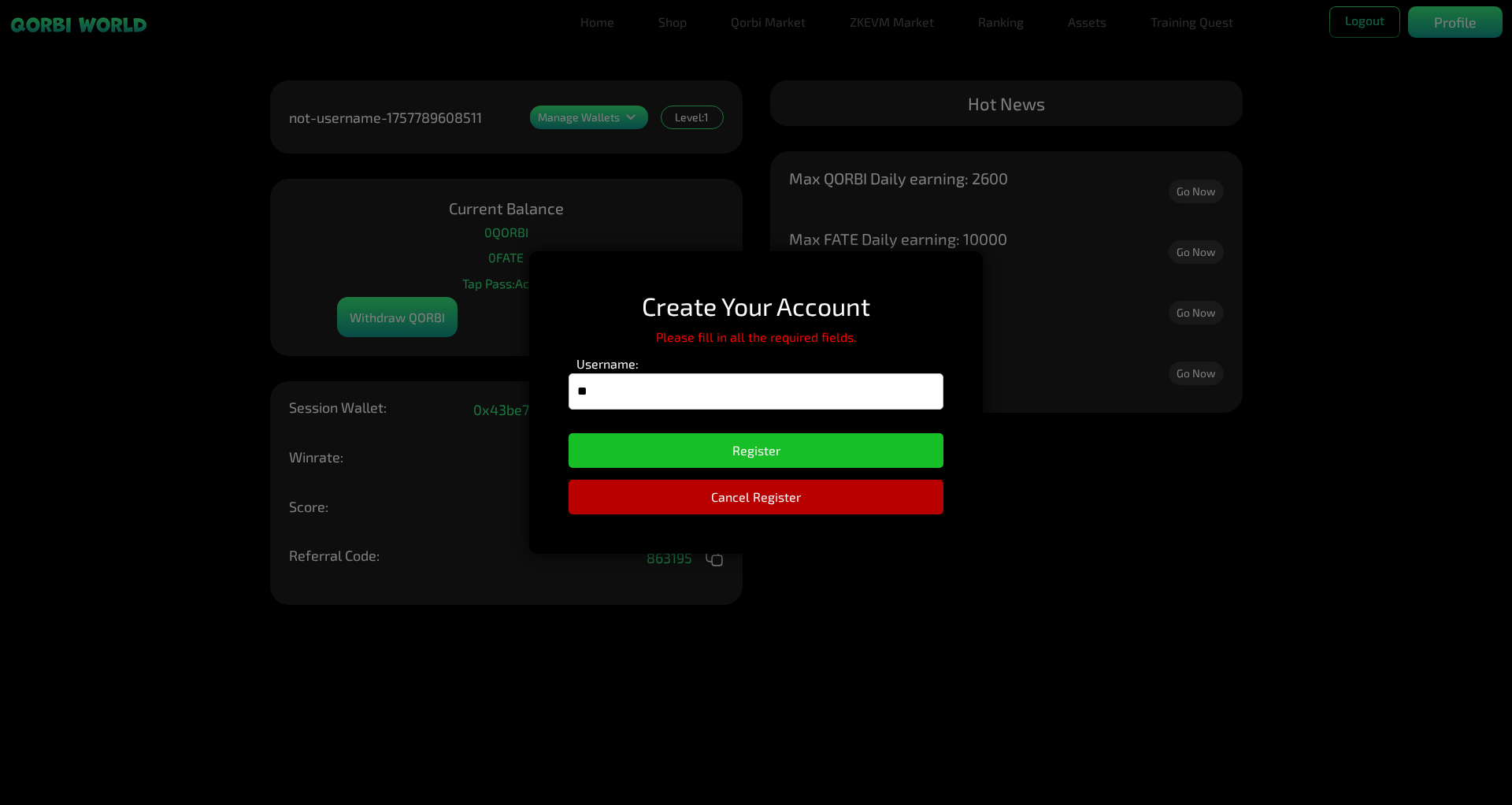
type input "*"
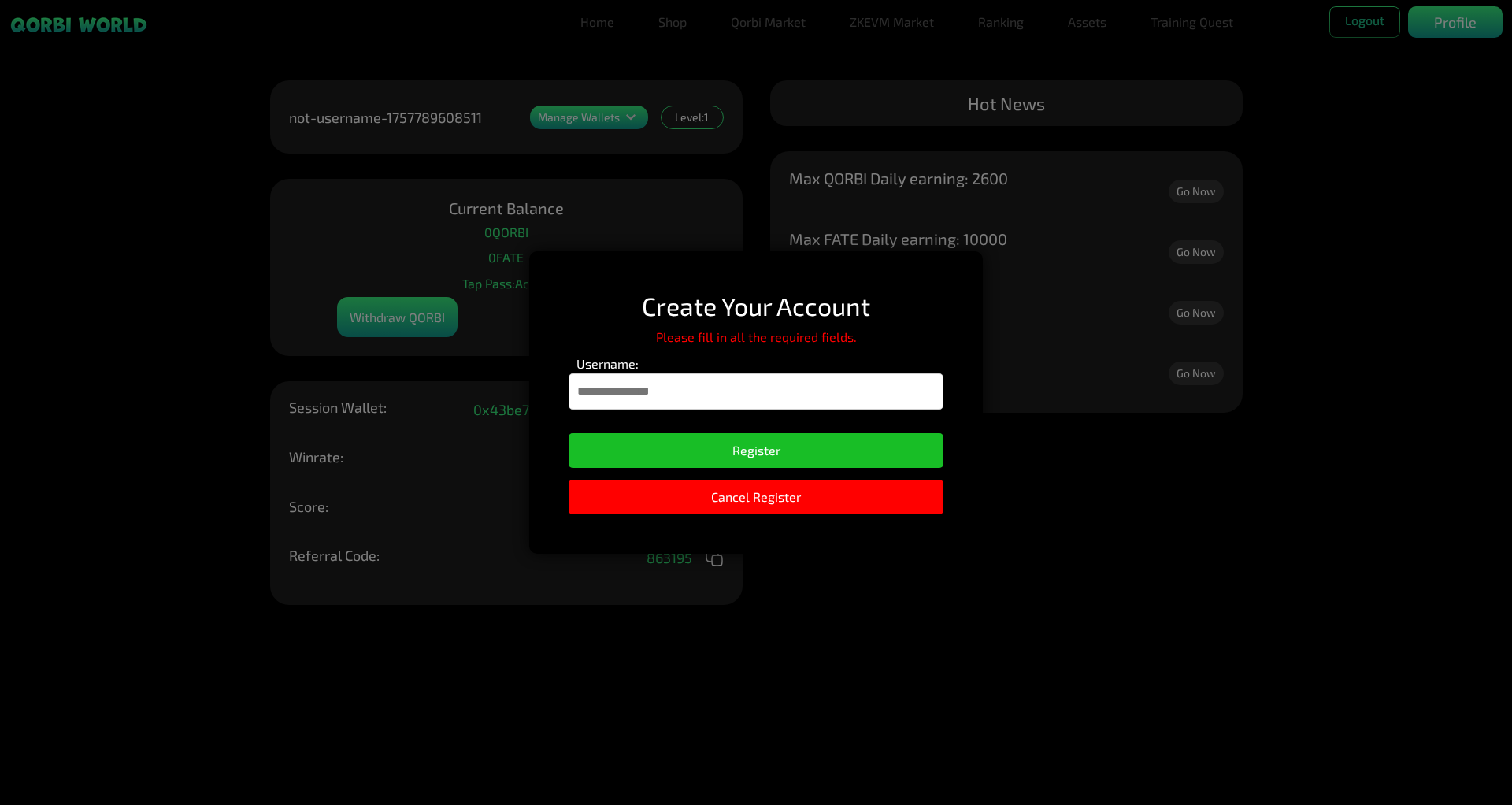
click at [712, 400] on input "Username:" at bounding box center [756, 391] width 375 height 36
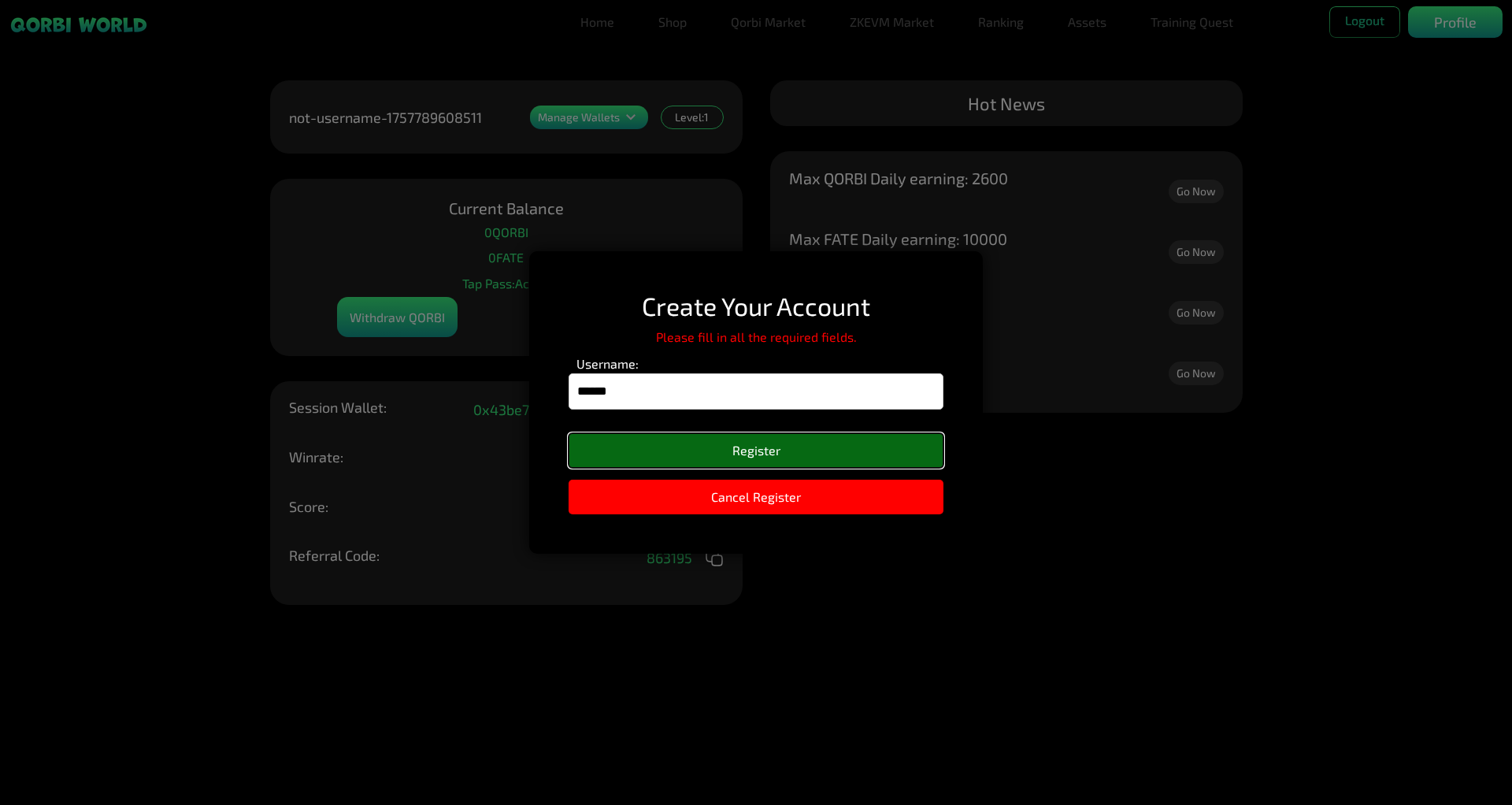
click at [778, 441] on button "Register" at bounding box center [756, 450] width 375 height 35
click at [769, 442] on button "Register" at bounding box center [756, 450] width 375 height 35
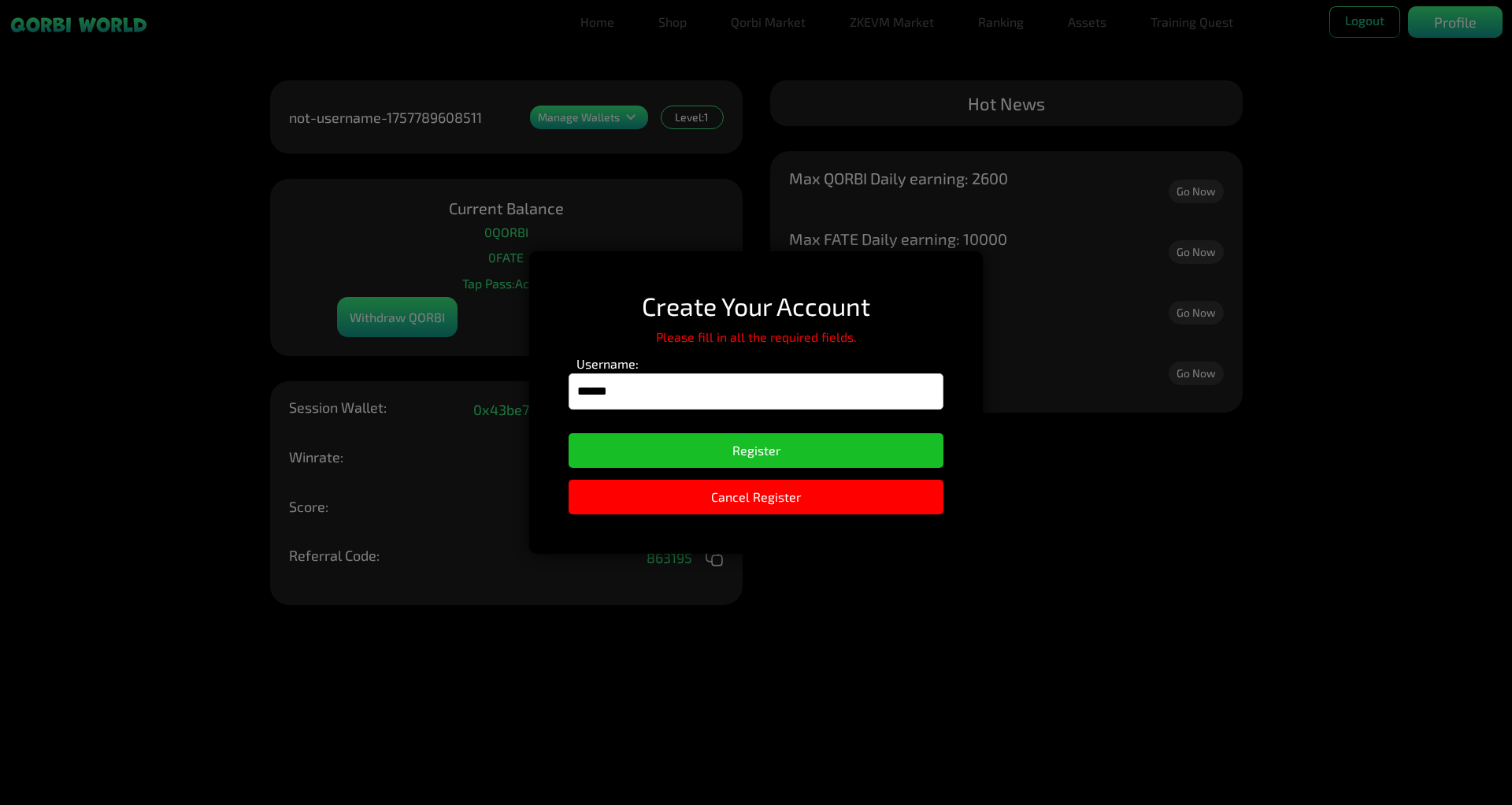
click at [751, 392] on input "******" at bounding box center [756, 391] width 375 height 36
type input "*"
click at [738, 380] on input "Username:" at bounding box center [756, 391] width 375 height 36
click at [717, 384] on input "Username:" at bounding box center [756, 391] width 375 height 36
click at [639, 389] on input "Username:" at bounding box center [756, 391] width 375 height 36
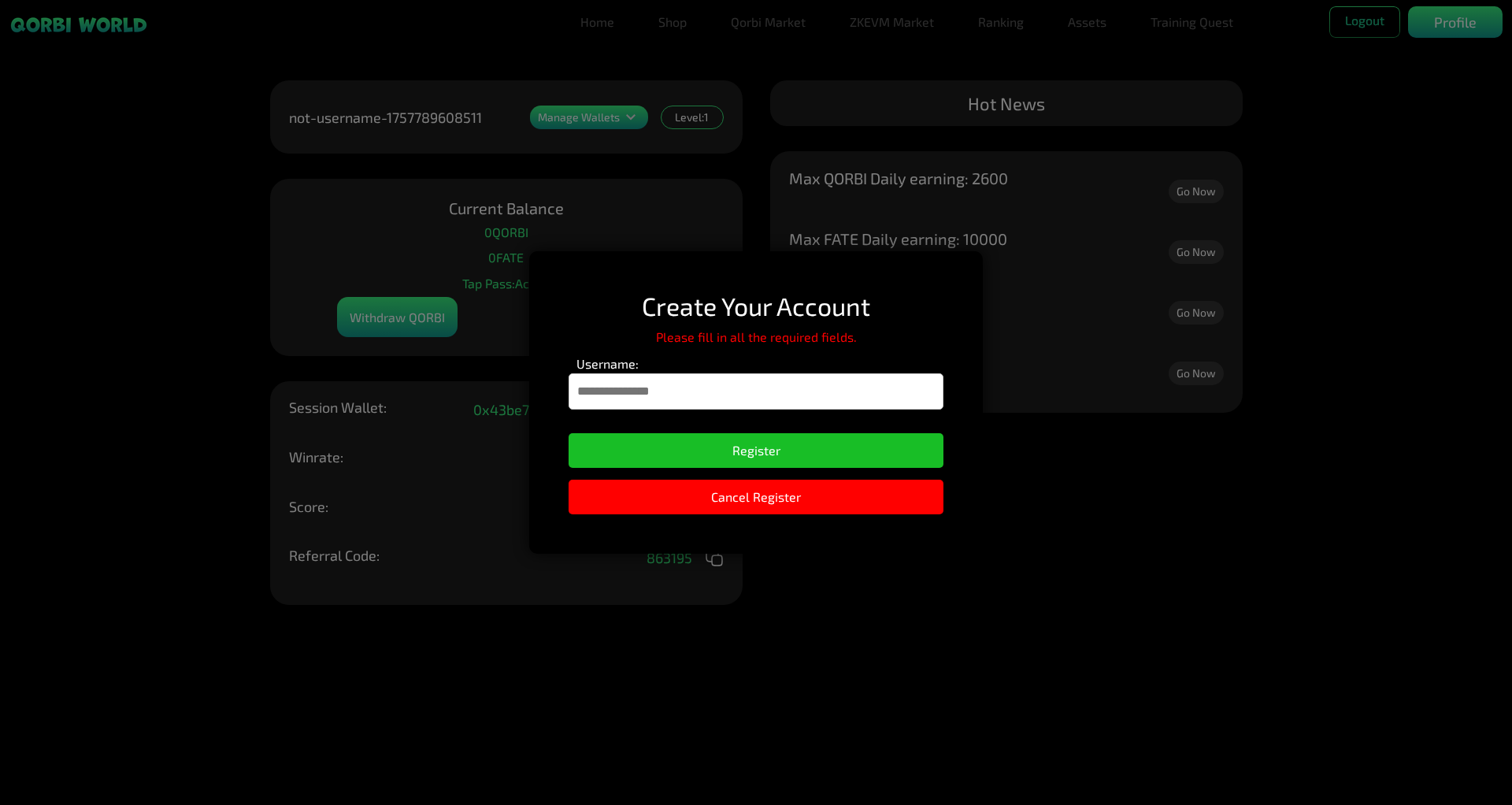
click at [898, 394] on input "Username:" at bounding box center [756, 391] width 375 height 36
click at [759, 400] on input "Username:" at bounding box center [756, 391] width 375 height 36
click at [678, 389] on input "********" at bounding box center [756, 391] width 375 height 36
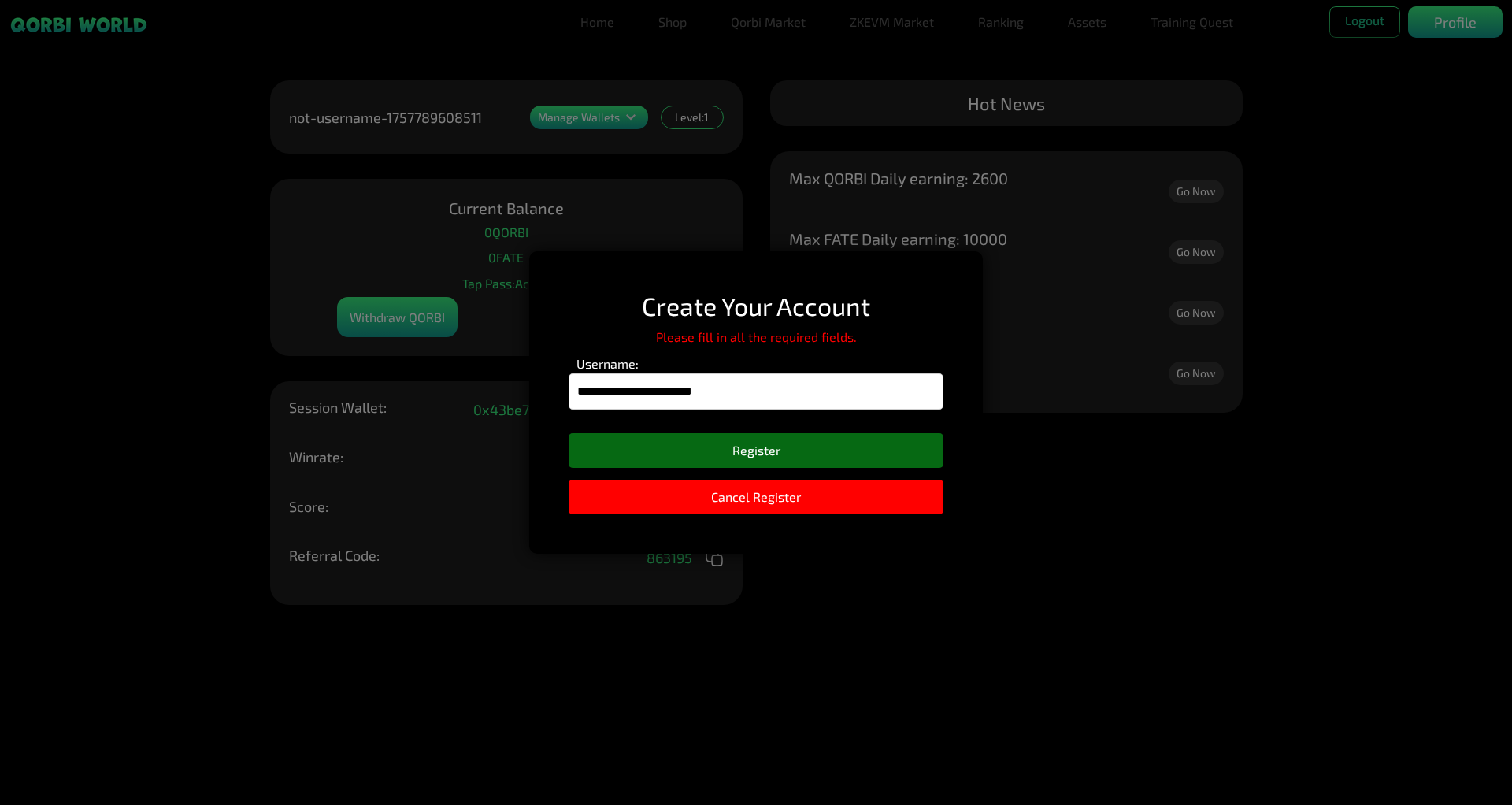
type input "**********"
click at [730, 453] on button "Register" at bounding box center [756, 450] width 375 height 35
click at [731, 452] on button "Register" at bounding box center [756, 450] width 375 height 35
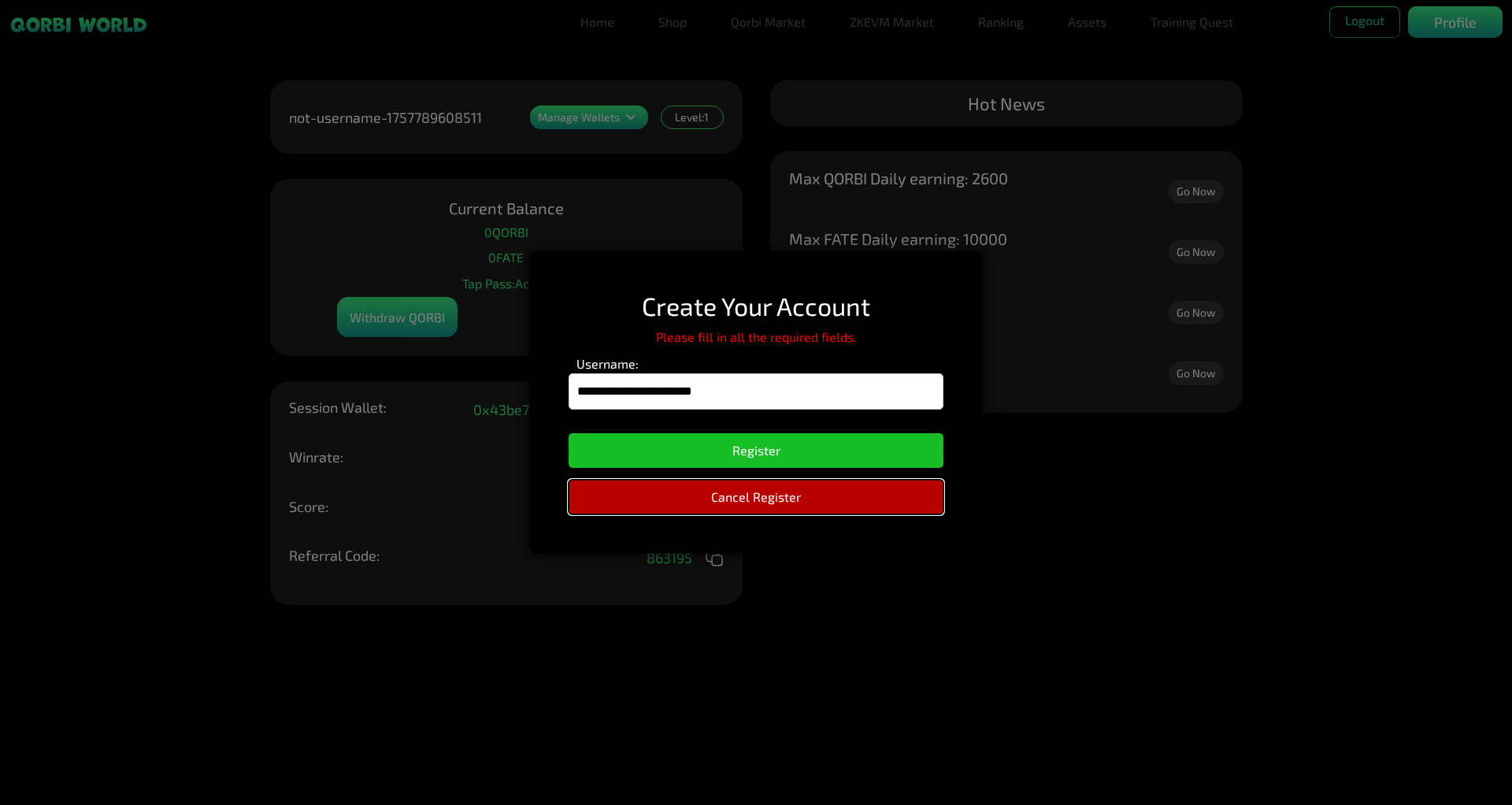
click at [724, 503] on button "Cancel Register" at bounding box center [756, 497] width 375 height 35
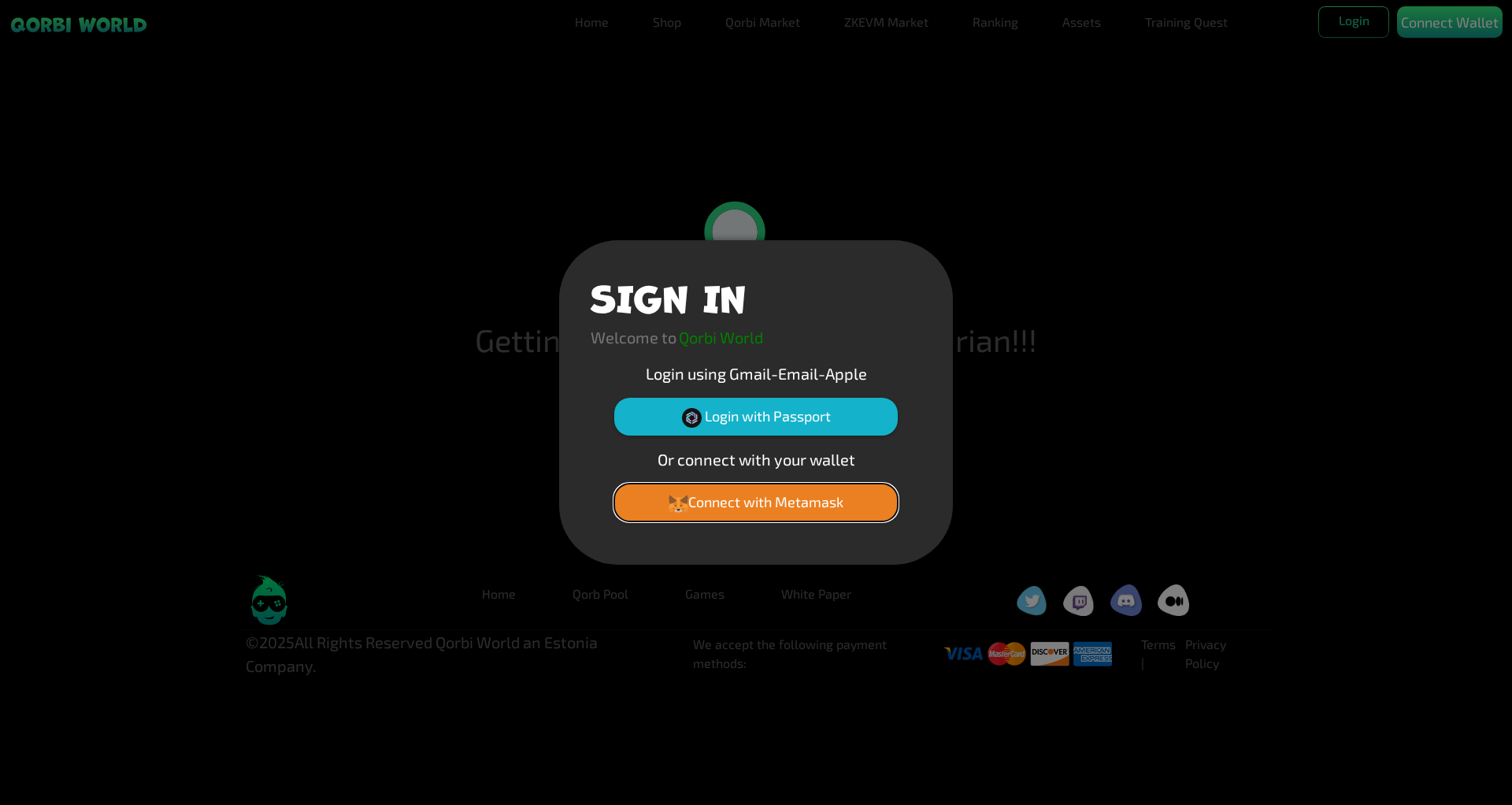
click at [800, 504] on button "Connect with Metamask" at bounding box center [756, 502] width 284 height 38
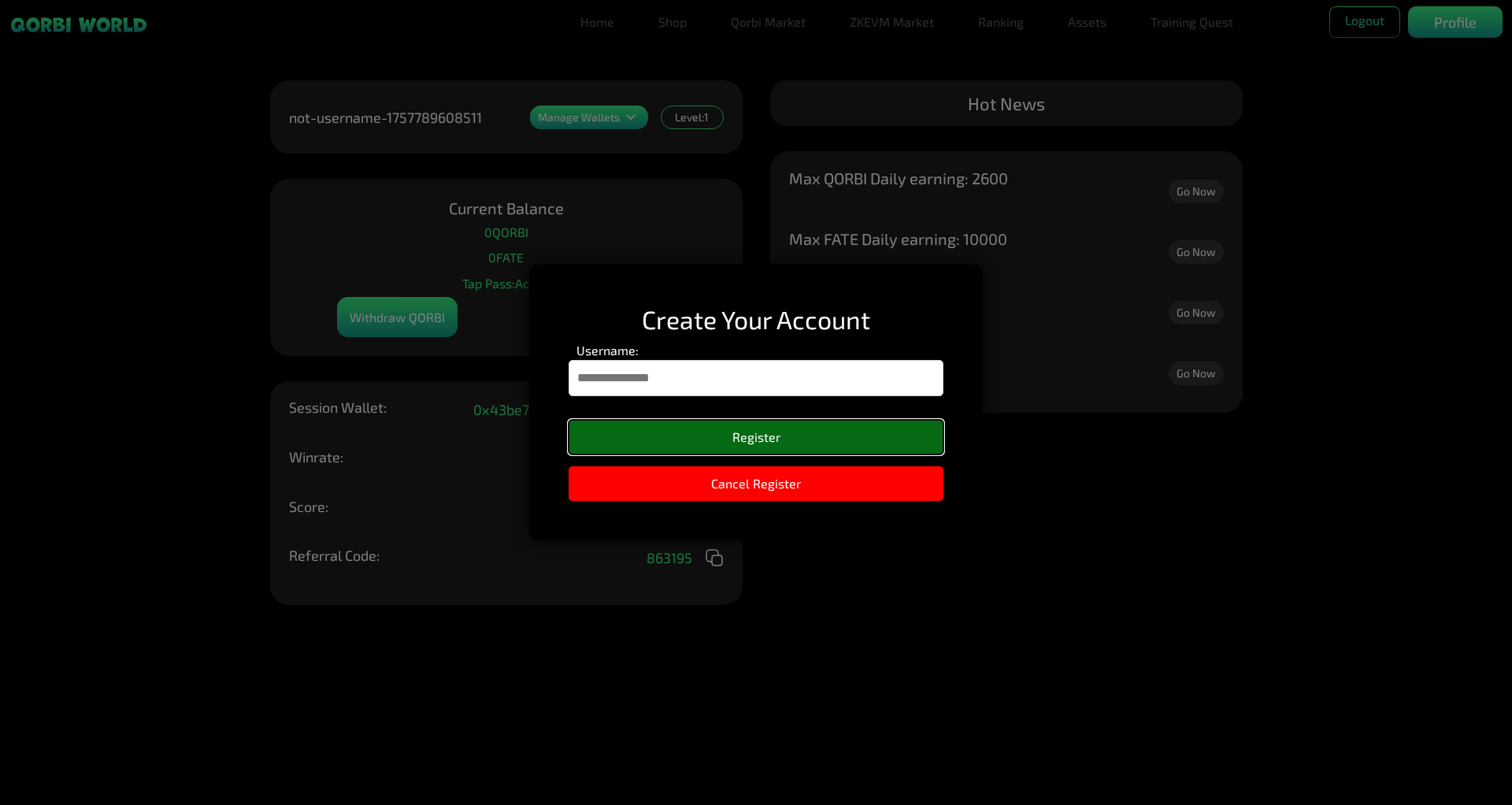
click at [817, 447] on button "Register" at bounding box center [756, 437] width 375 height 35
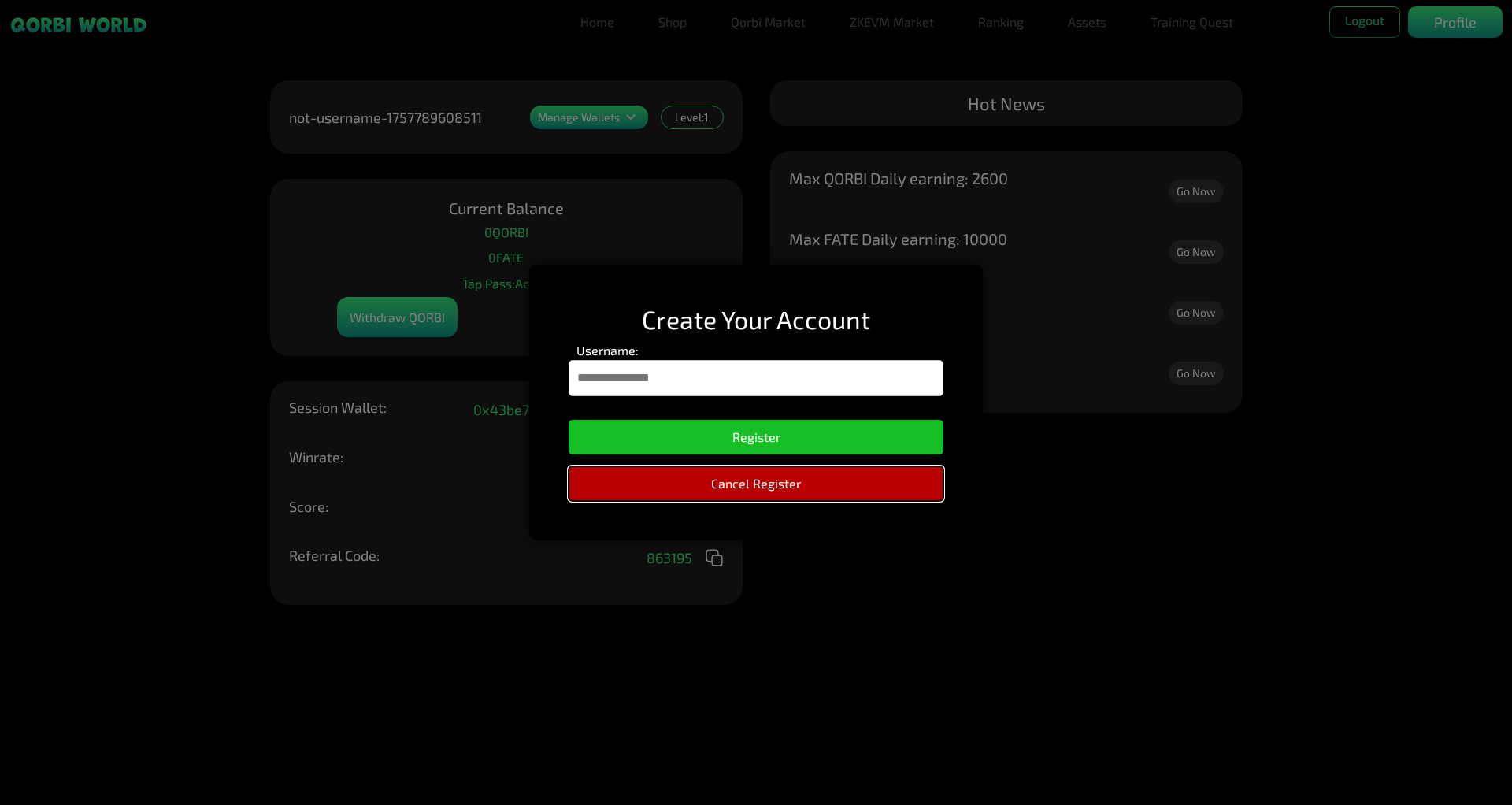
click at [811, 478] on button "Cancel Register" at bounding box center [756, 483] width 375 height 35
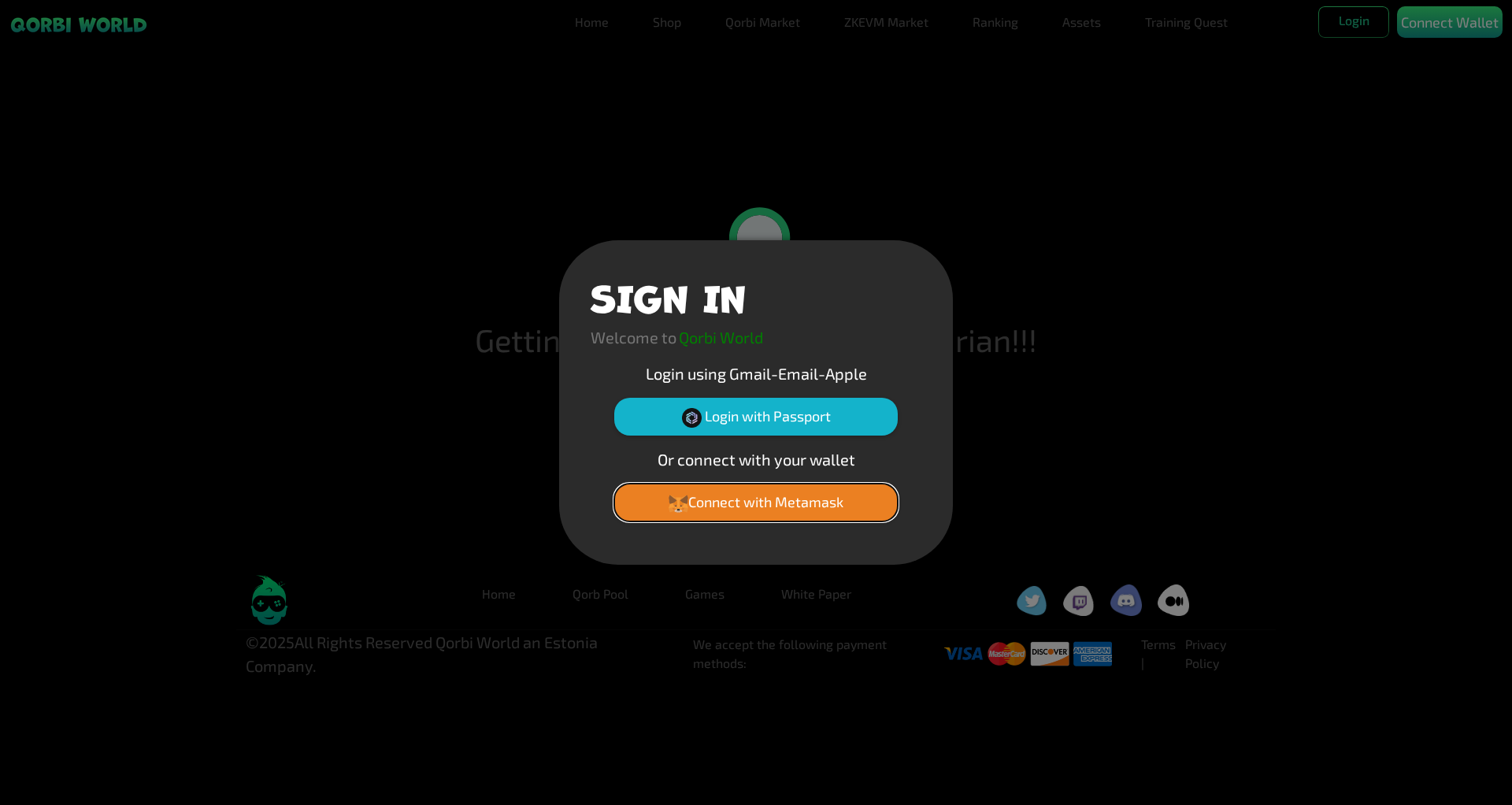
click at [819, 506] on button "Connect with Metamask" at bounding box center [756, 502] width 284 height 38
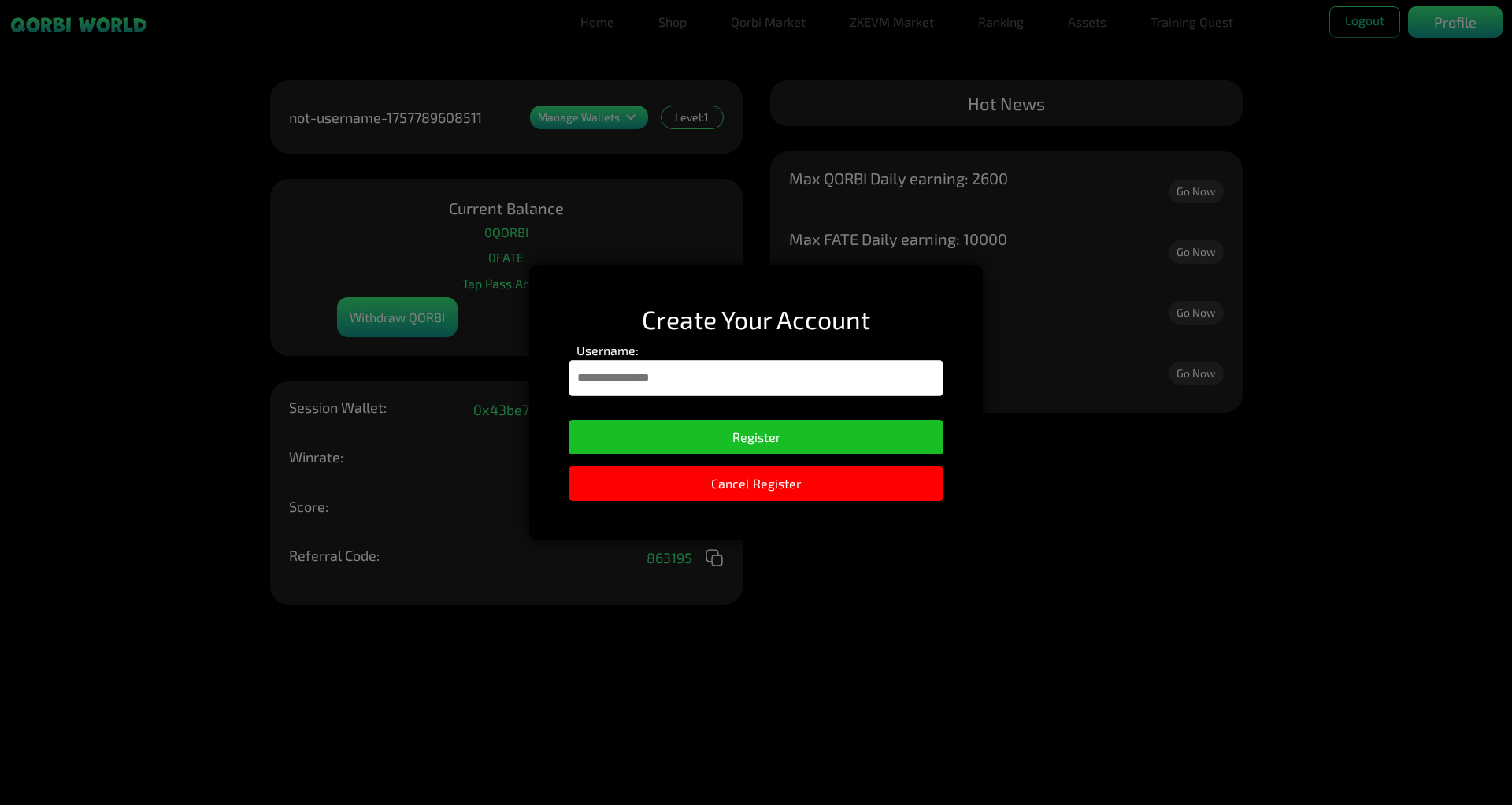
paste input "**********"
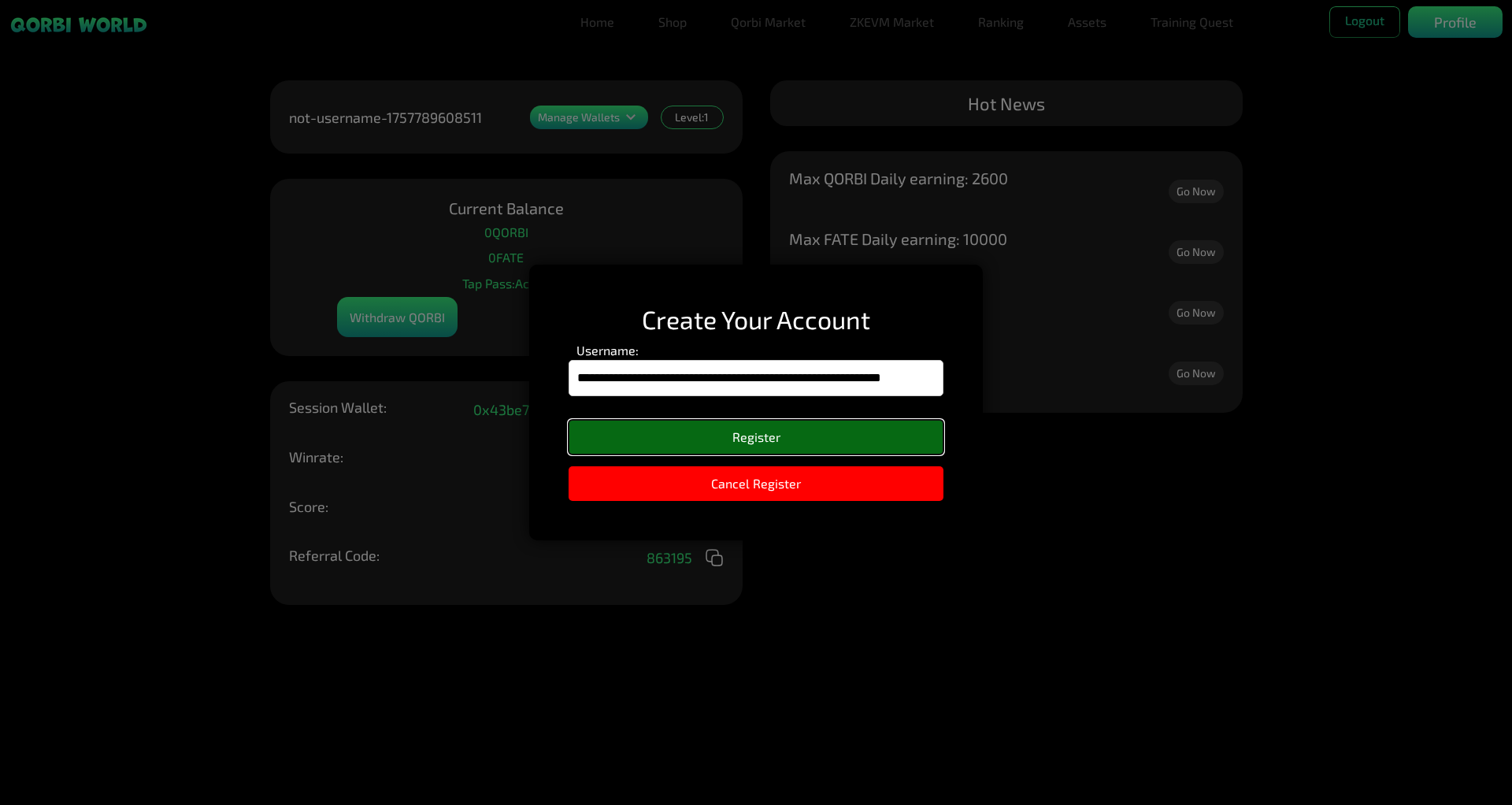
click at [749, 432] on button "Register" at bounding box center [756, 437] width 375 height 35
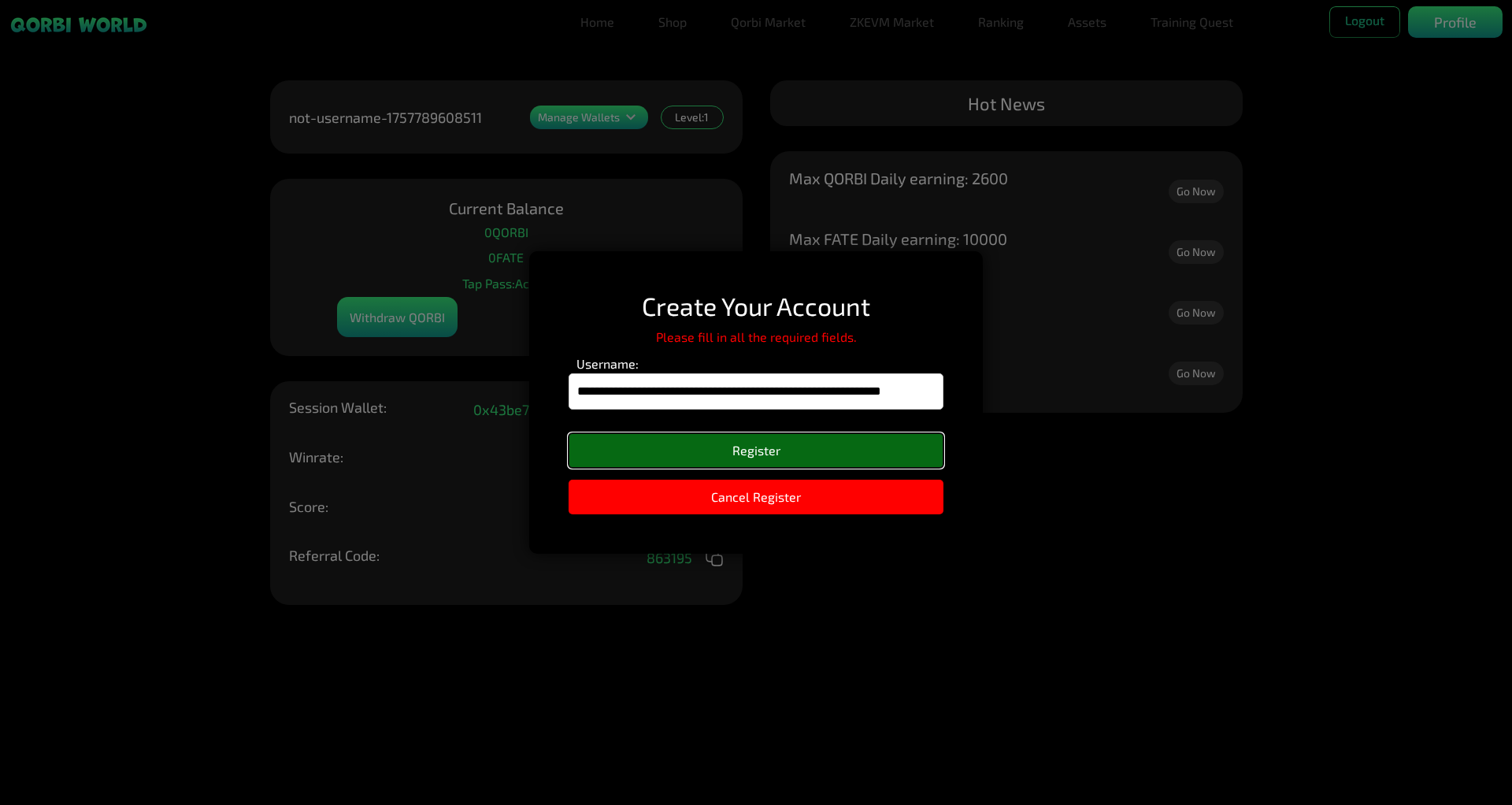
click at [758, 448] on button "Register" at bounding box center [756, 450] width 375 height 35
drag, startPoint x: 931, startPoint y: 389, endPoint x: 552, endPoint y: 400, distance: 379.2
click at [552, 400] on div "**********" at bounding box center [756, 401] width 454 height 302
type input "**********"
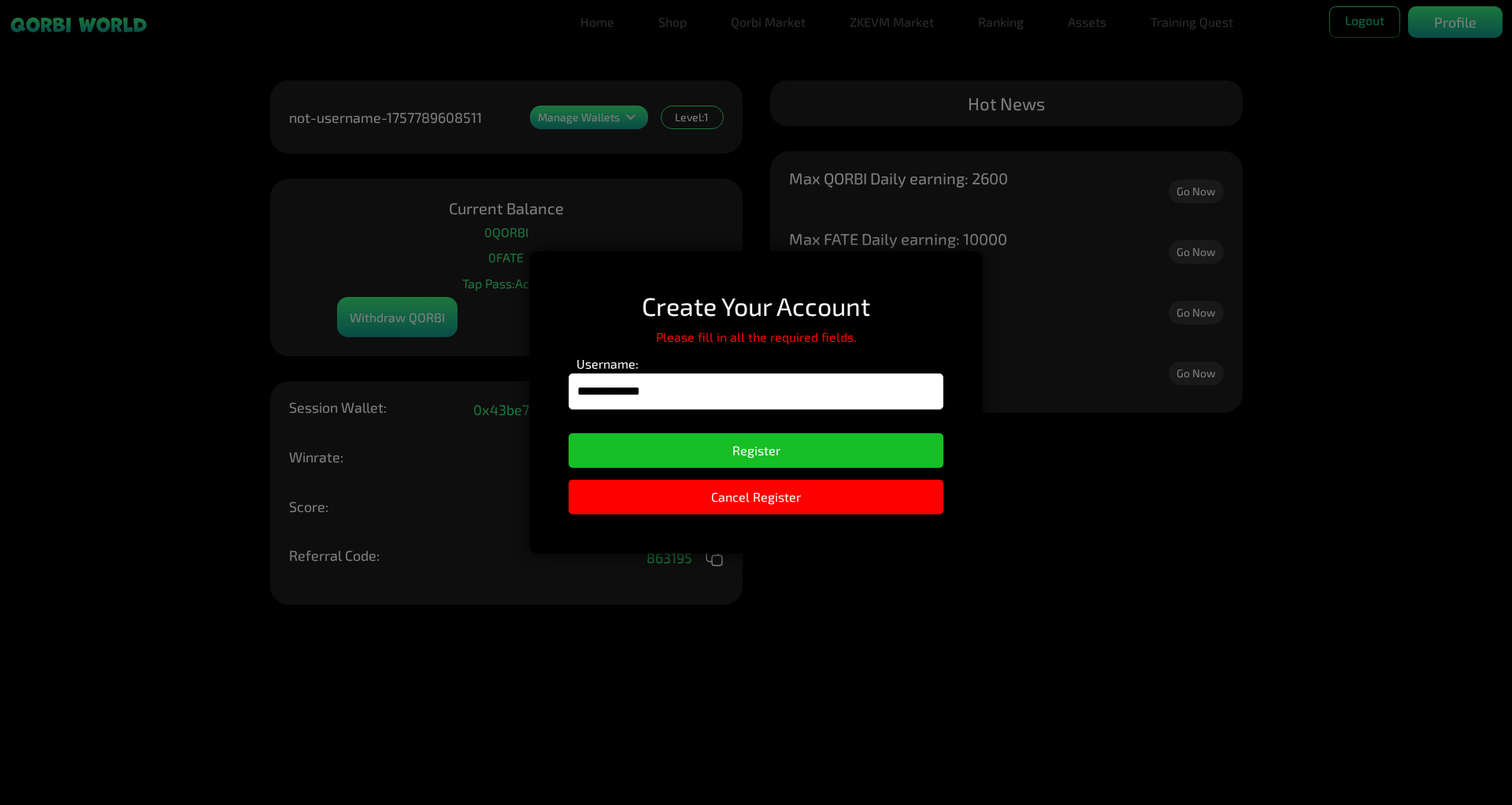
drag, startPoint x: 660, startPoint y: 389, endPoint x: 450, endPoint y: 384, distance: 210.1
click at [450, 384] on div "**********" at bounding box center [756, 402] width 1512 height 805
click at [685, 394] on input "Username:" at bounding box center [756, 391] width 375 height 36
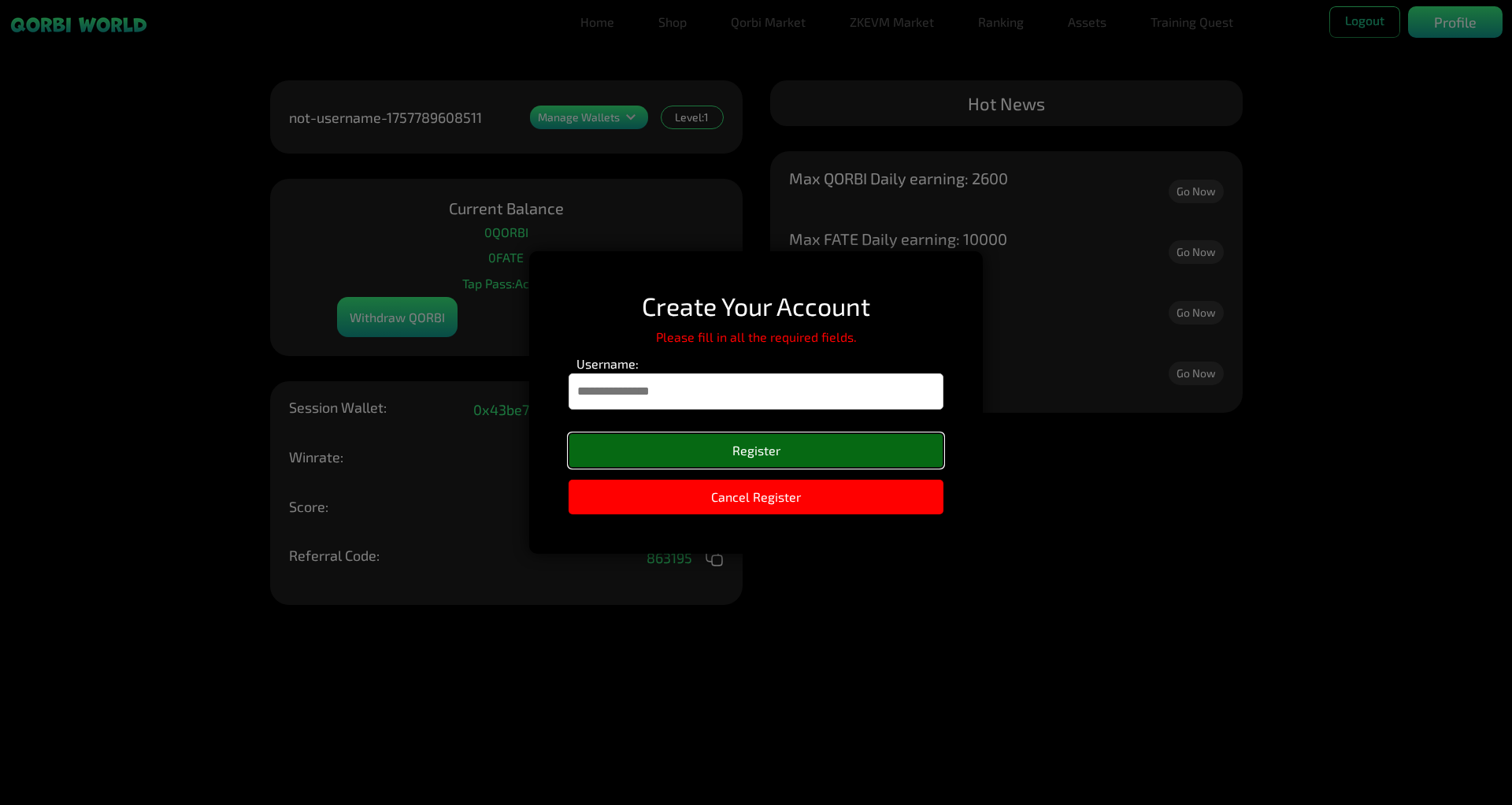
click at [737, 446] on button "Register" at bounding box center [756, 450] width 375 height 35
click at [700, 398] on input "Username:" at bounding box center [756, 391] width 375 height 36
click at [683, 389] on input "Username:" at bounding box center [756, 391] width 375 height 36
click at [690, 446] on button "Register" at bounding box center [756, 450] width 375 height 35
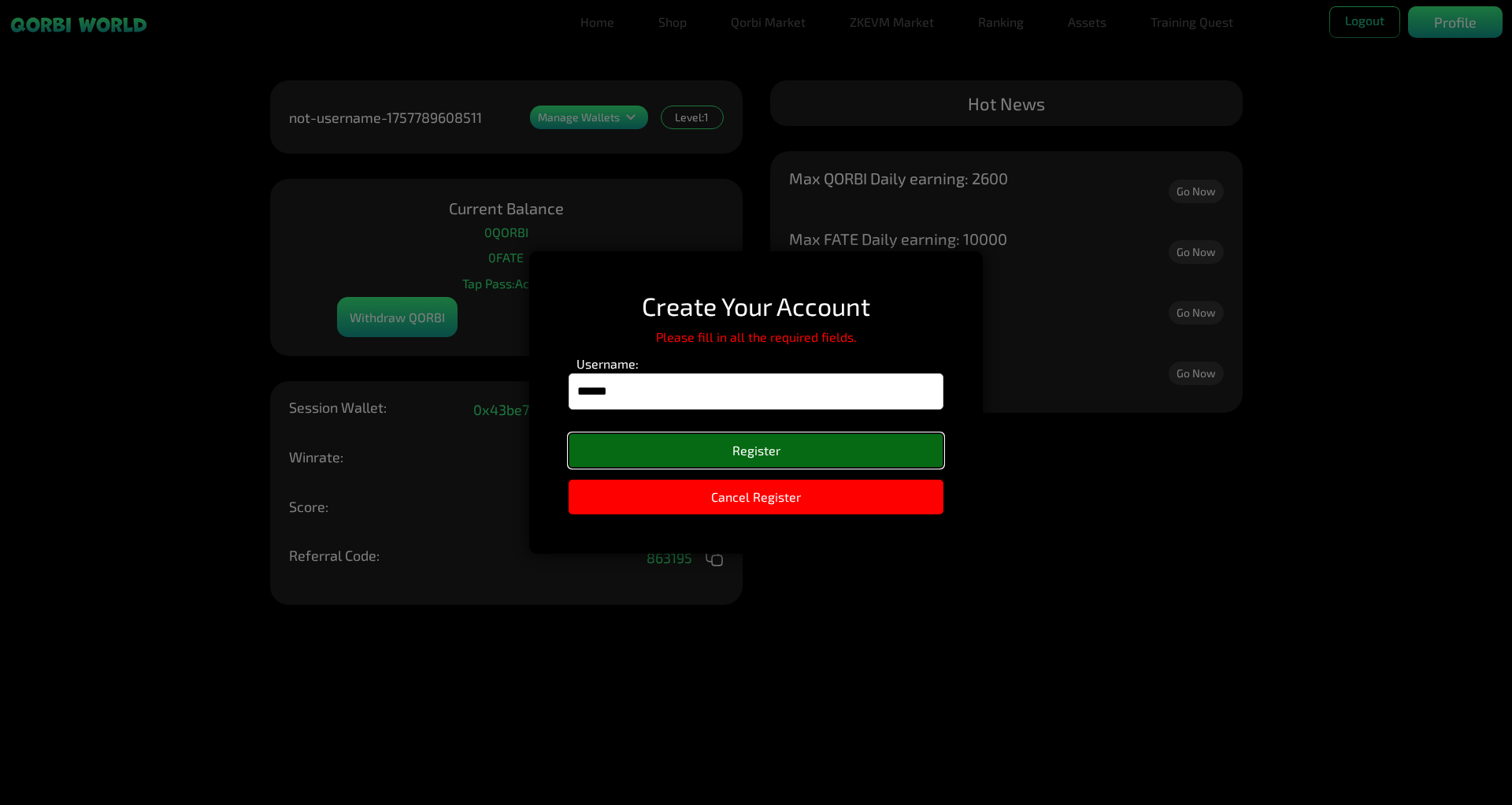
click at [690, 446] on button "Register" at bounding box center [756, 450] width 375 height 35
click at [724, 447] on button "Register" at bounding box center [756, 450] width 375 height 35
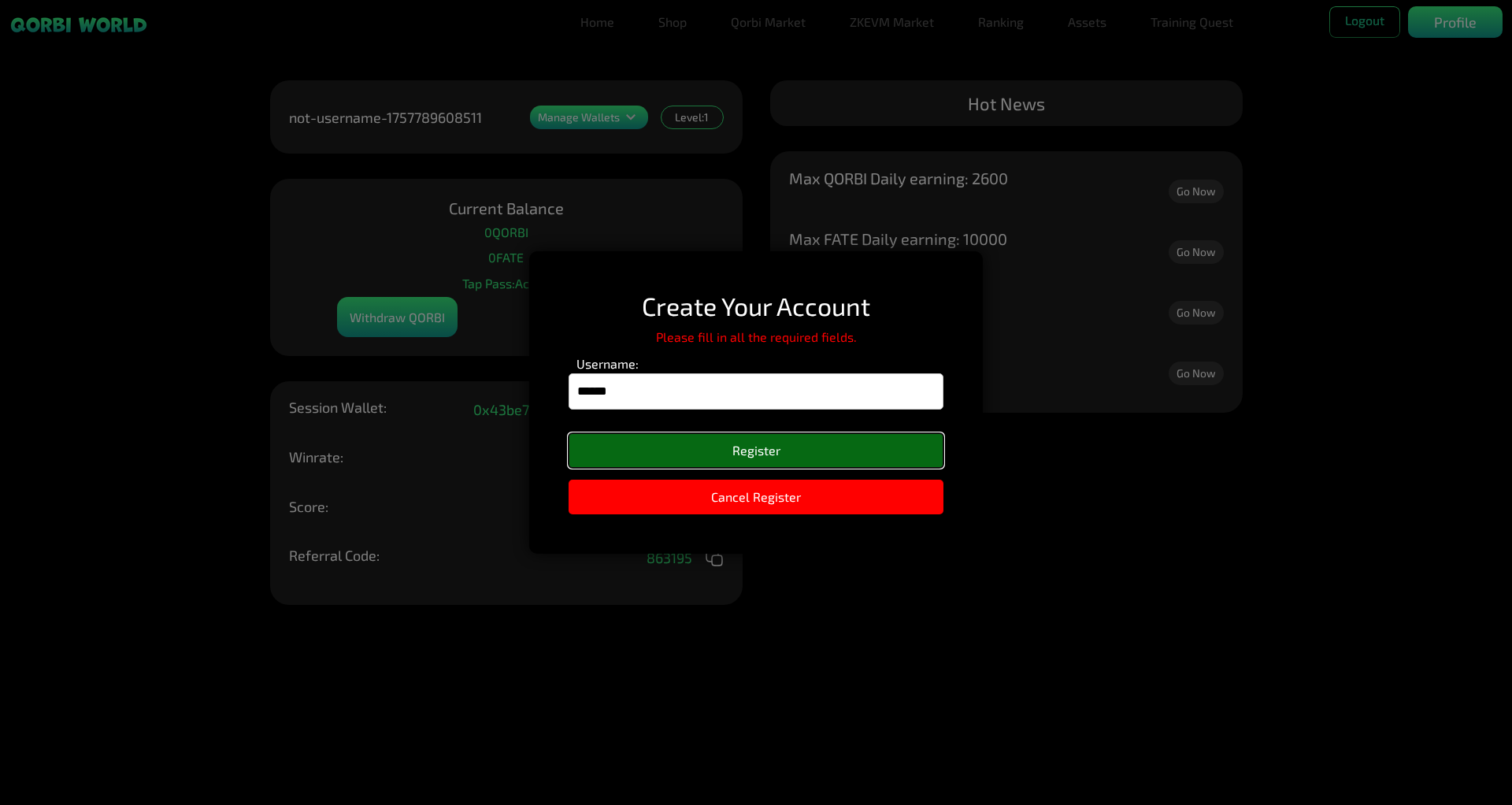
click at [724, 447] on button "Register" at bounding box center [756, 450] width 375 height 35
click at [736, 328] on div "Please fill in all the required fields." at bounding box center [756, 337] width 375 height 19
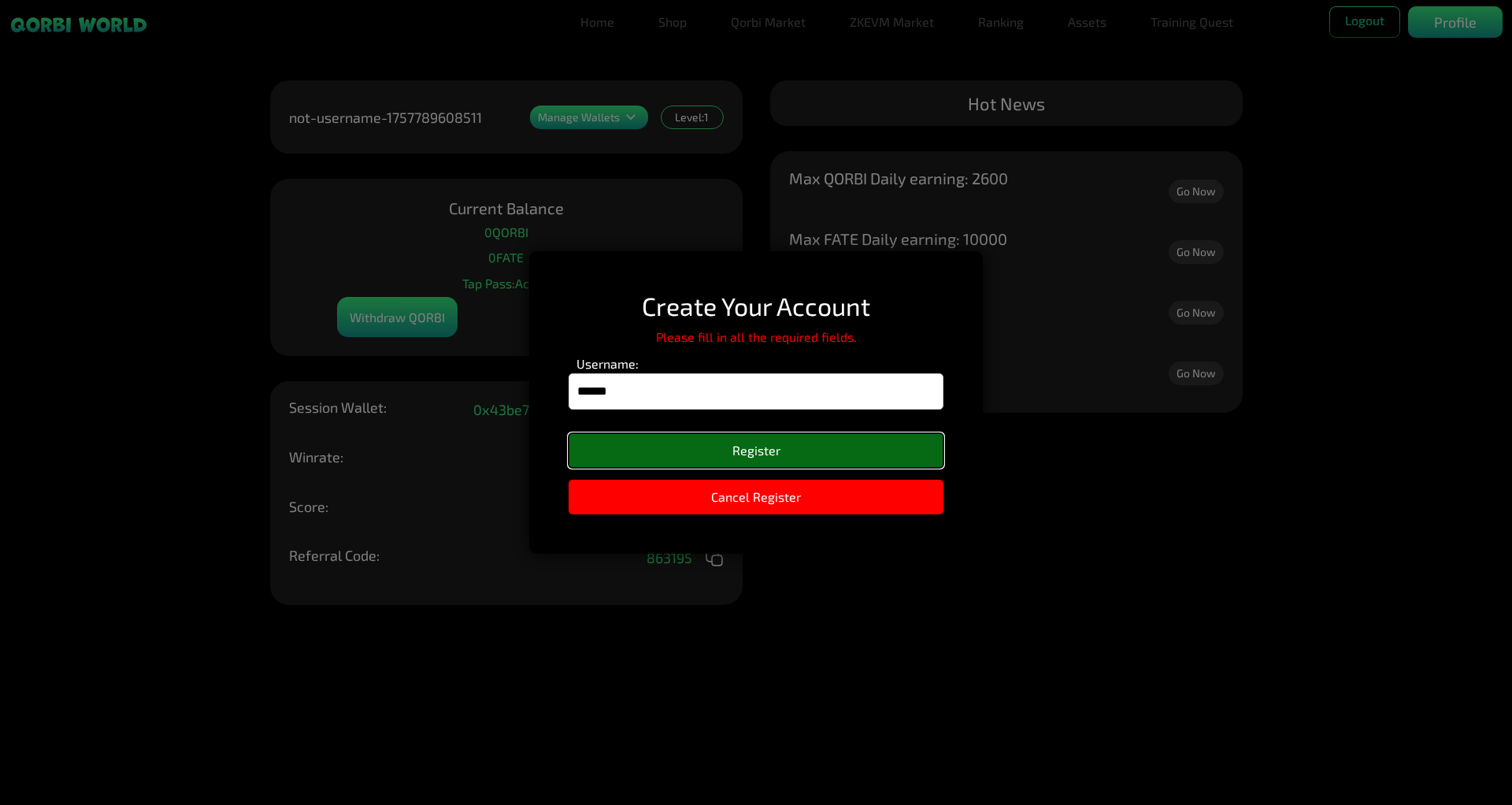
click at [710, 460] on button "Register" at bounding box center [756, 450] width 375 height 35
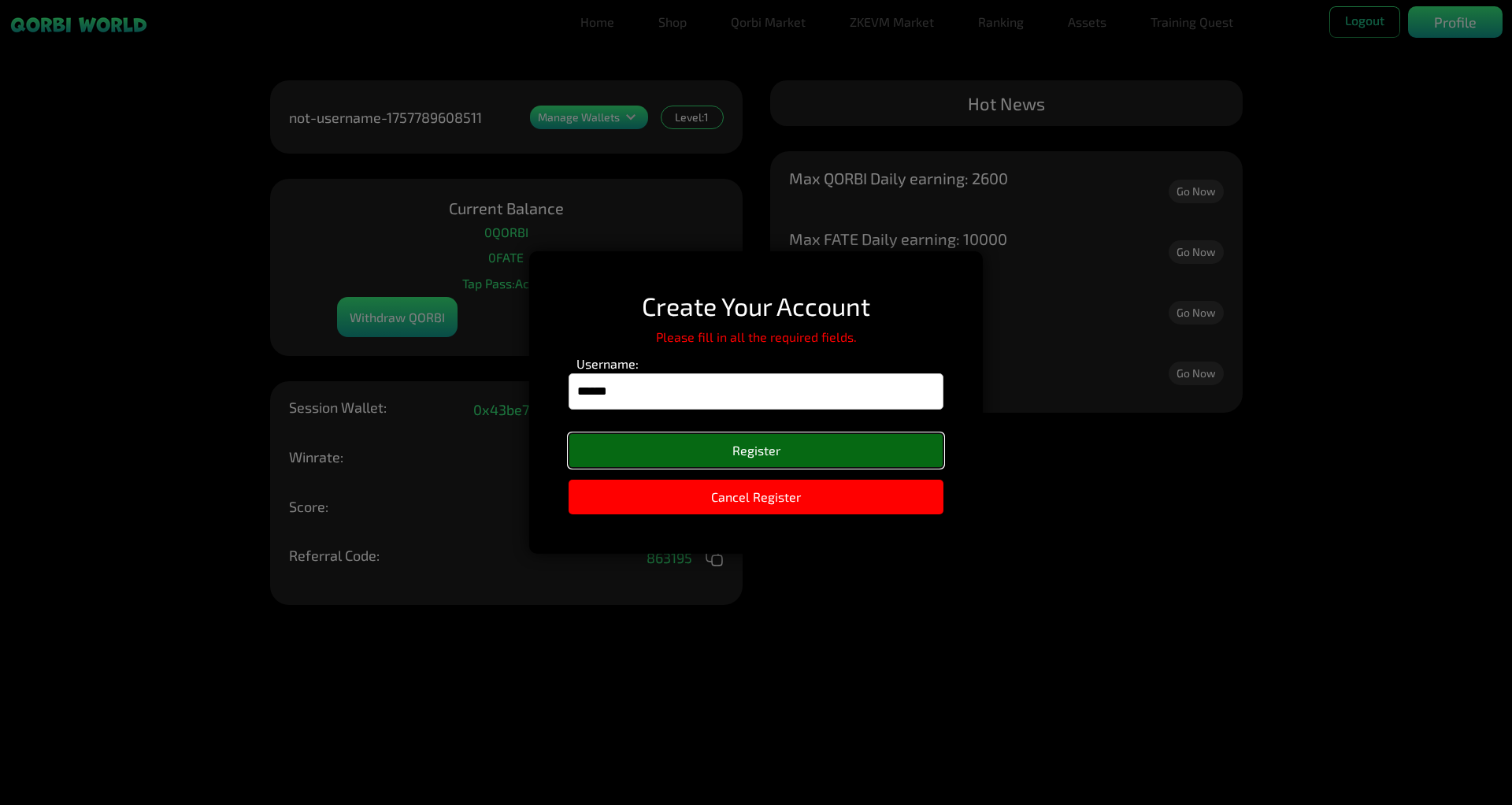
click at [710, 460] on button "Register" at bounding box center [756, 450] width 375 height 35
click at [697, 387] on input "******" at bounding box center [756, 391] width 375 height 36
click at [696, 449] on button "Register" at bounding box center [756, 450] width 375 height 35
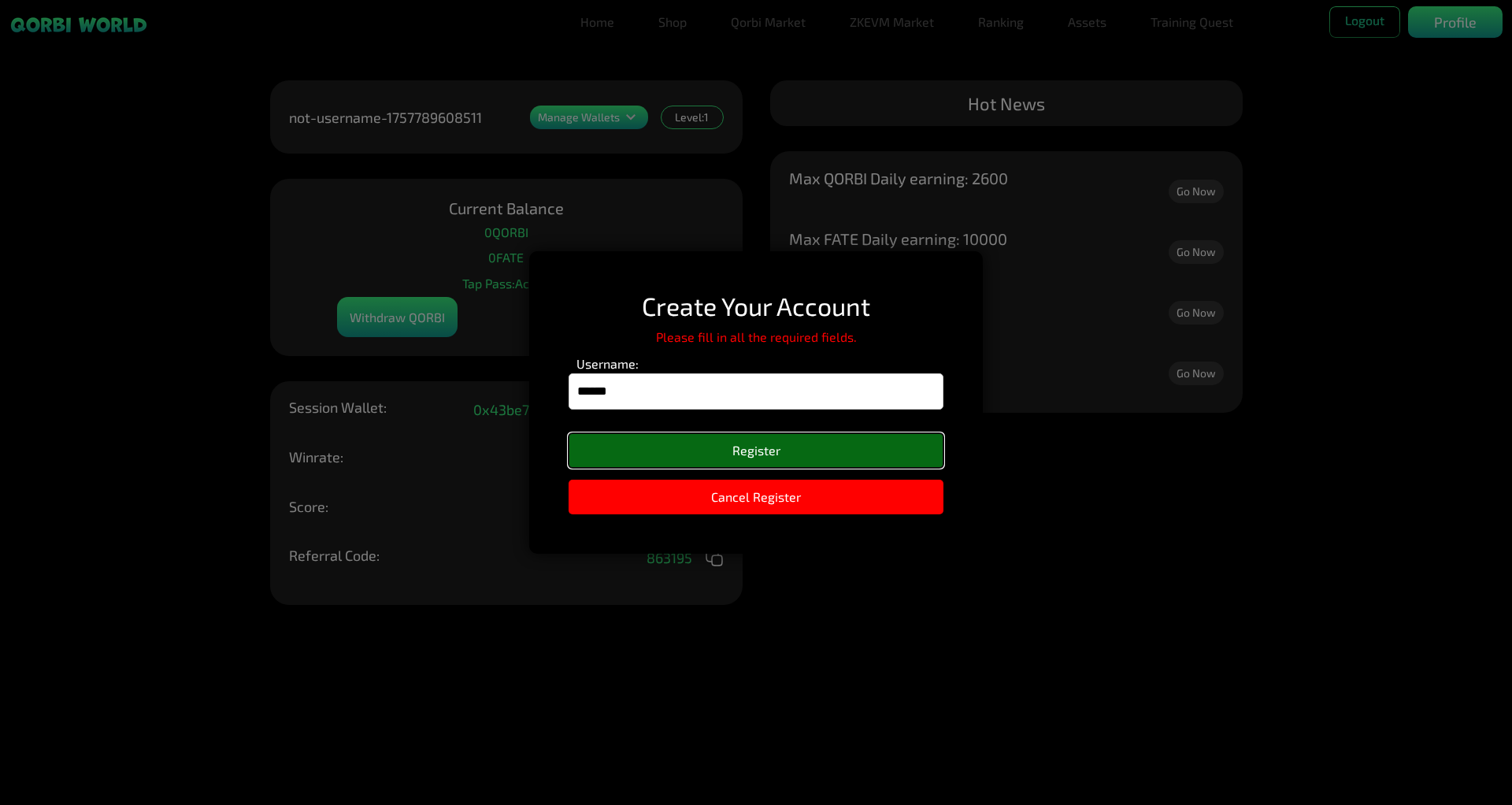
click at [696, 449] on button "Register" at bounding box center [756, 450] width 375 height 35
click at [688, 398] on input "******" at bounding box center [756, 391] width 375 height 36
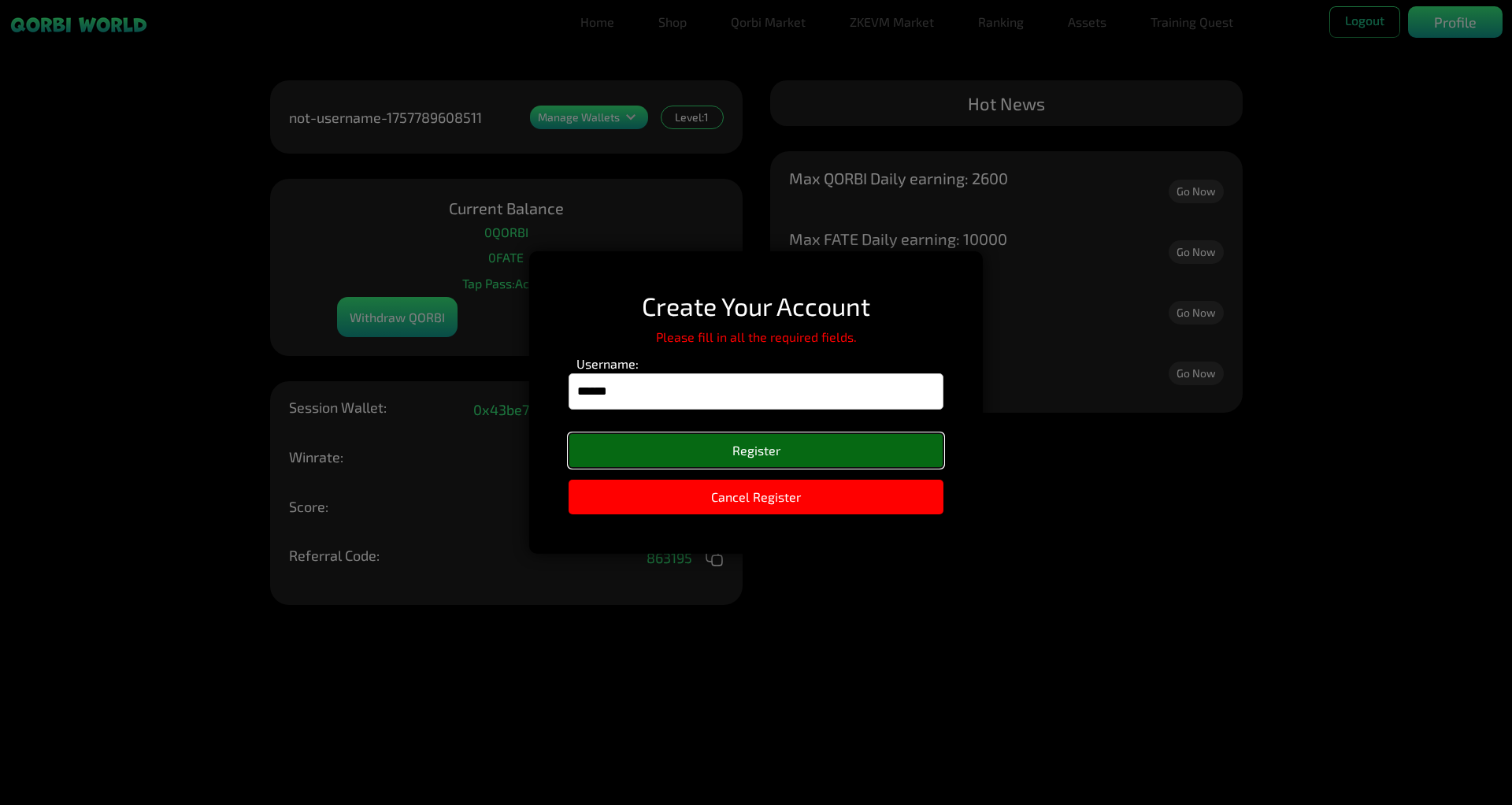
click at [685, 446] on button "Register" at bounding box center [756, 450] width 375 height 35
click at [690, 398] on input "******" at bounding box center [756, 391] width 375 height 36
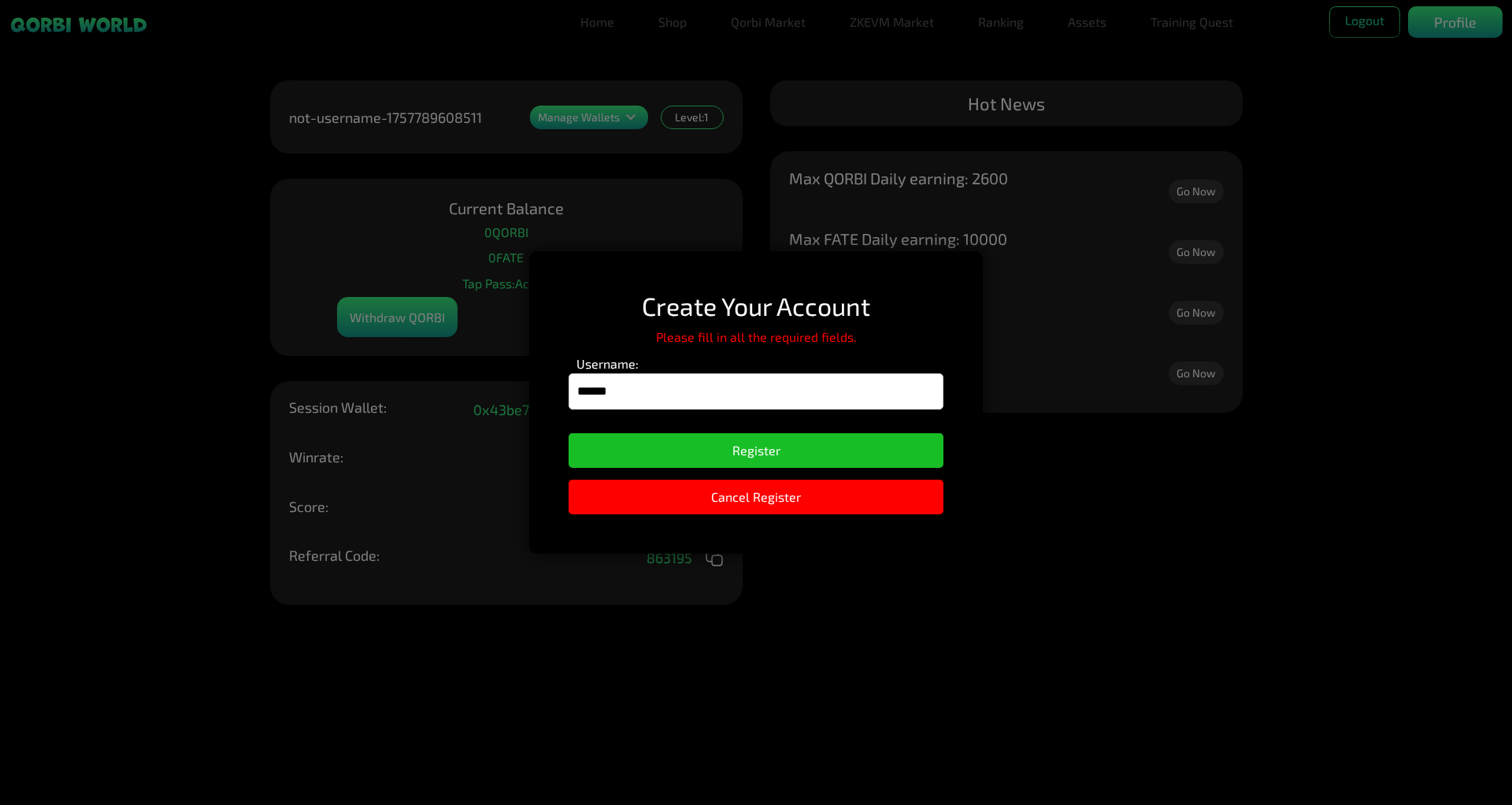
click at [712, 400] on input "******" at bounding box center [756, 391] width 375 height 36
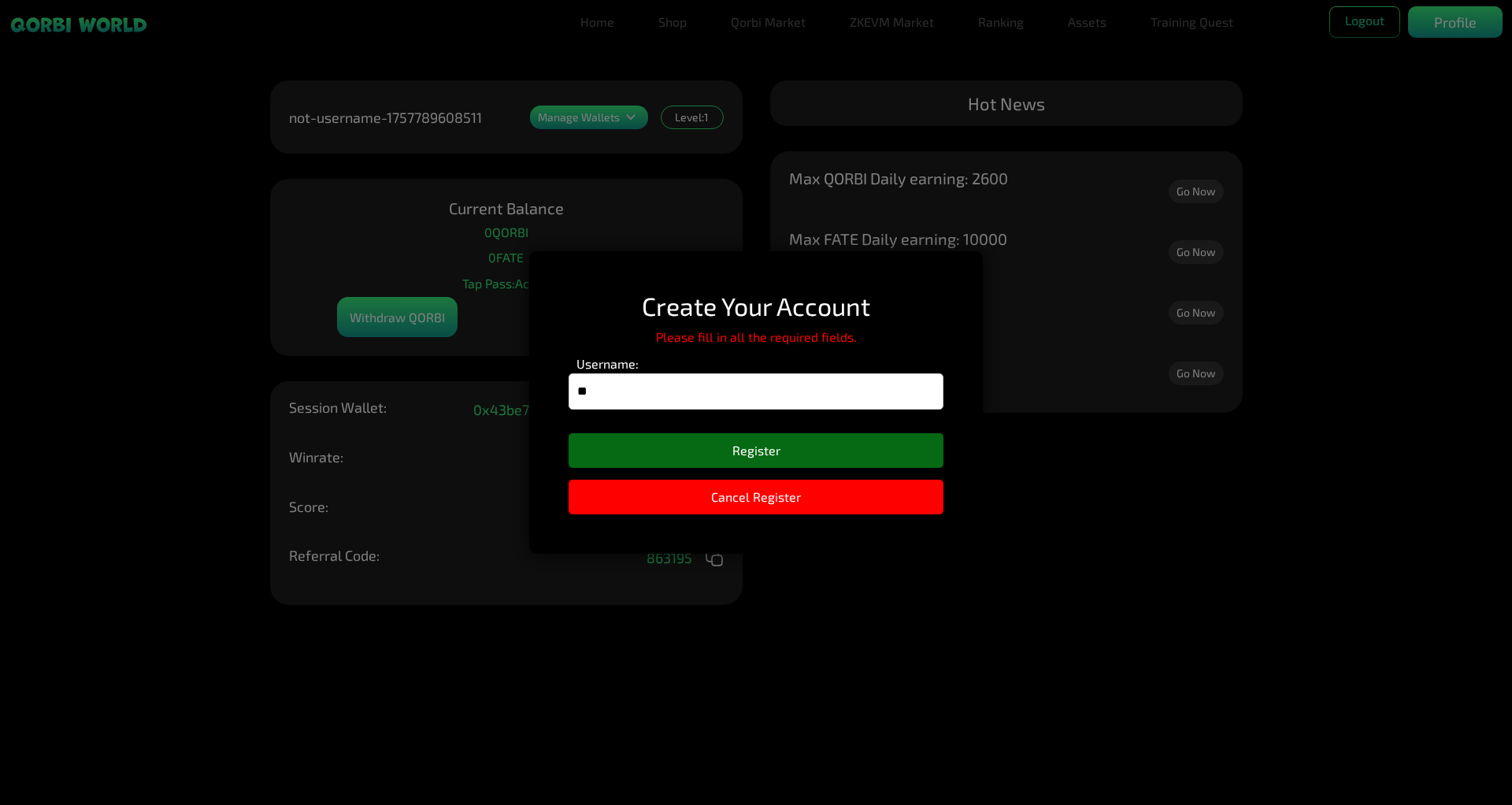
type input "*"
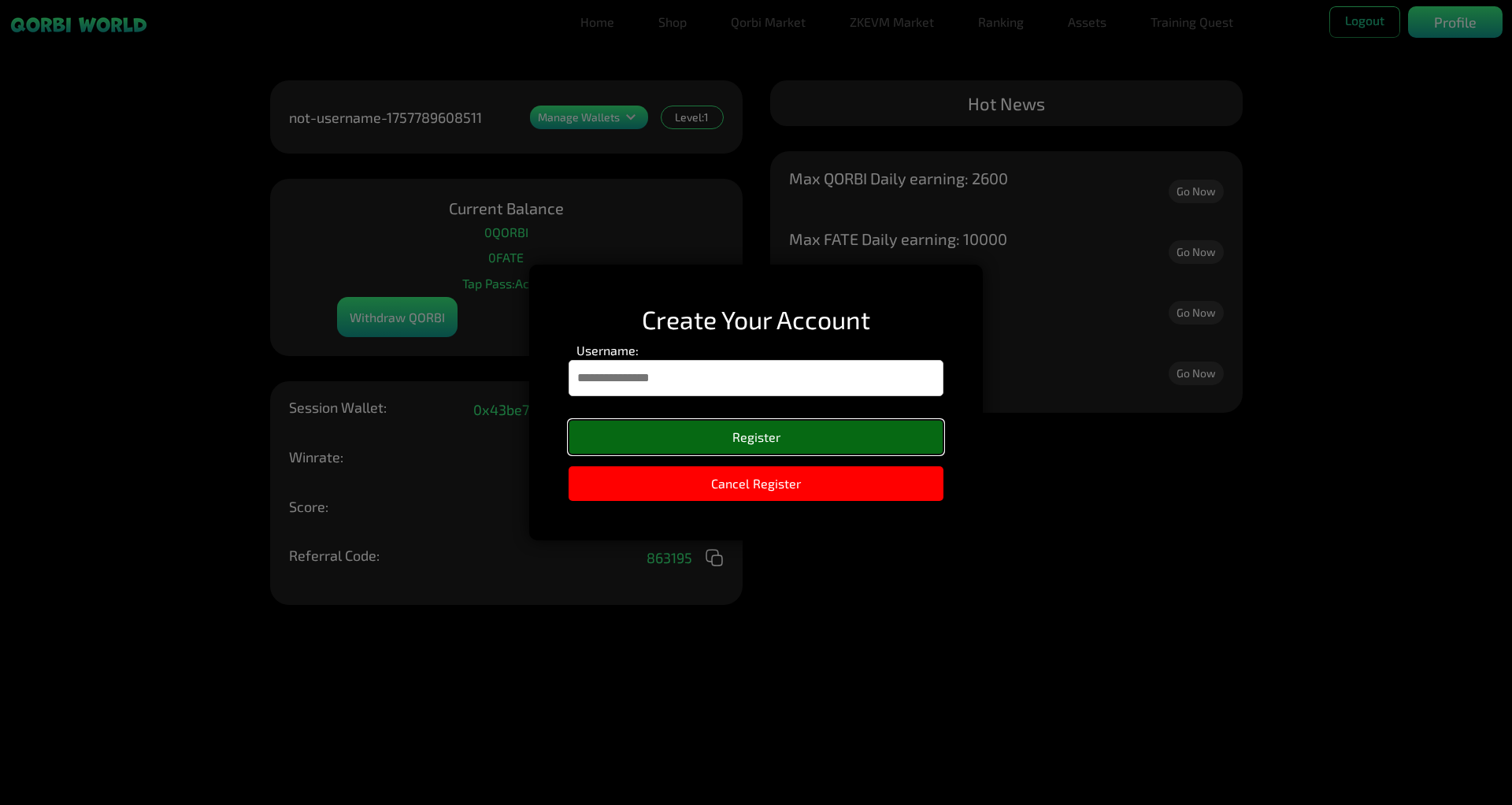
click at [829, 429] on button "Register" at bounding box center [756, 437] width 375 height 35
click at [769, 377] on input "Username:" at bounding box center [756, 378] width 375 height 36
click at [805, 368] on input "Username:" at bounding box center [756, 378] width 375 height 36
click at [736, 440] on button "Register" at bounding box center [756, 437] width 375 height 35
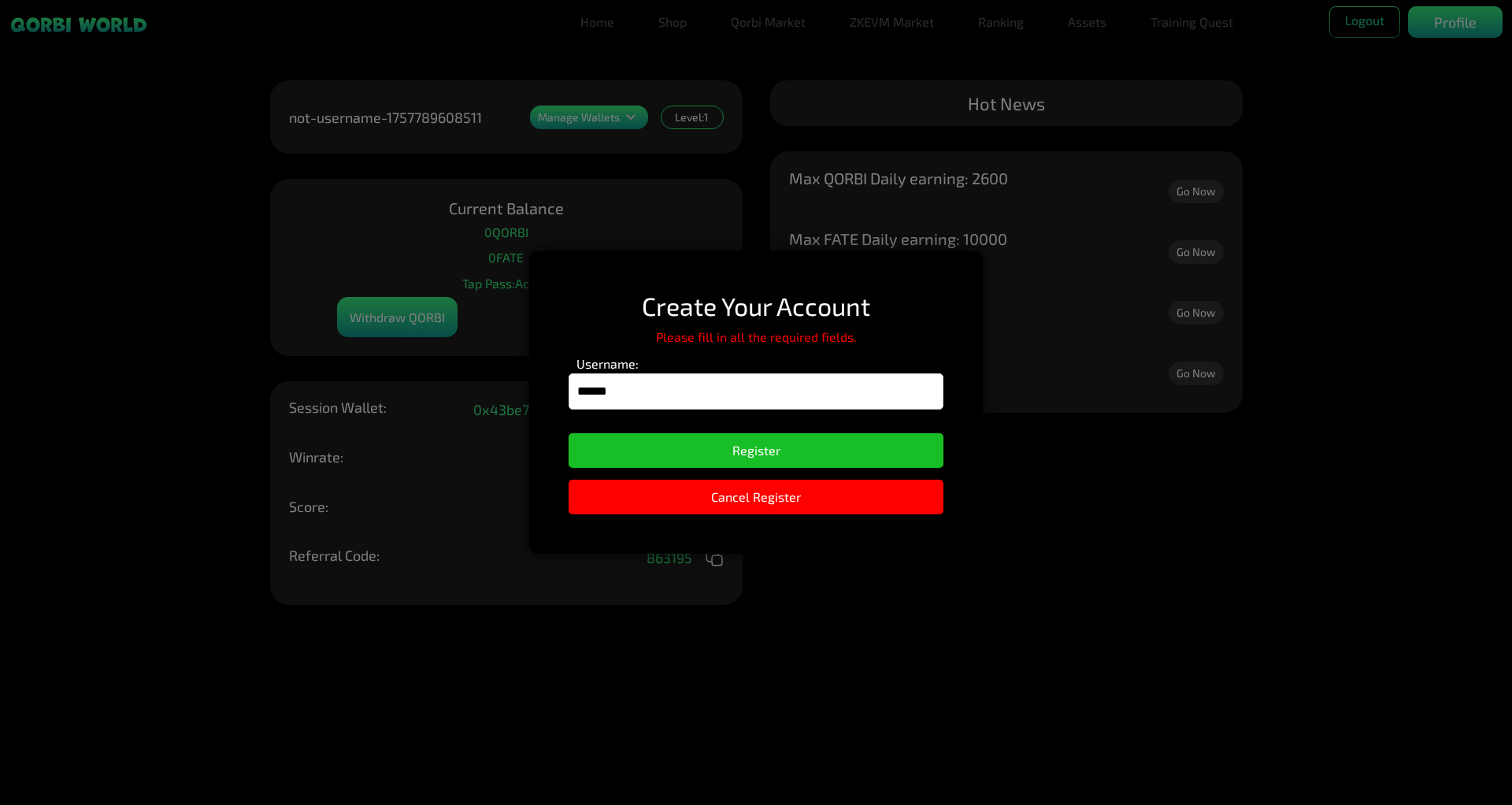
click at [741, 406] on input "******" at bounding box center [756, 391] width 375 height 36
type input "*"
paste input "**********"
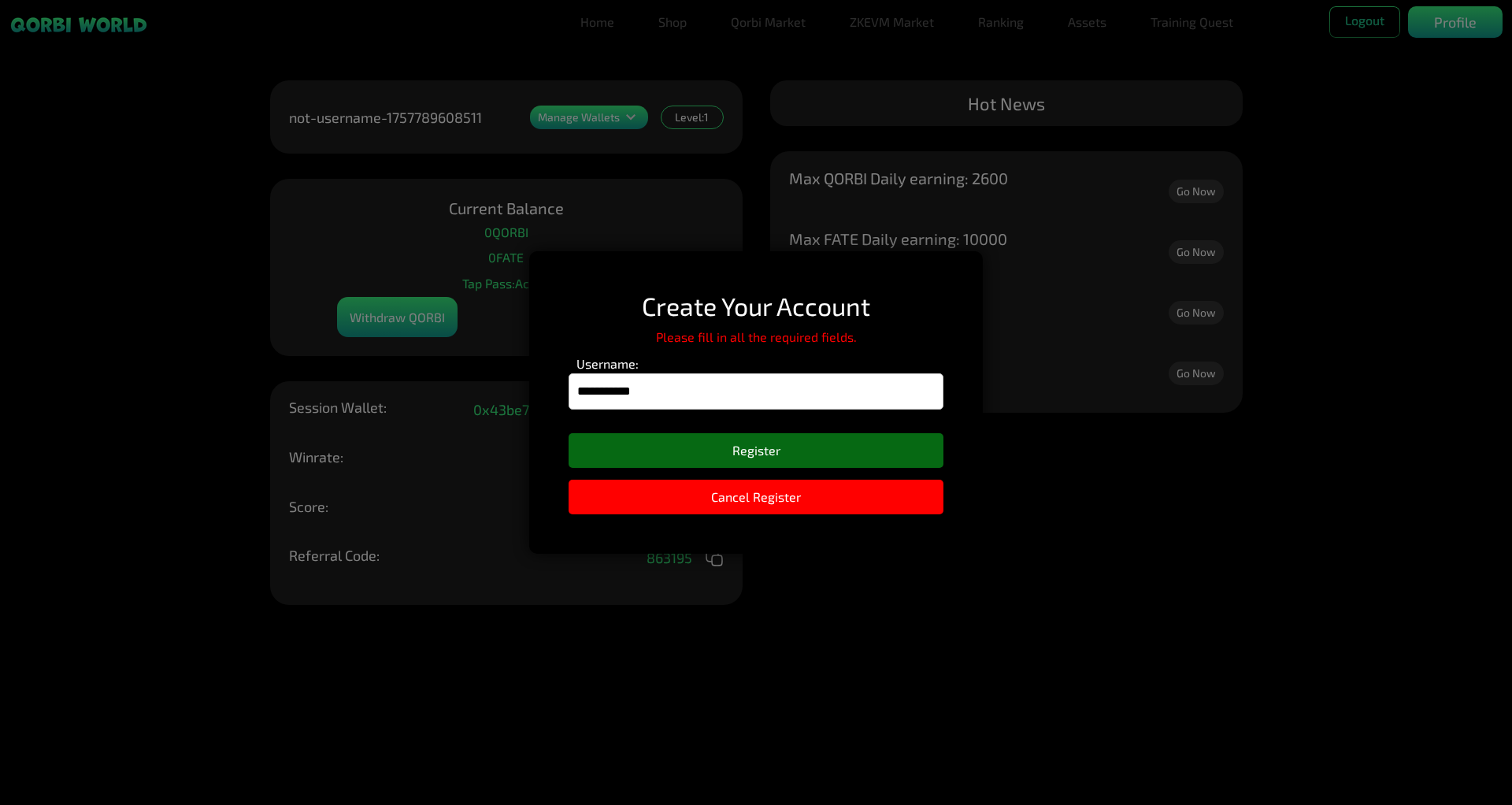
type input "**********"
click at [751, 447] on button "Register" at bounding box center [756, 450] width 375 height 35
click at [743, 455] on button "Register" at bounding box center [756, 450] width 375 height 35
click at [786, 435] on button "Register" at bounding box center [756, 450] width 375 height 35
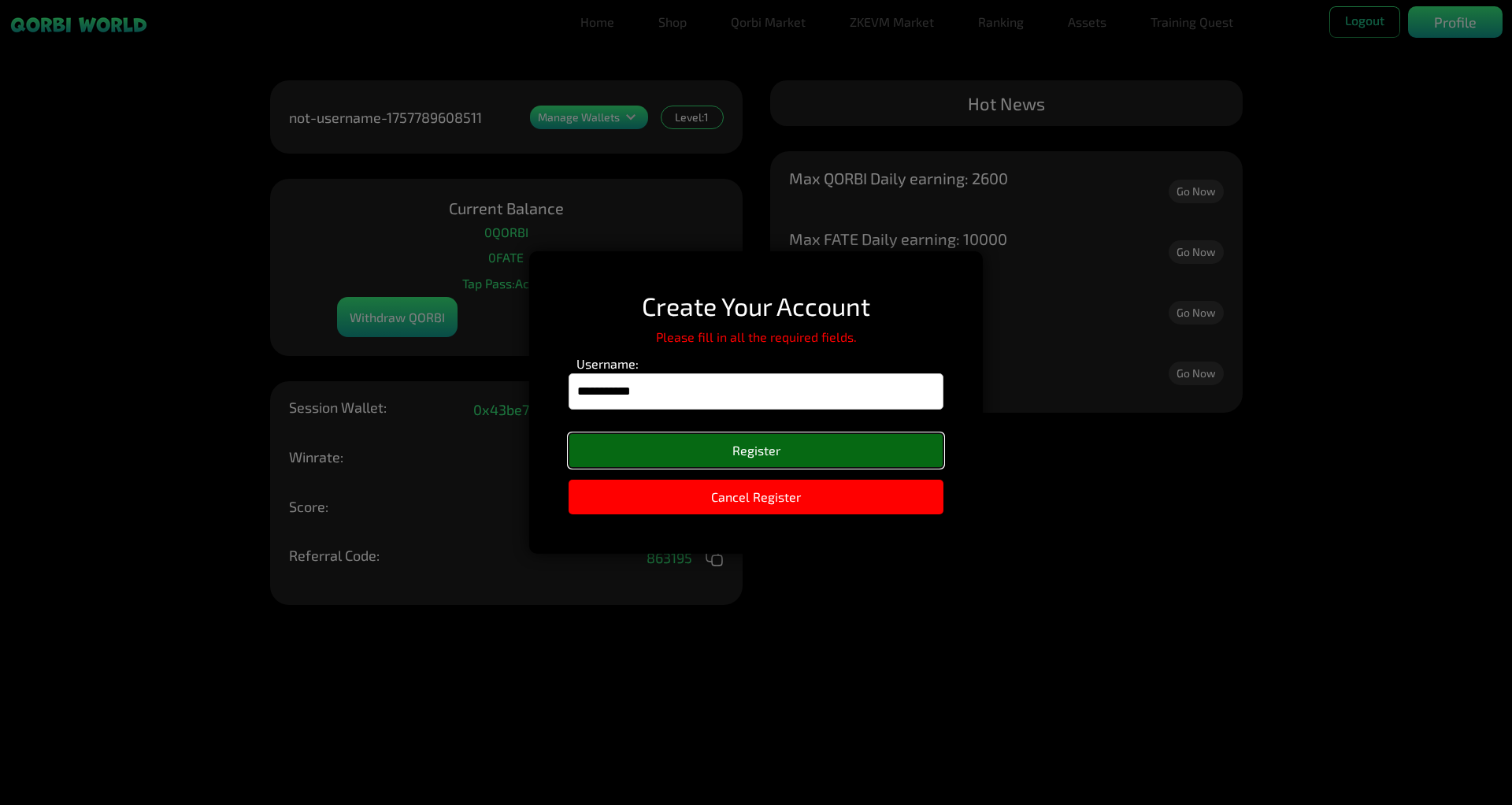
click at [786, 445] on button "Register" at bounding box center [756, 450] width 375 height 35
click at [785, 445] on button "Register" at bounding box center [756, 450] width 375 height 35
click at [786, 445] on button "Register" at bounding box center [756, 450] width 375 height 35
drag, startPoint x: 346, startPoint y: 122, endPoint x: 356, endPoint y: 134, distance: 15.6
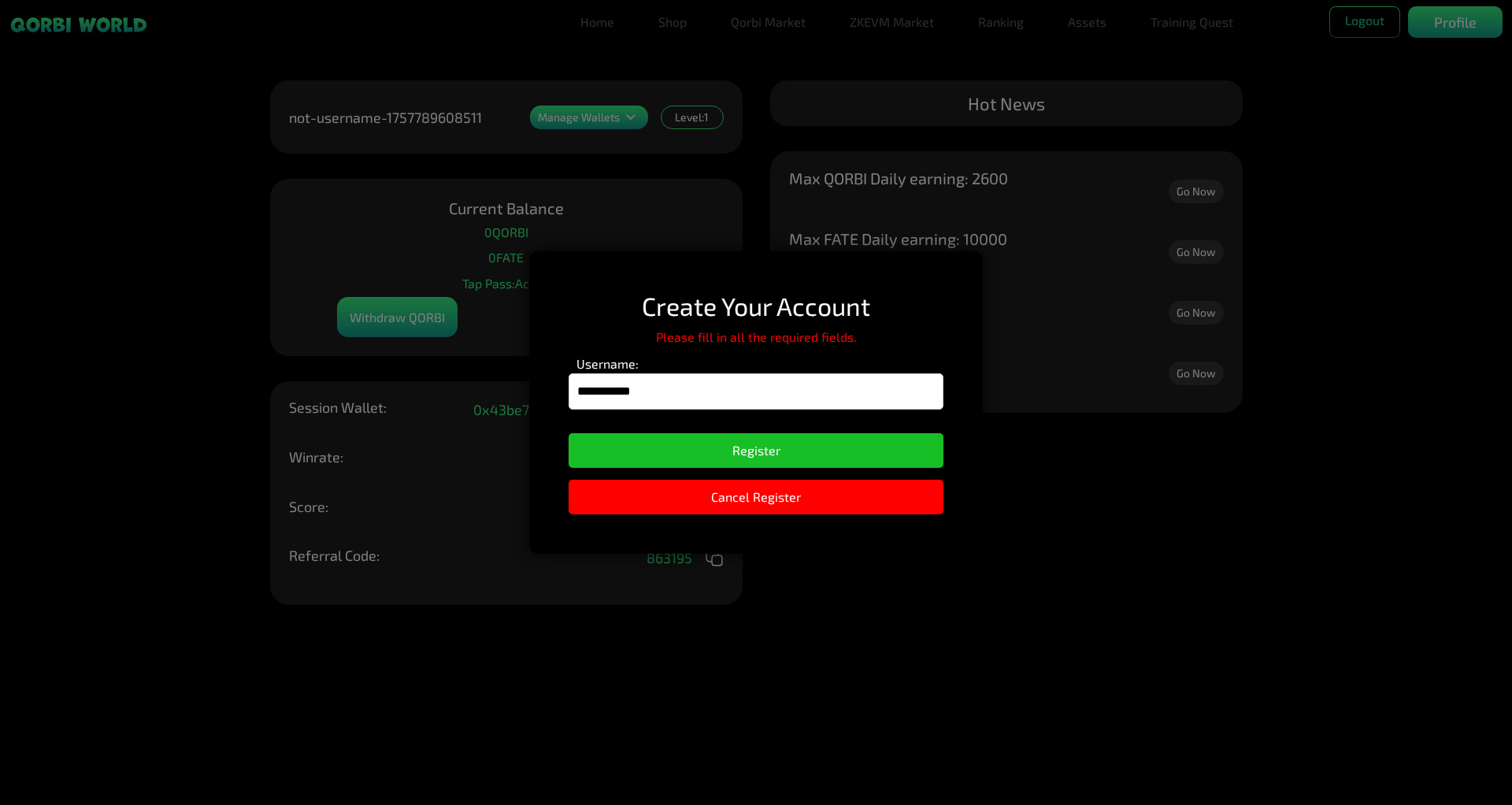
click at [347, 122] on div "**********" at bounding box center [756, 402] width 1512 height 805
click at [737, 503] on button "Cancel Register" at bounding box center [756, 497] width 375 height 35
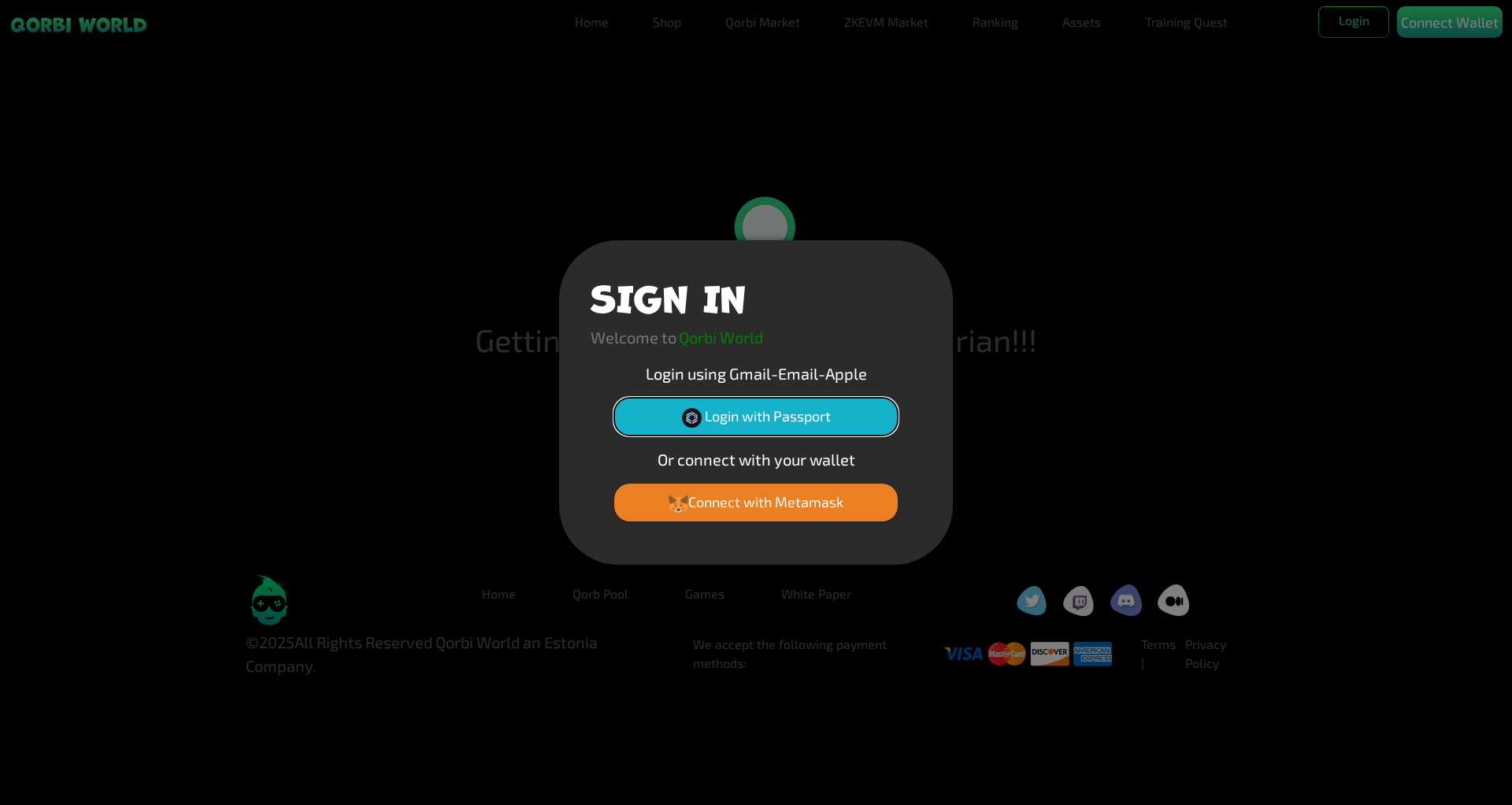
click at [734, 409] on button "Login with Passport" at bounding box center [756, 416] width 284 height 38
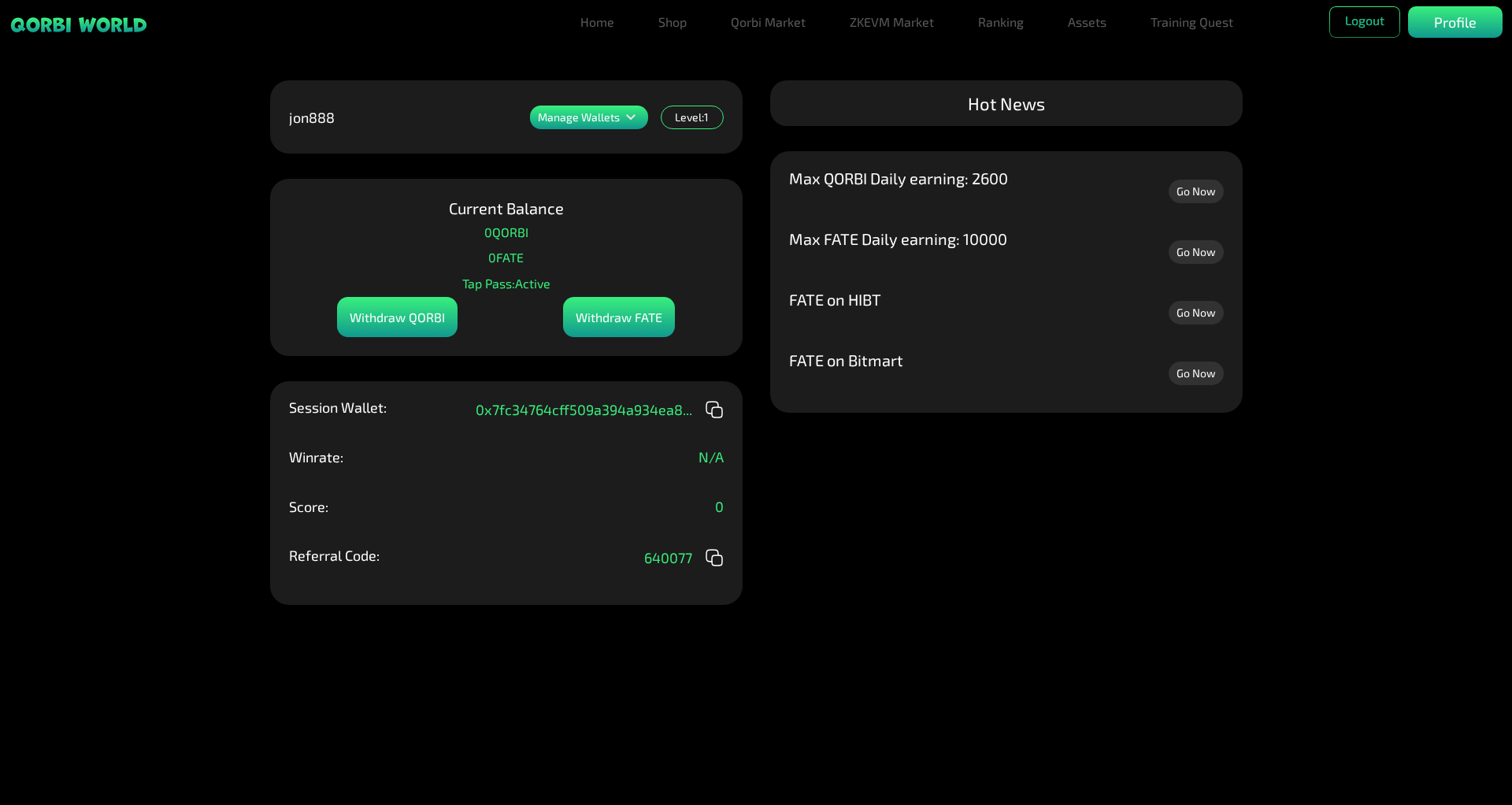
click at [630, 115] on icon at bounding box center [630, 117] width 19 height 19
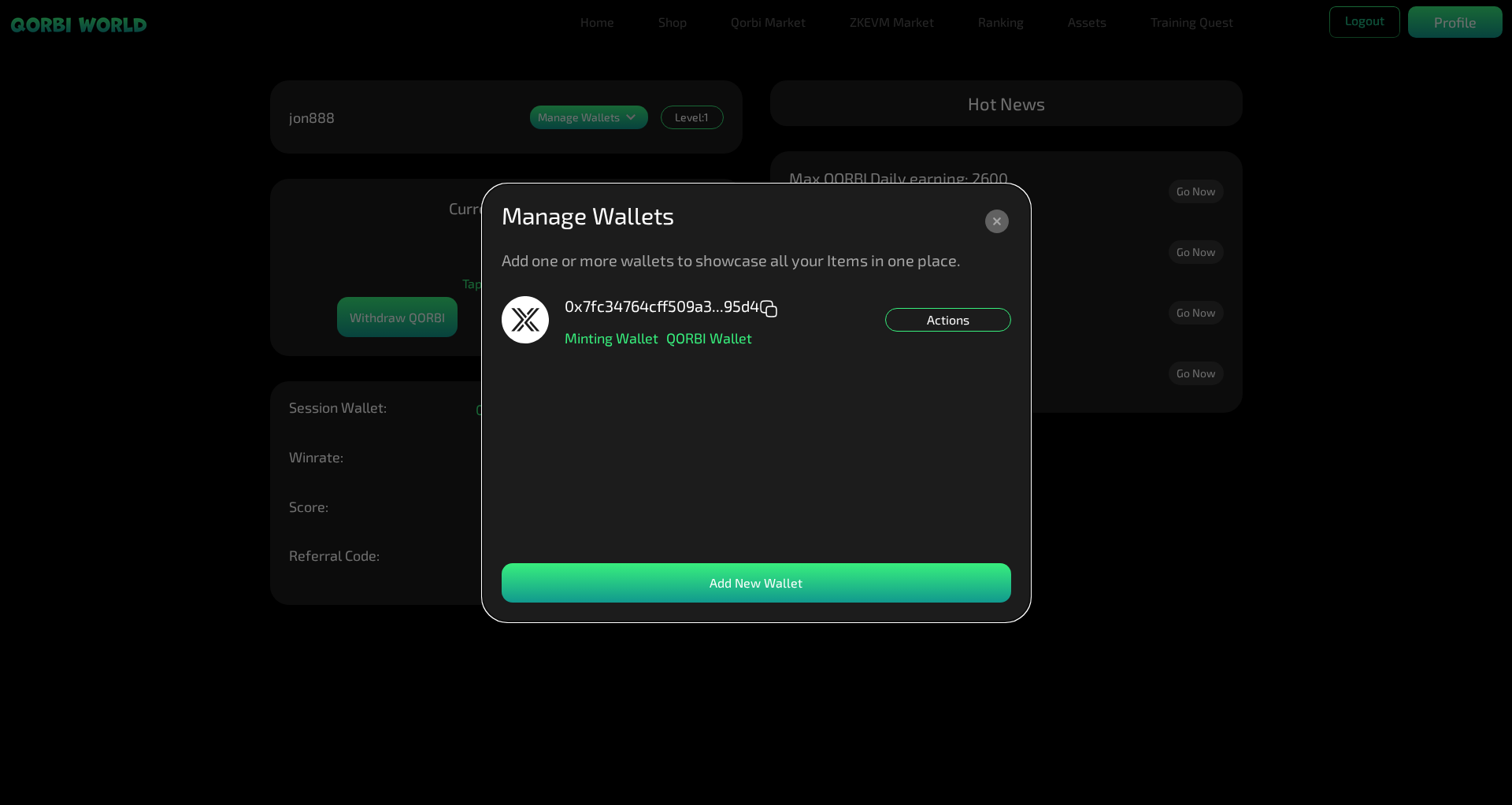
click at [941, 324] on div "Actions" at bounding box center [948, 319] width 126 height 24
click at [868, 383] on div "0x7fc34764cff509a3...95d4 Minting Wallet QORBI Wallet Actions Set NFT Minting D…" at bounding box center [756, 421] width 510 height 251
click at [684, 396] on div "0x7fc34764cff509a3...95d4 Minting Wallet QORBI Wallet Actions Set NFT Minting D…" at bounding box center [756, 421] width 510 height 251
click at [774, 313] on icon at bounding box center [768, 308] width 19 height 19
click at [917, 319] on div "Actions Set NFT Minting Default" at bounding box center [948, 319] width 126 height 24
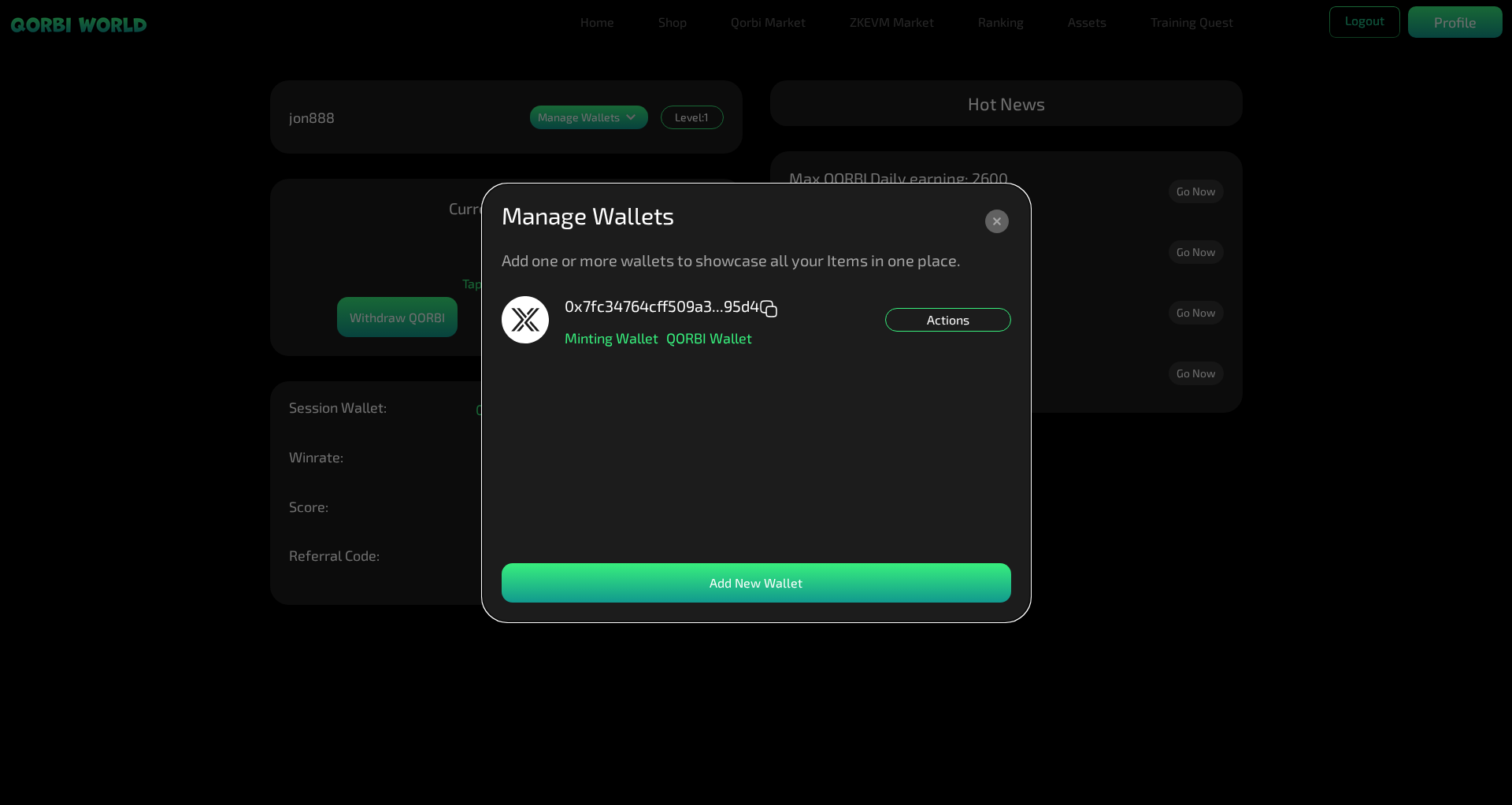
click at [751, 583] on div "Add New Wallet" at bounding box center [756, 582] width 510 height 40
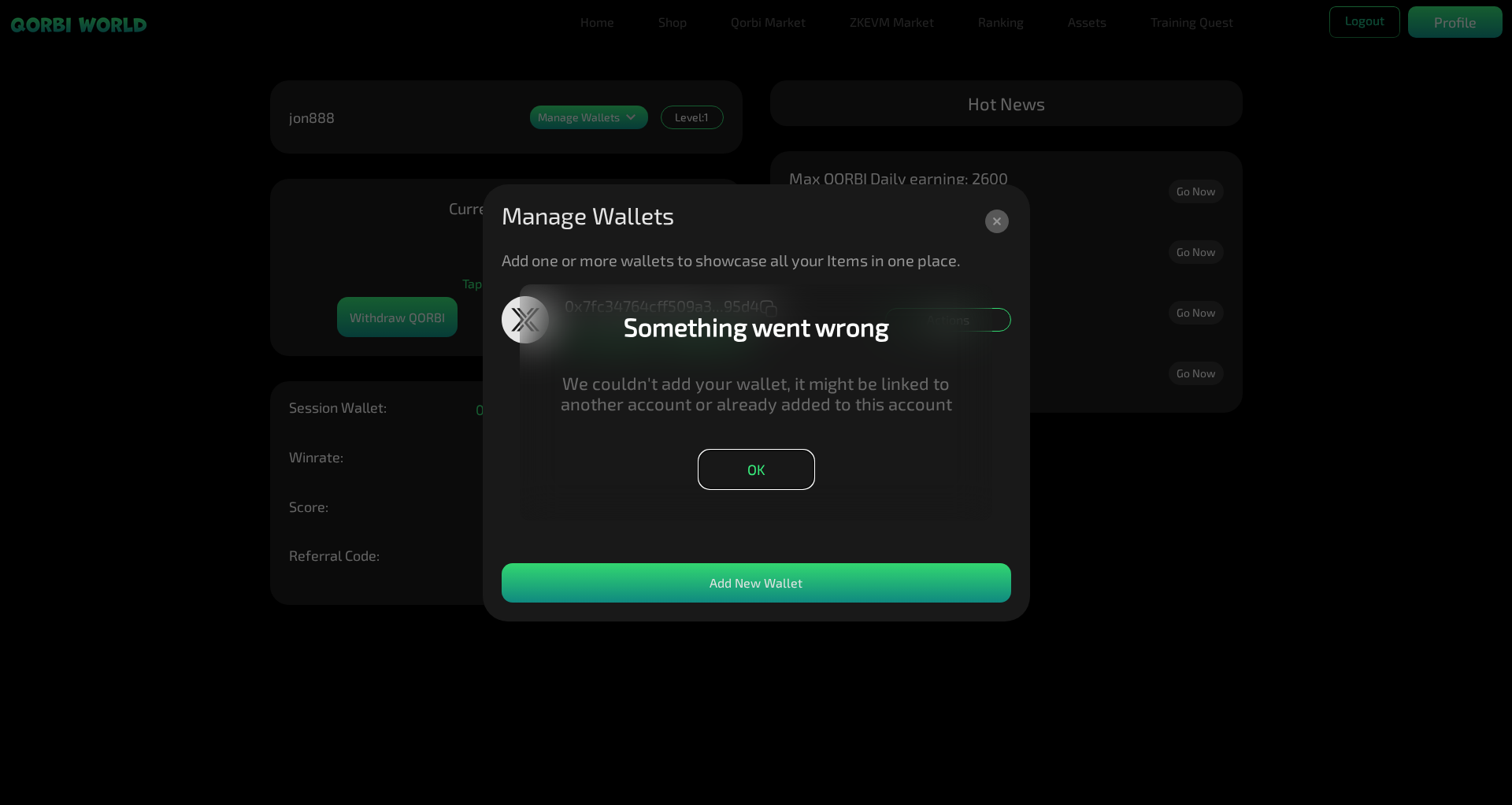
click at [777, 459] on button "OK" at bounding box center [756, 469] width 116 height 40
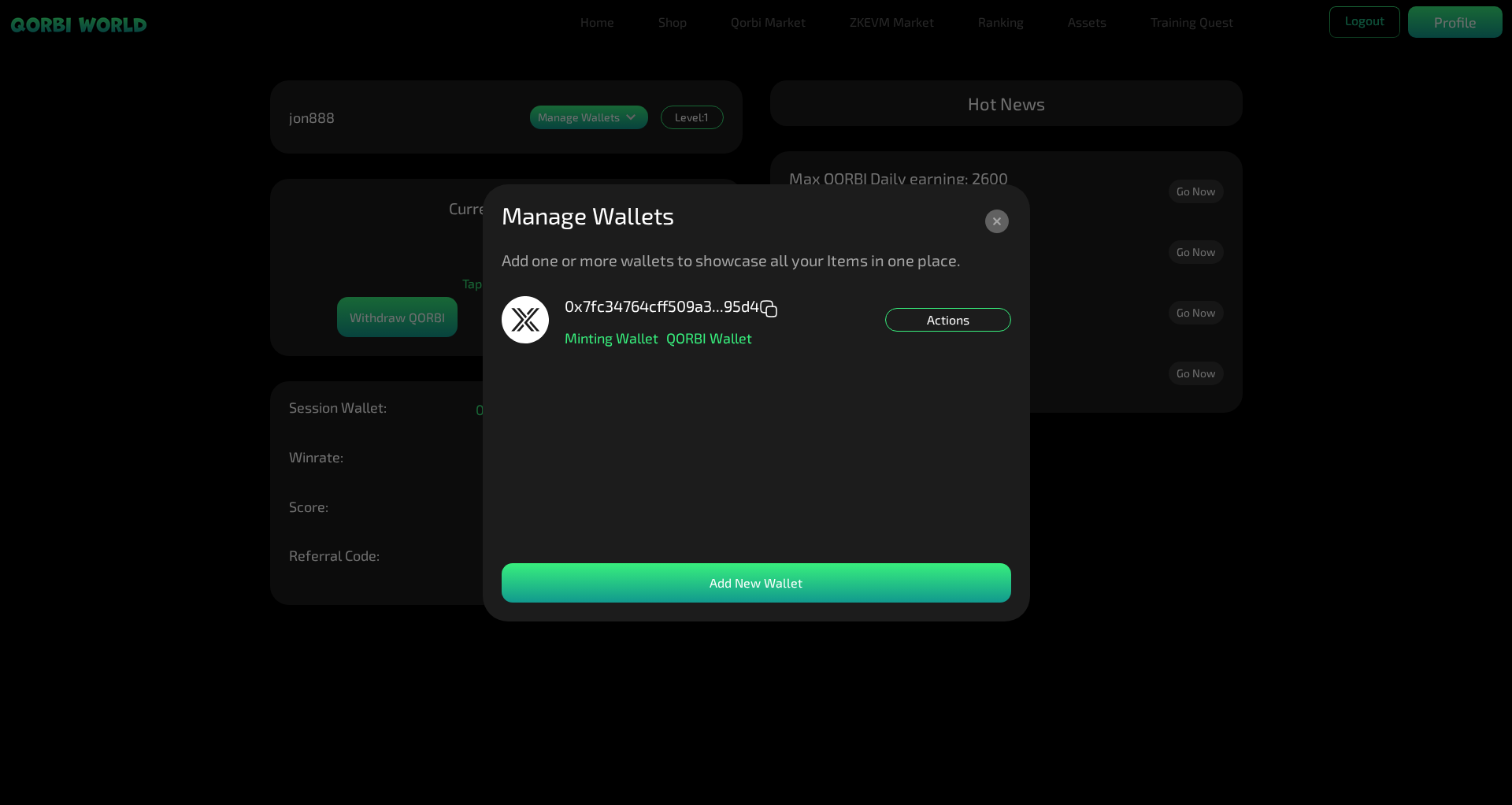
click at [1002, 223] on icon at bounding box center [997, 221] width 24 height 24
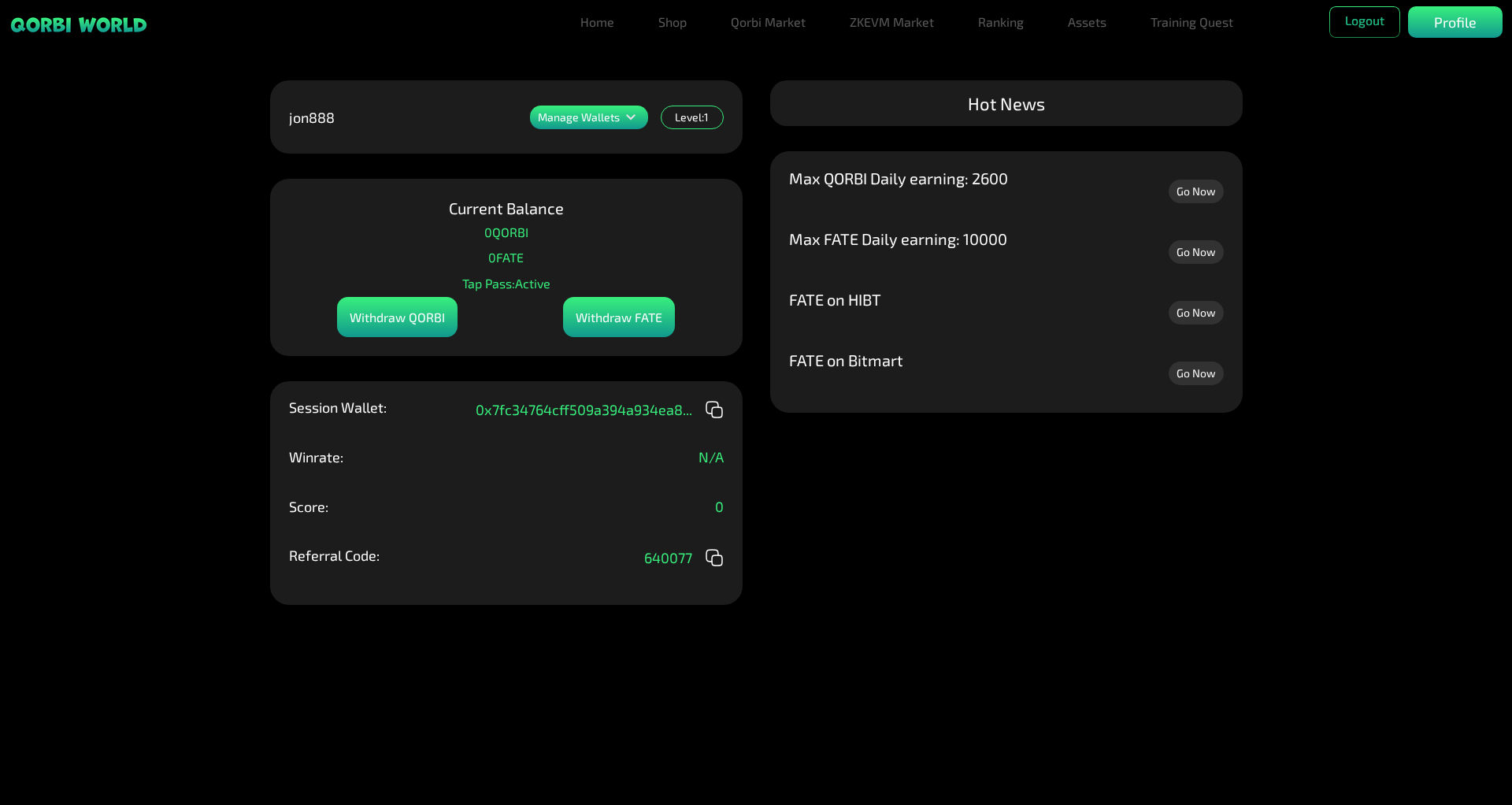
click at [639, 117] on icon at bounding box center [630, 117] width 19 height 19
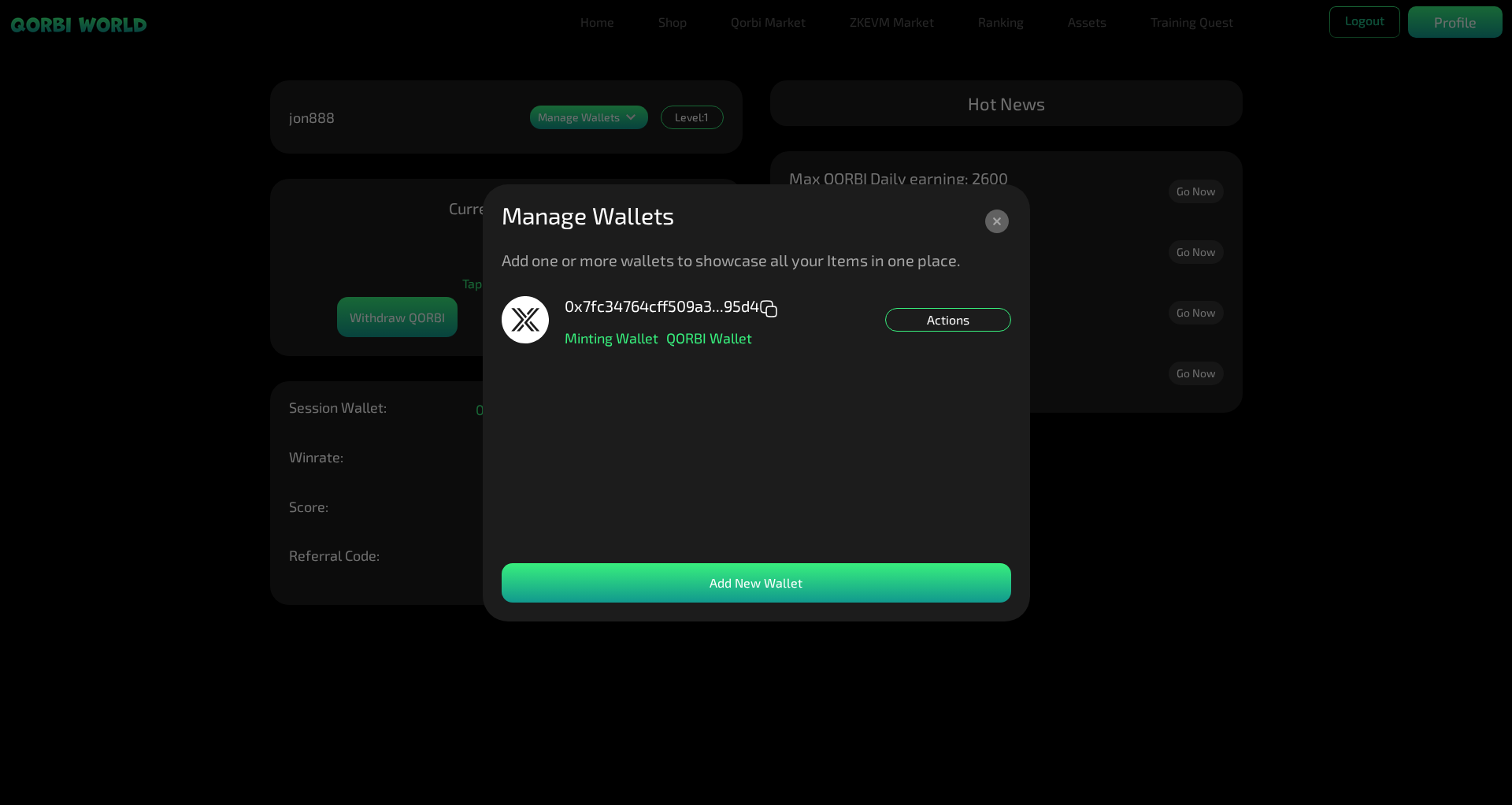
click at [997, 223] on g at bounding box center [997, 221] width 24 height 24
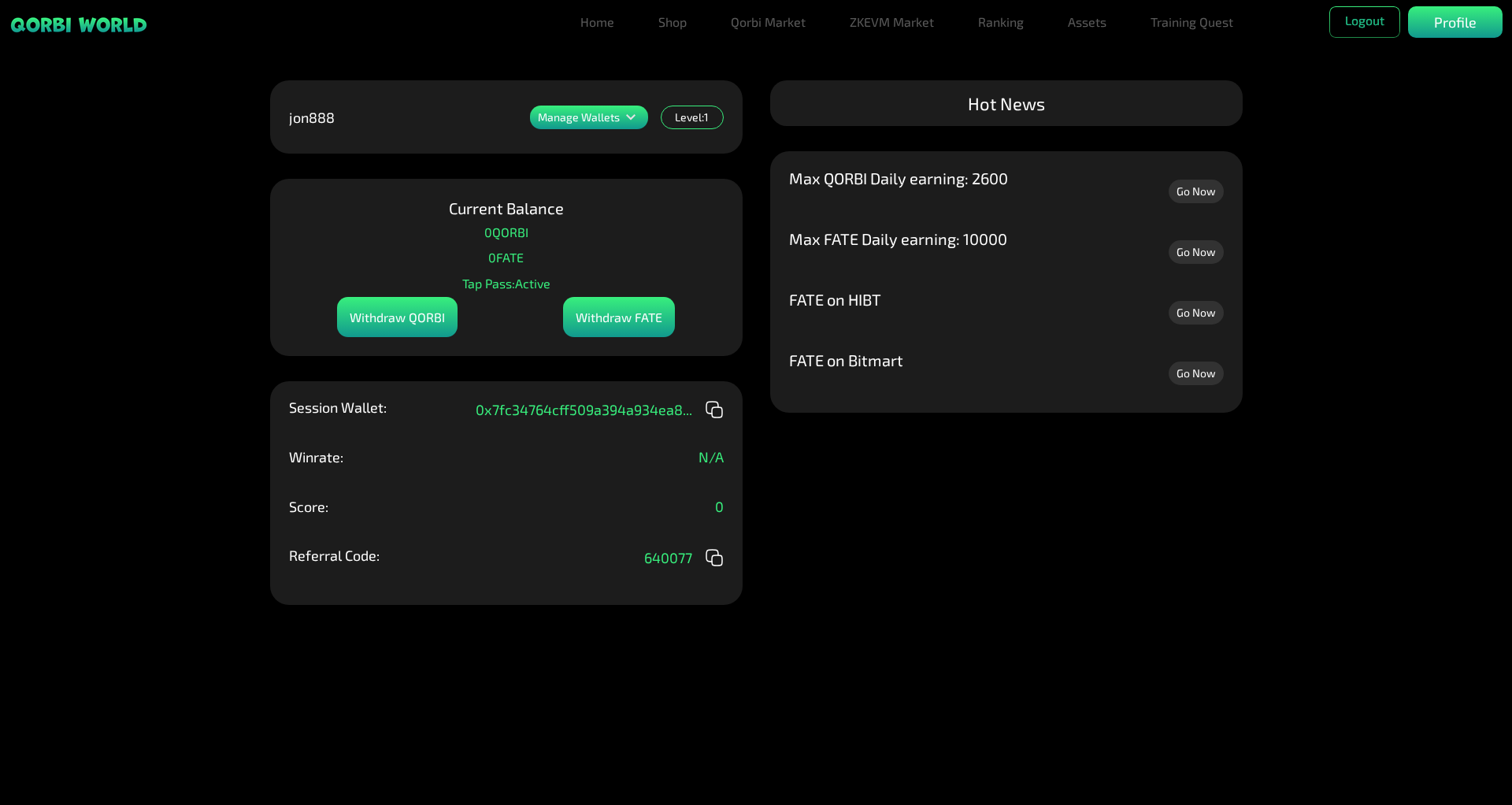
click at [1194, 193] on link "Go Now" at bounding box center [1196, 191] width 55 height 24
click at [593, 19] on link "Home" at bounding box center [597, 21] width 46 height 31
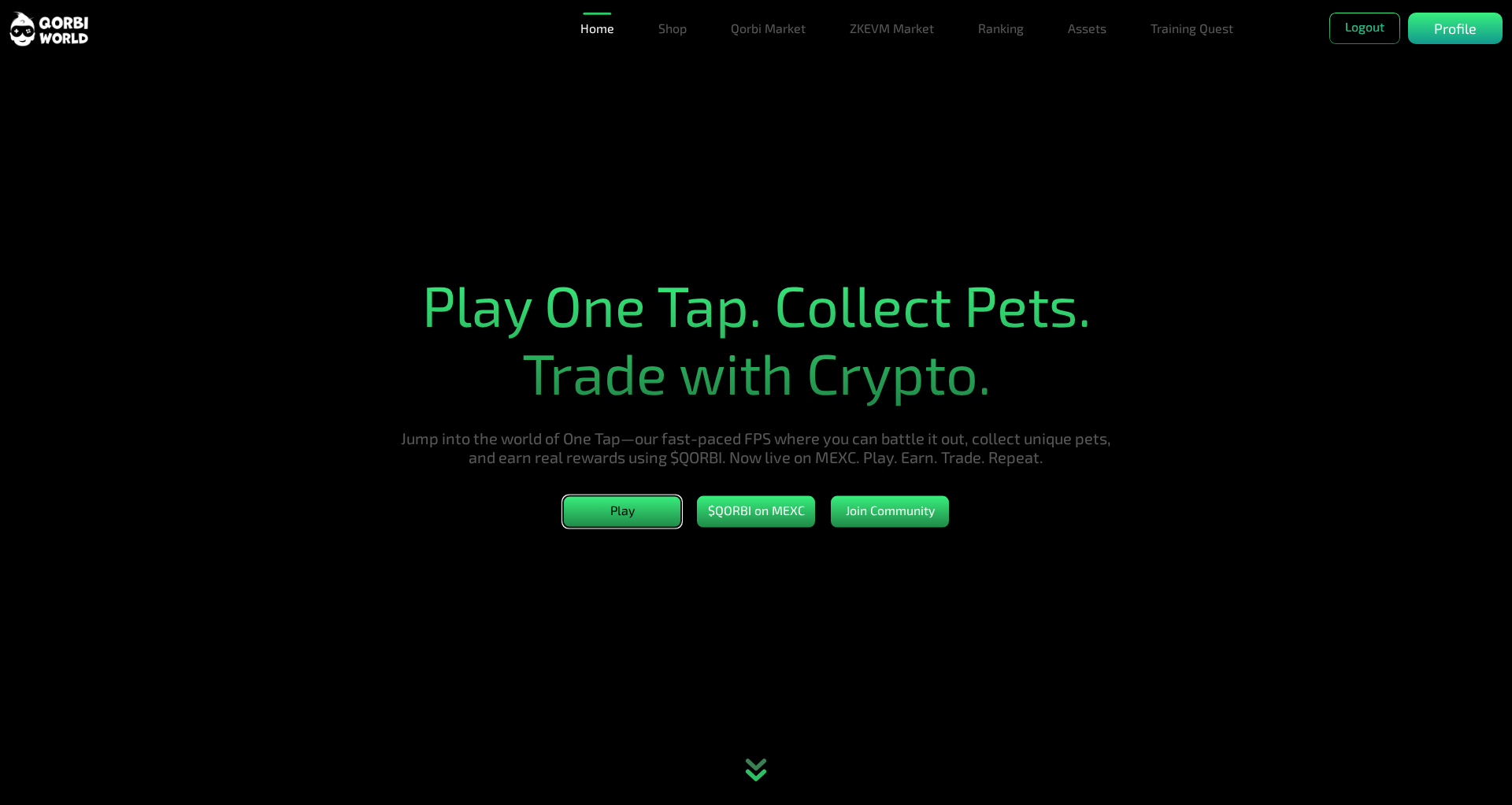
click at [639, 509] on button "Play" at bounding box center [622, 510] width 118 height 31
